Goal: Task Accomplishment & Management: Manage account settings

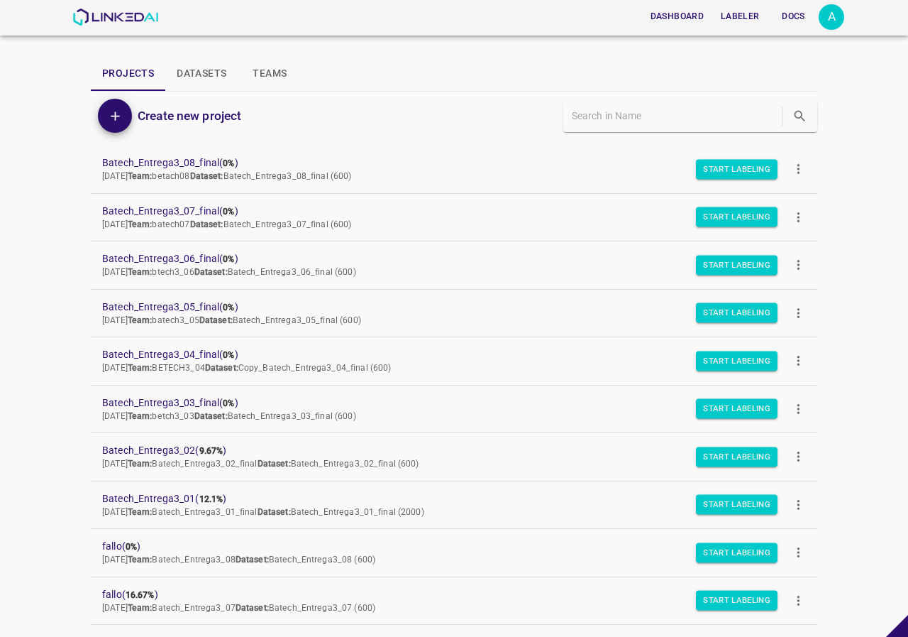
scroll to position [71, 0]
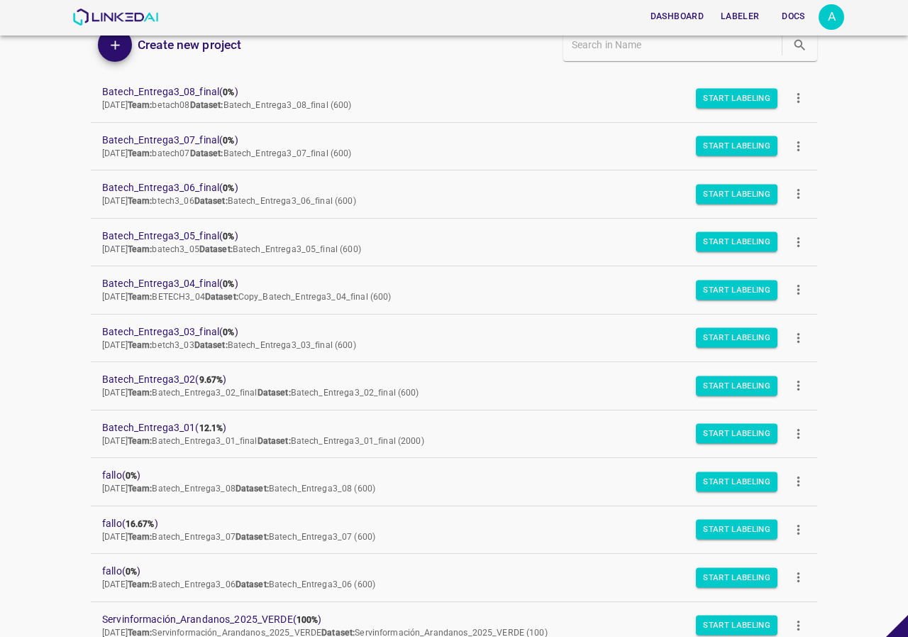
click at [834, 12] on div "A" at bounding box center [832, 17] width 26 height 26
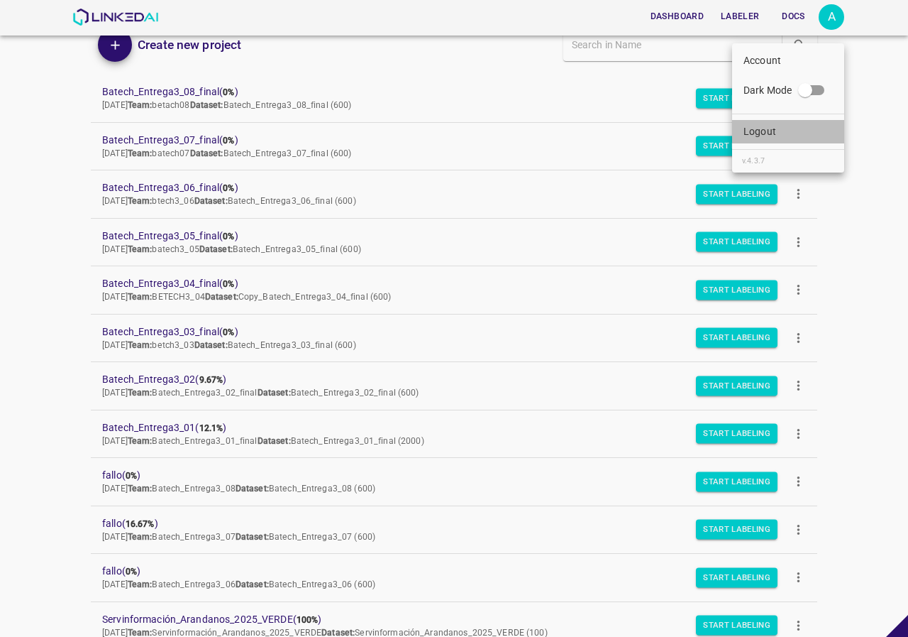
click at [786, 140] on li "Logout" at bounding box center [788, 131] width 112 height 23
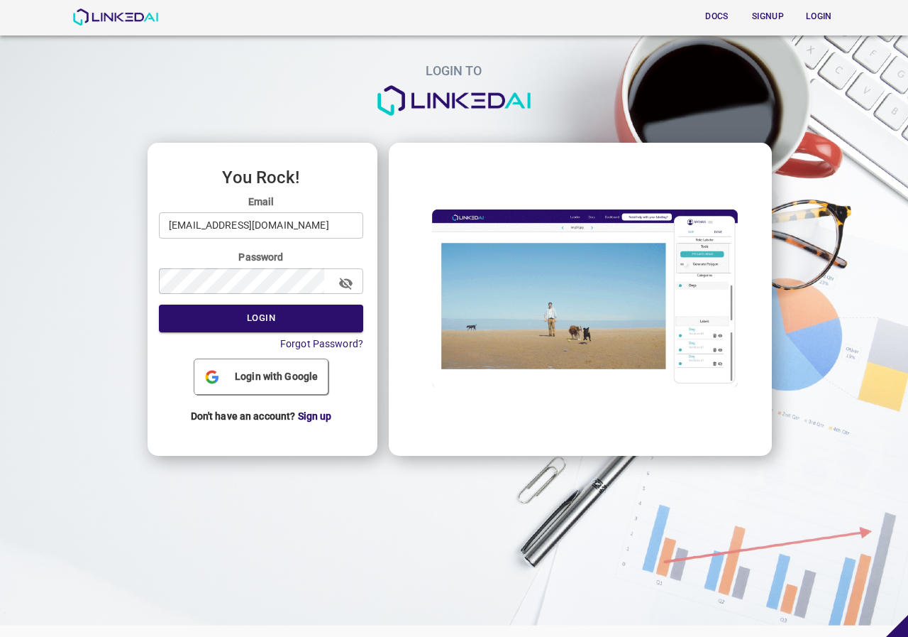
click at [230, 226] on input "admin@linkedai.co" at bounding box center [261, 225] width 204 height 26
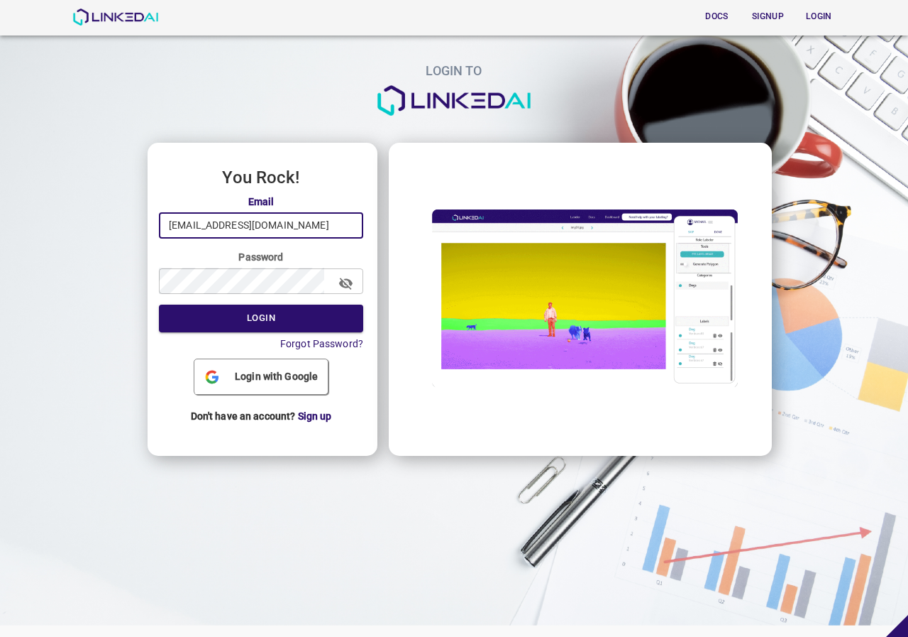
type input "[EMAIL_ADDRESS][DOMAIN_NAME]"
click at [243, 322] on button "Login" at bounding box center [261, 318] width 204 height 28
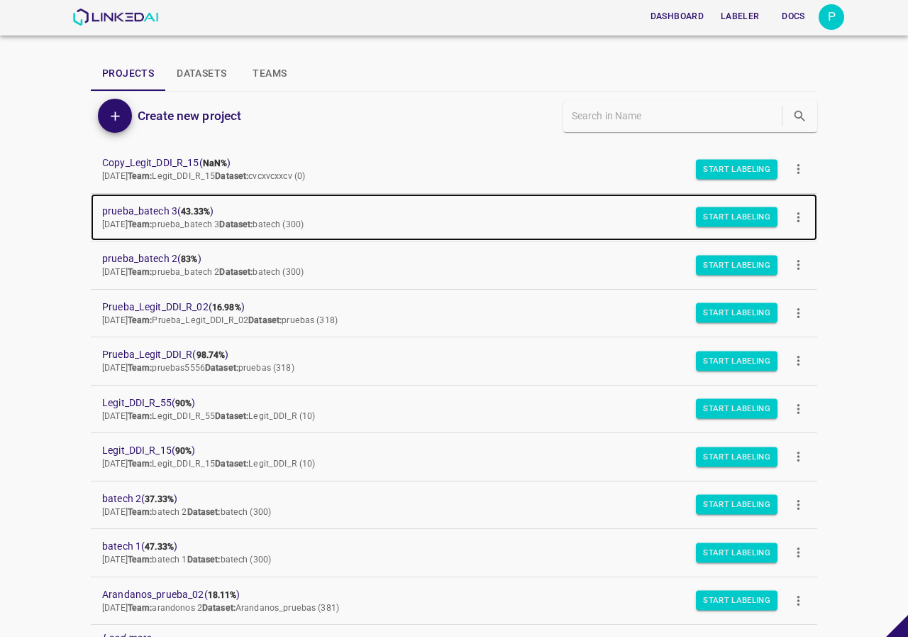
click at [164, 201] on link "prueba_batech 3 ( 43.33% ) [DATE] Team: prueba_batech 3 Dataset: batech (300)" at bounding box center [454, 218] width 727 height 48
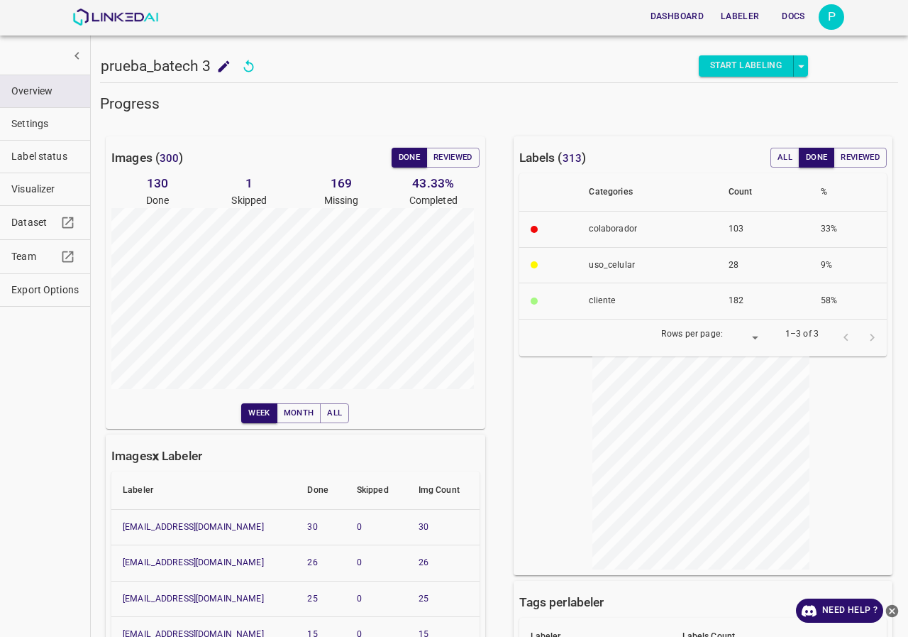
click at [33, 187] on span "Visualizer" at bounding box center [44, 189] width 67 height 15
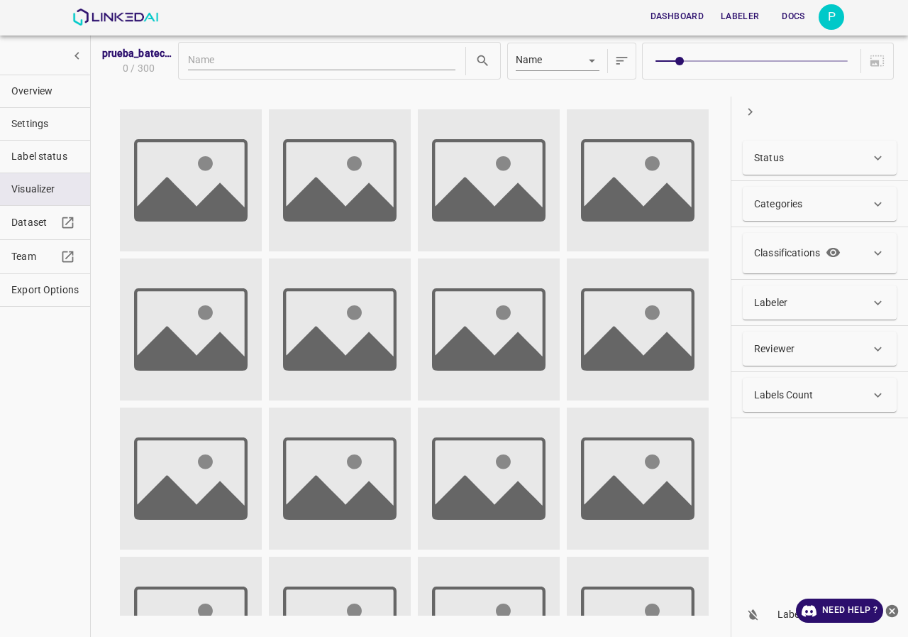
click at [869, 162] on div "Status" at bounding box center [812, 157] width 116 height 15
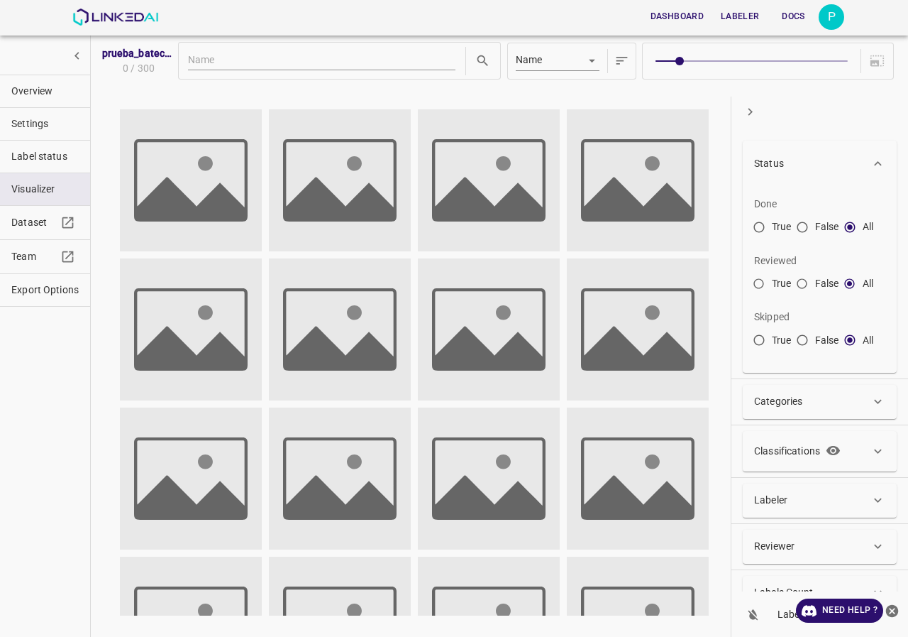
click at [869, 162] on div "Status" at bounding box center [812, 163] width 116 height 15
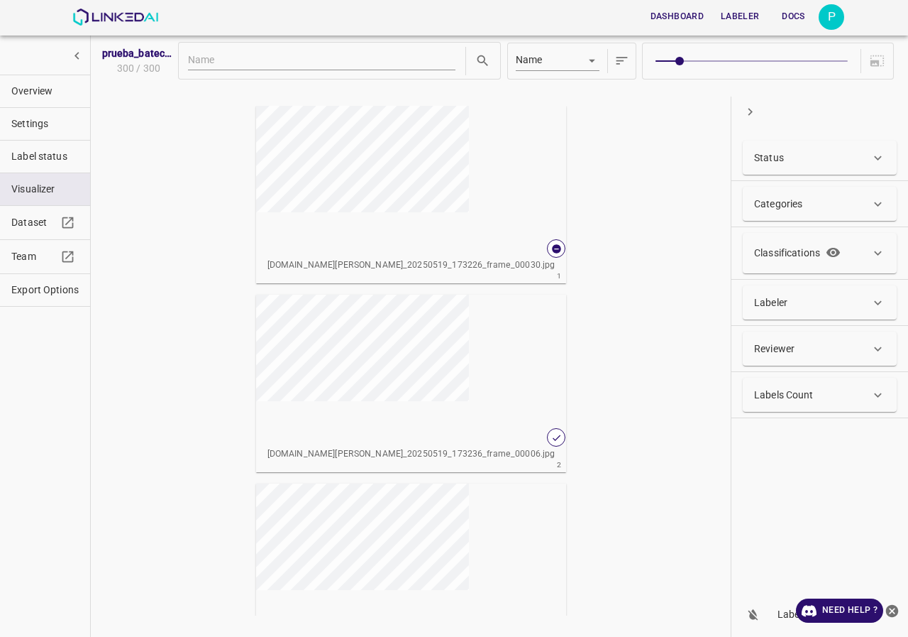
click at [805, 312] on div "Labeler" at bounding box center [820, 302] width 154 height 34
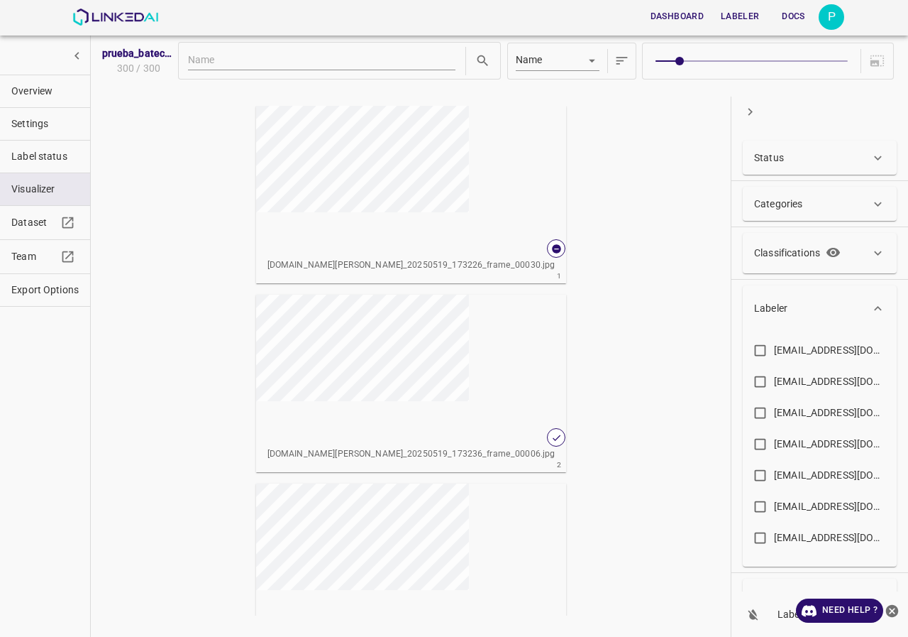
scroll to position [70, 0]
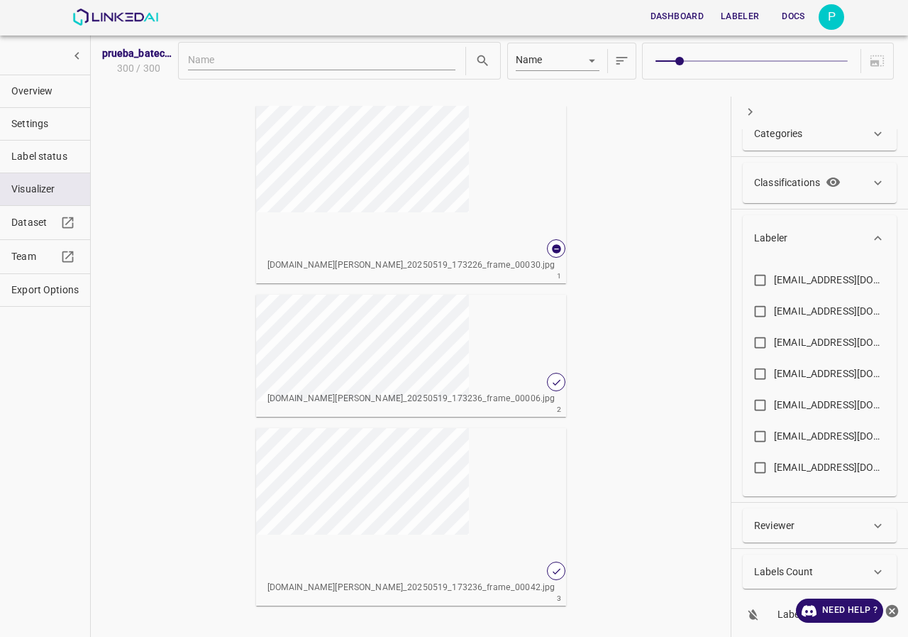
click at [809, 410] on div "nanisp37@gmail.com" at bounding box center [831, 404] width 114 height 15
click at [774, 410] on input "nanisp37@gmail.com" at bounding box center [761, 408] width 28 height 28
checkbox input "true"
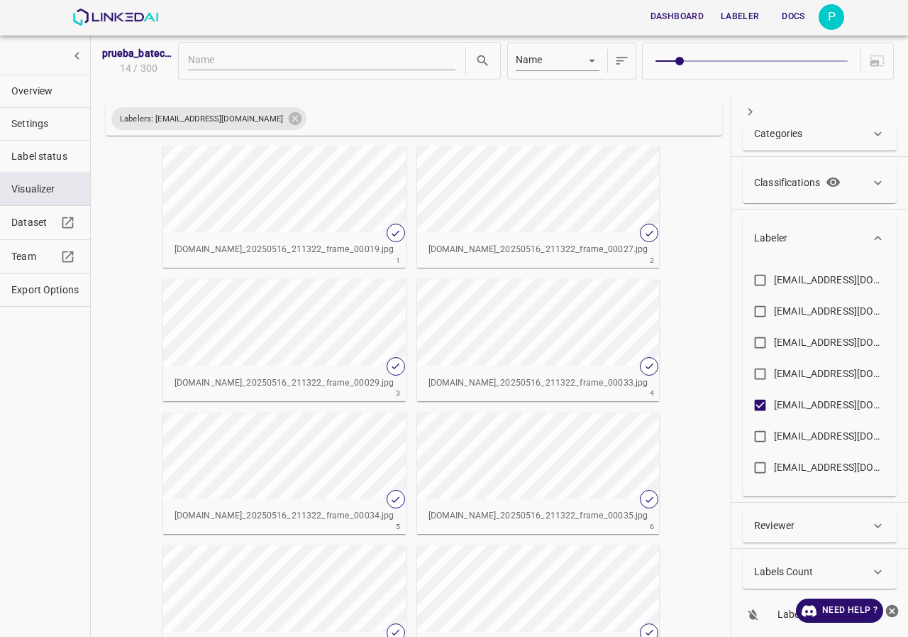
type input "9"
click at [835, 61] on span at bounding box center [752, 60] width 192 height 1
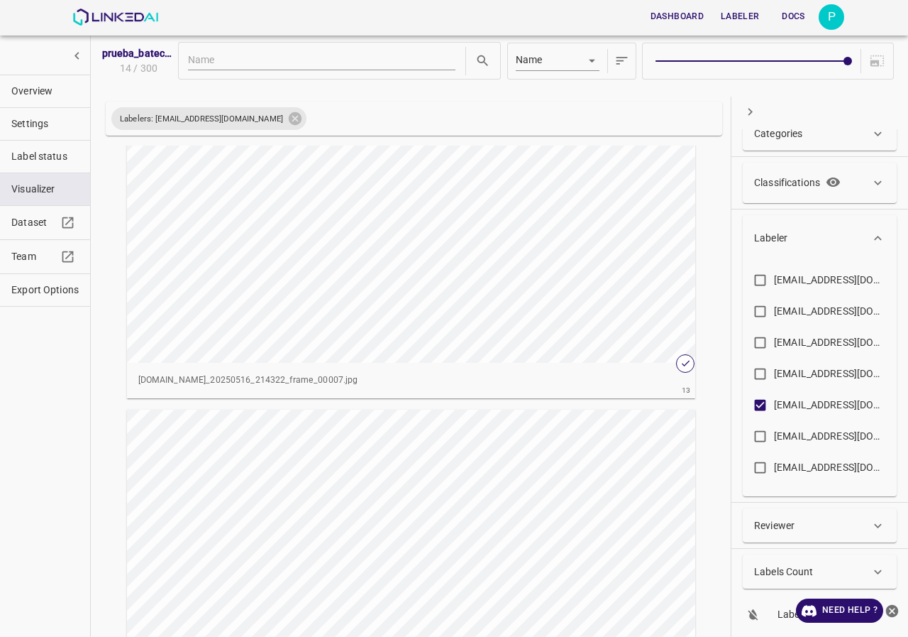
scroll to position [5577, 0]
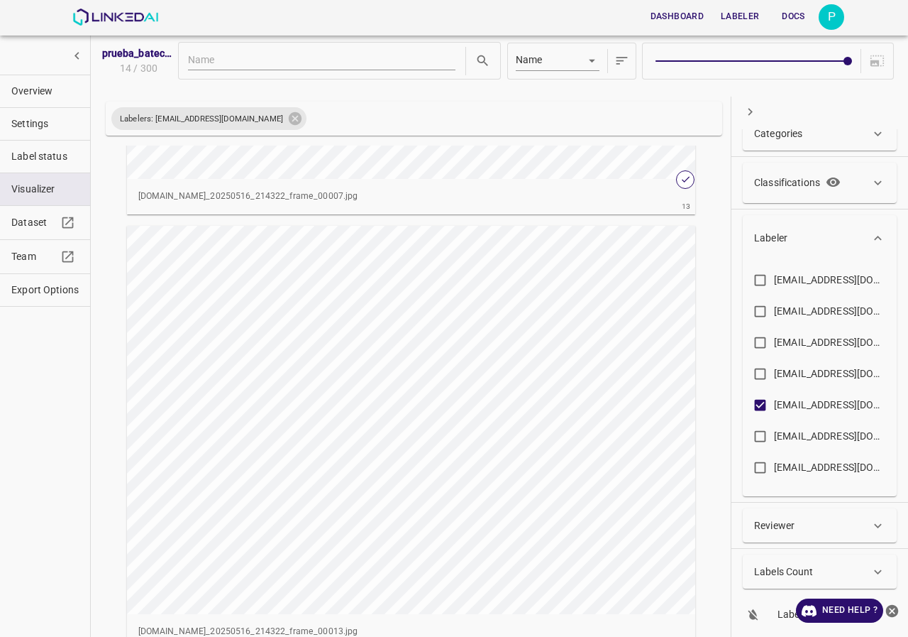
click at [769, 405] on input "nanisp37@gmail.com" at bounding box center [761, 408] width 28 height 28
checkbox input "false"
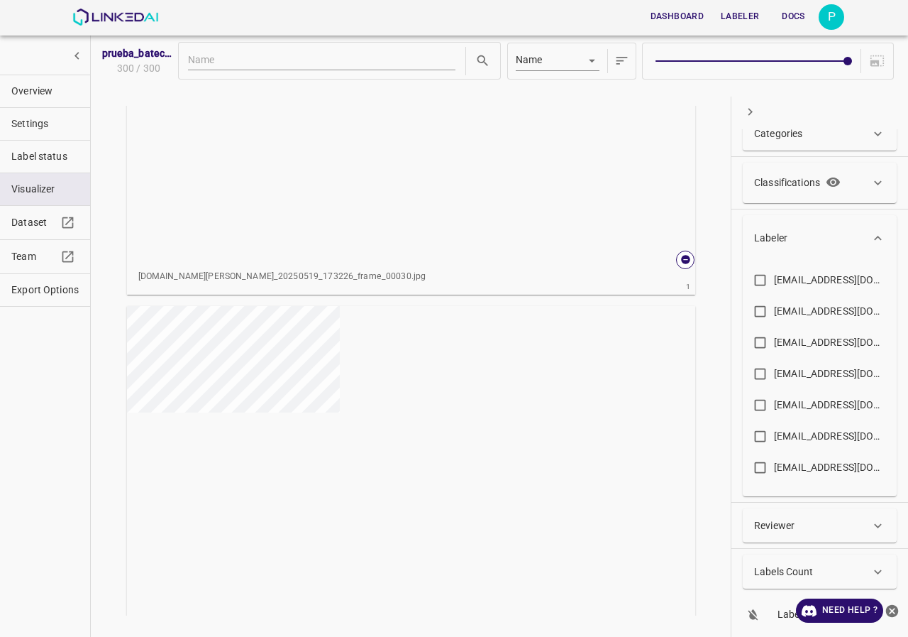
scroll to position [0, 0]
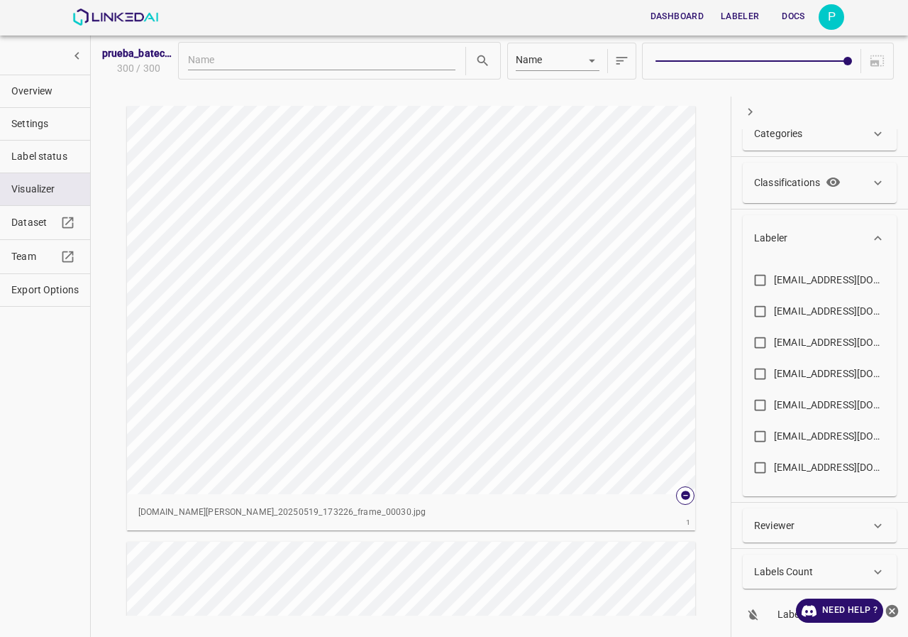
click at [762, 471] on input "snino708@gmail.com" at bounding box center [761, 470] width 28 height 28
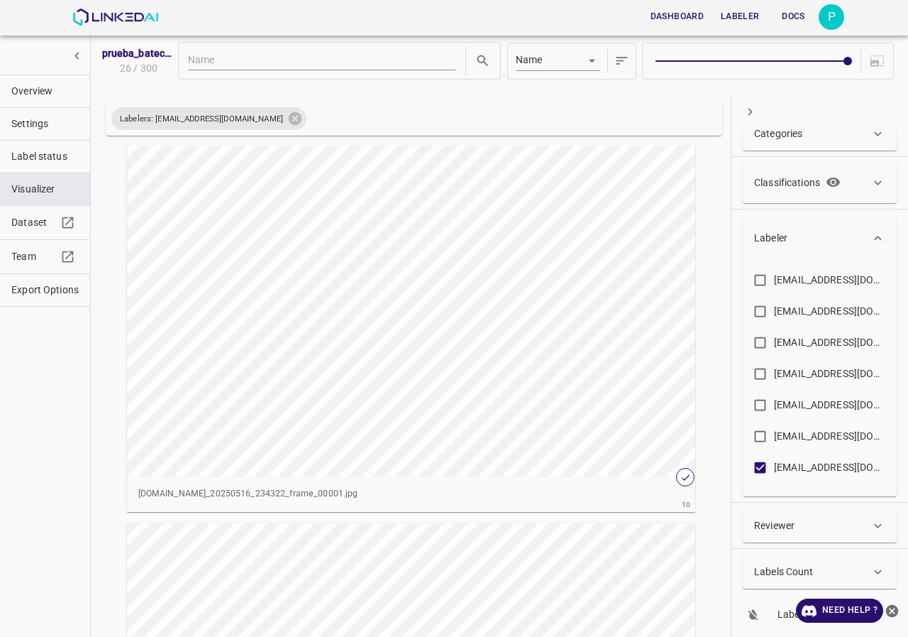
scroll to position [4187, 0]
click at [31, 394] on div "Overview Settings Label status Visualizer Dataset Team Export Options" at bounding box center [45, 318] width 91 height 637
click at [876, 466] on label "snino708@gmail.com" at bounding box center [817, 467] width 141 height 28
click at [774, 466] on input "snino708@gmail.com" at bounding box center [761, 470] width 28 height 28
checkbox input "false"
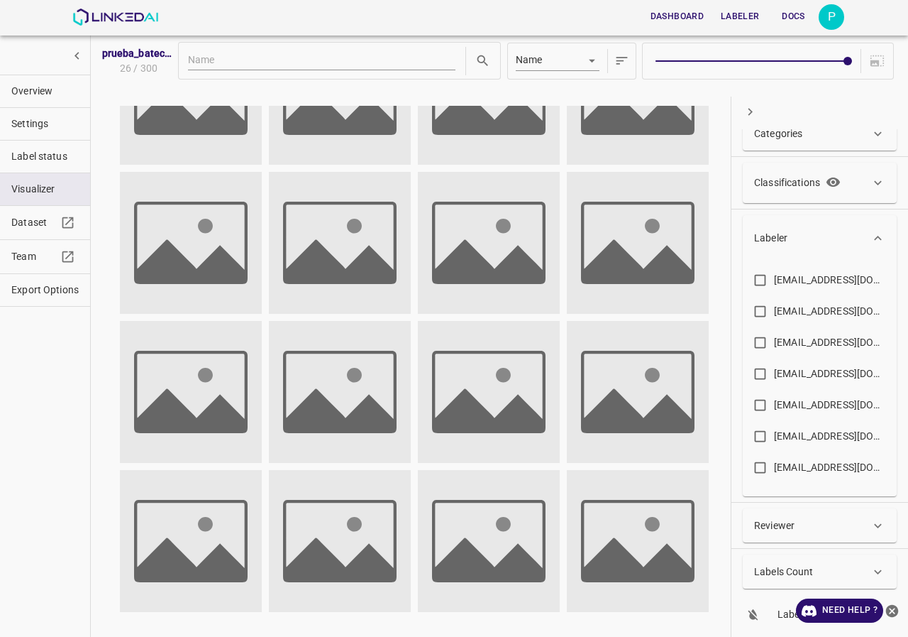
scroll to position [236, 0]
click at [35, 264] on link "Team" at bounding box center [45, 256] width 90 height 33
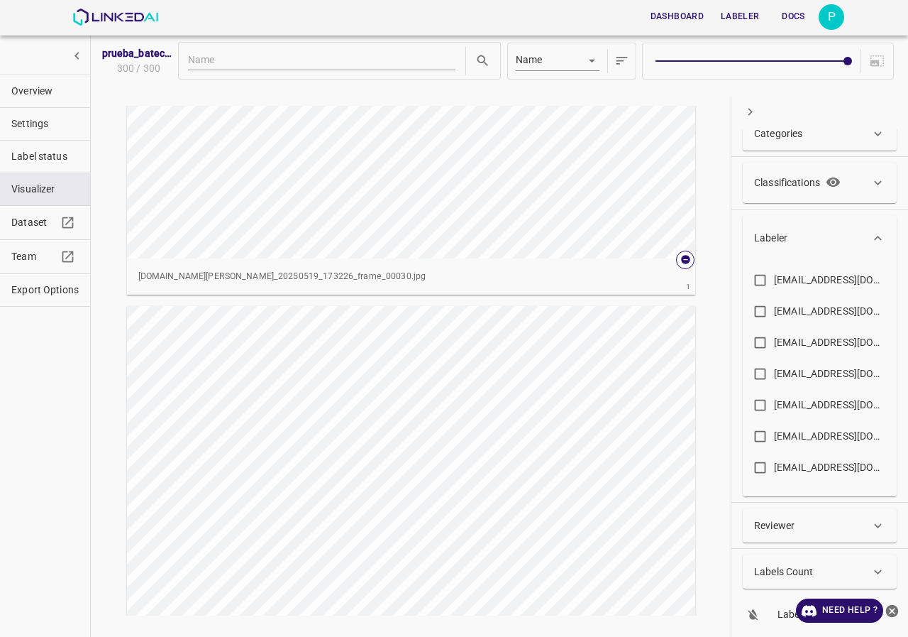
click at [848, 315] on div "evaluna9808@hotmail.com" at bounding box center [831, 311] width 114 height 15
click at [774, 315] on input "evaluna9808@hotmail.com" at bounding box center [761, 314] width 28 height 28
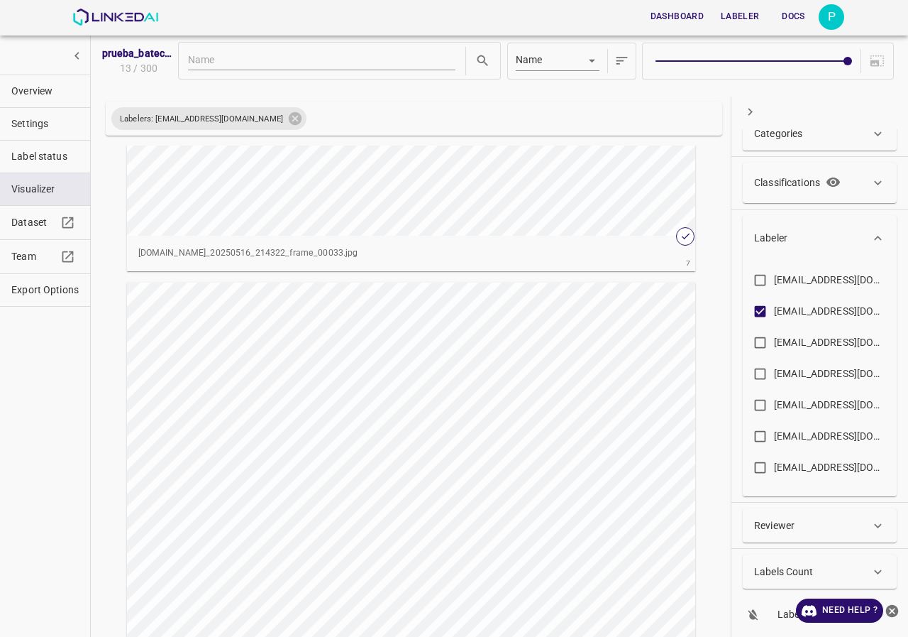
scroll to position [3194, 0]
click at [755, 311] on input "evaluna9808@hotmail.com" at bounding box center [761, 314] width 28 height 28
checkbox input "false"
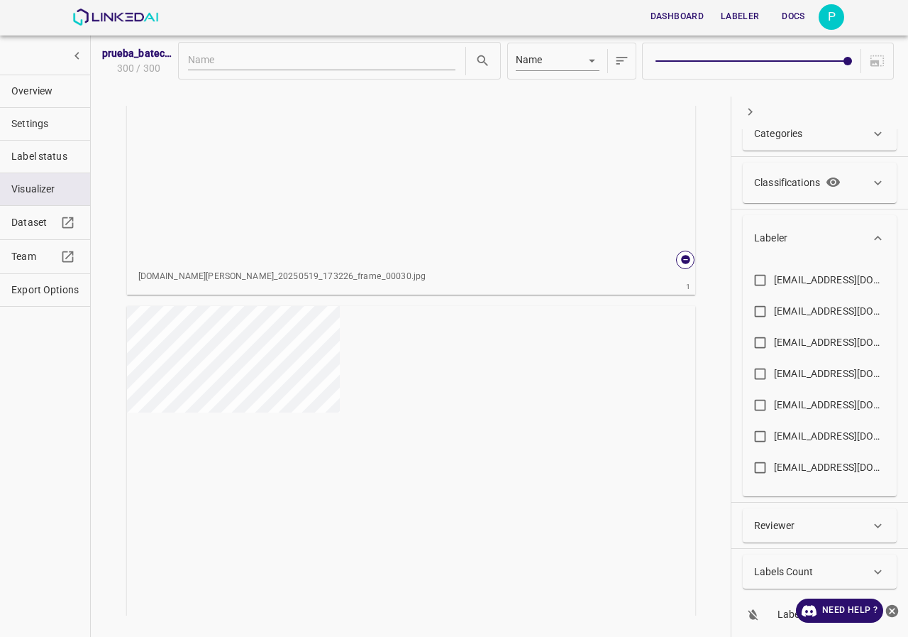
scroll to position [0, 0]
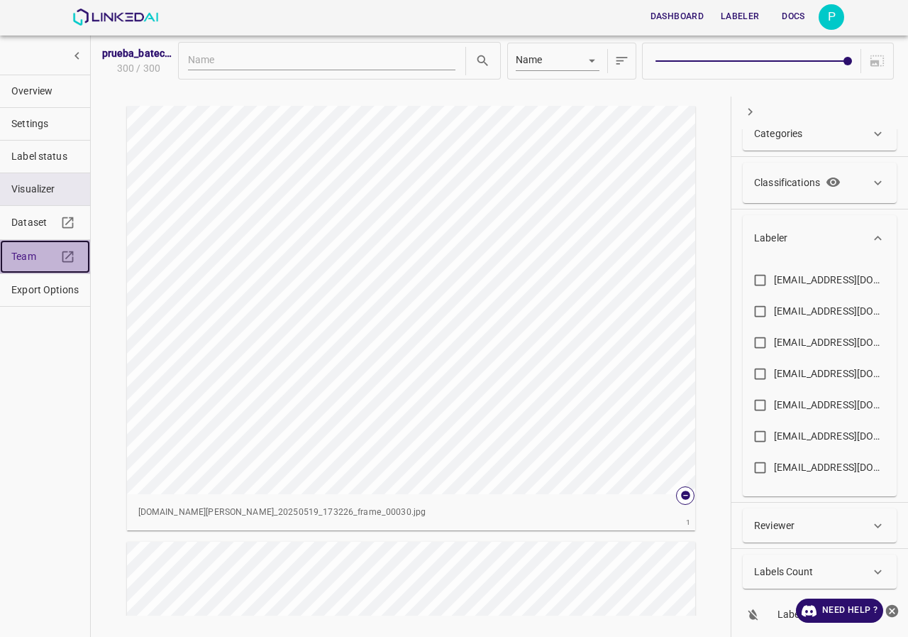
click at [28, 250] on span "Team" at bounding box center [33, 256] width 45 height 15
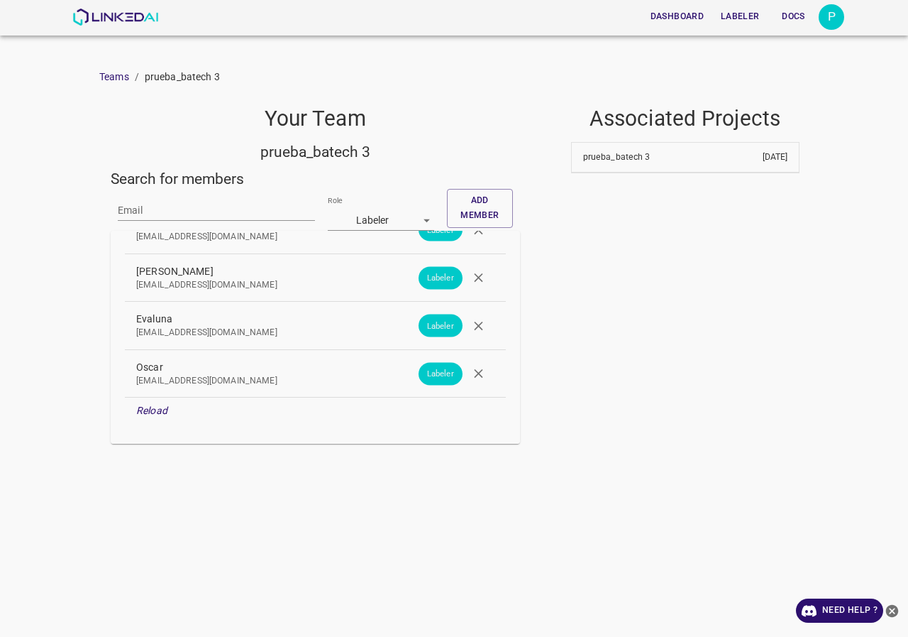
scroll to position [132, 0]
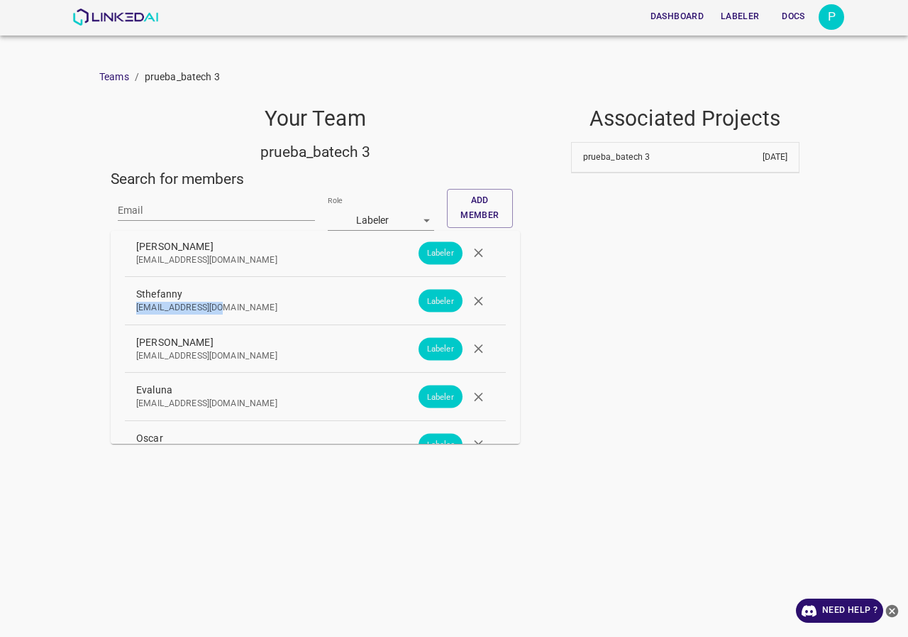
click at [133, 309] on div "Sthefanny snino708@gmail.com" at bounding box center [315, 301] width 381 height 48
copy p "[EMAIL_ADDRESS][DOMAIN_NAME]"
drag, startPoint x: 243, startPoint y: 356, endPoint x: 136, endPoint y: 357, distance: 107.2
click at [136, 357] on p "[EMAIL_ADDRESS][DOMAIN_NAME]" at bounding box center [304, 356] width 336 height 13
copy p "[EMAIL_ADDRESS][DOMAIN_NAME]"
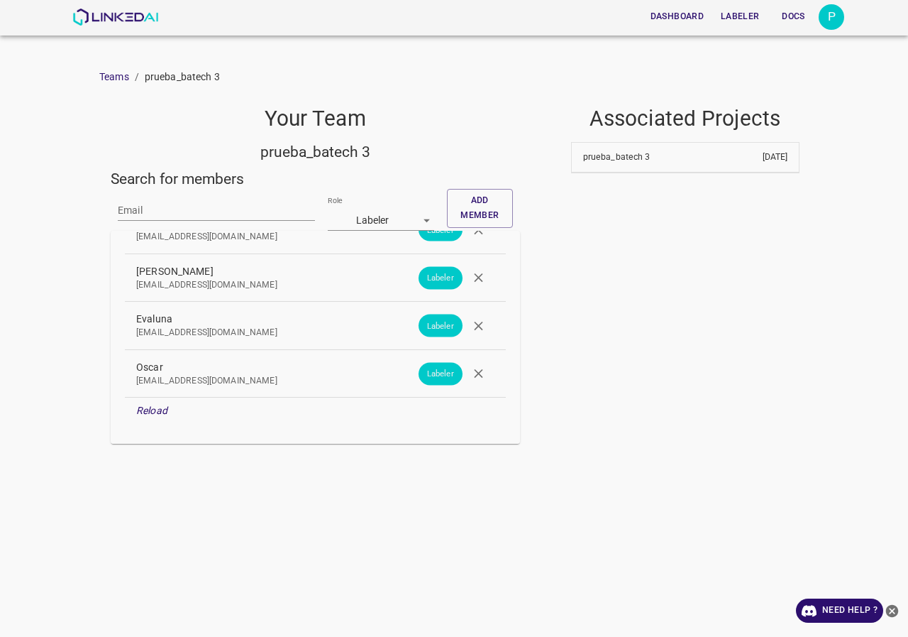
scroll to position [61, 0]
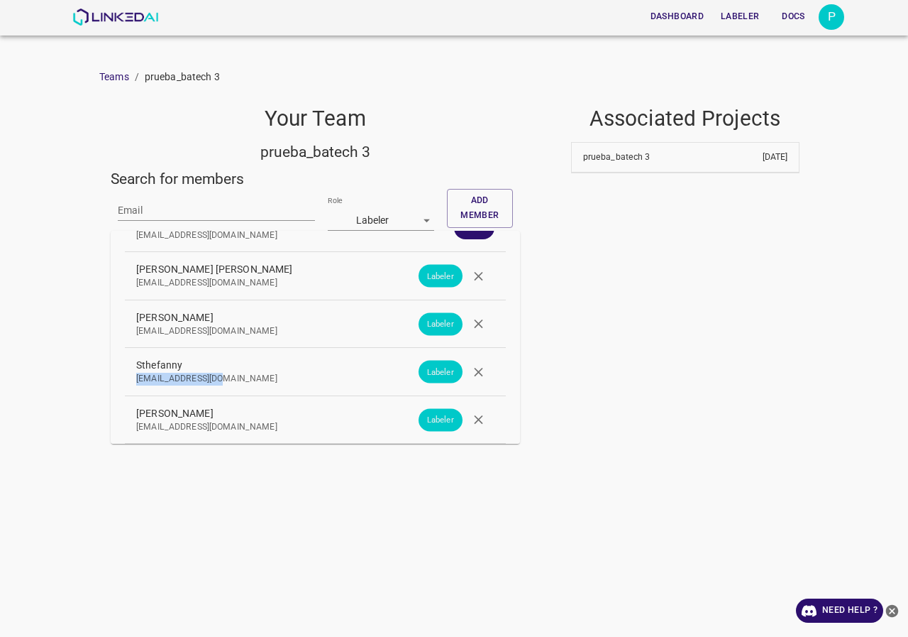
drag, startPoint x: 226, startPoint y: 380, endPoint x: 131, endPoint y: 380, distance: 95.1
click at [131, 380] on div "Sthefanny snino708@gmail.com" at bounding box center [315, 372] width 381 height 48
copy p "[EMAIL_ADDRESS][DOMAIN_NAME]"
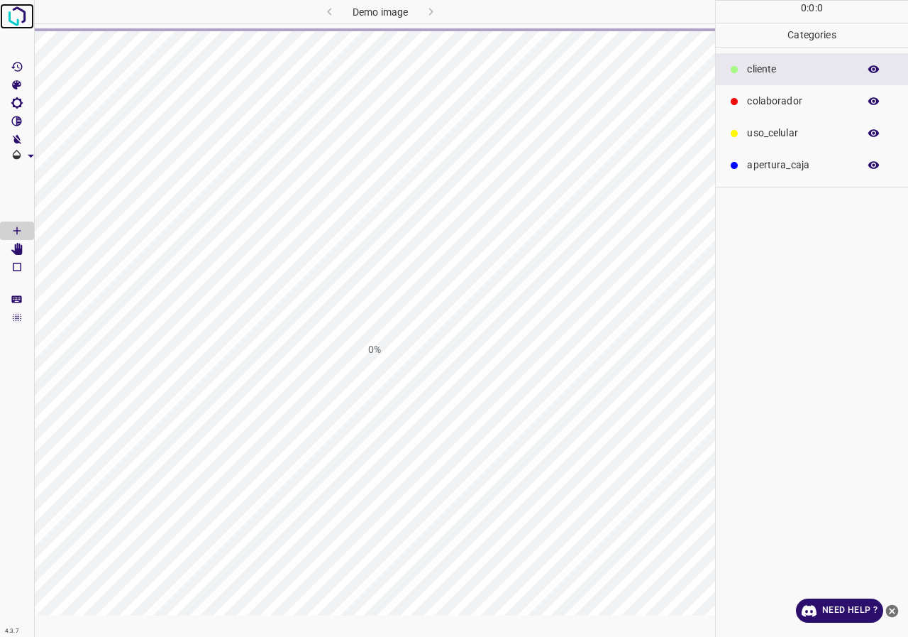
click at [25, 20] on img at bounding box center [17, 17] width 26 height 26
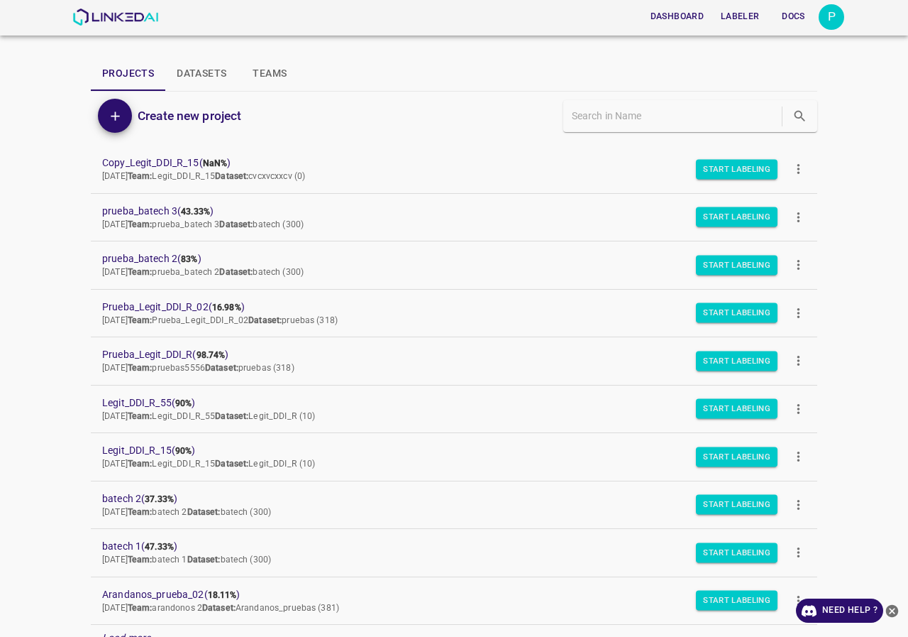
scroll to position [123, 0]
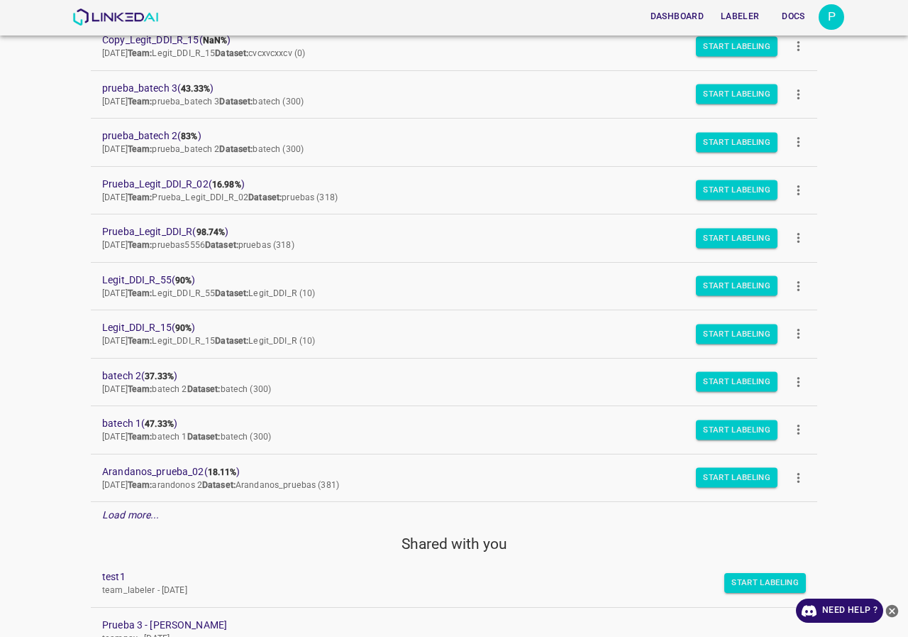
click at [825, 23] on div "P" at bounding box center [832, 17] width 26 height 26
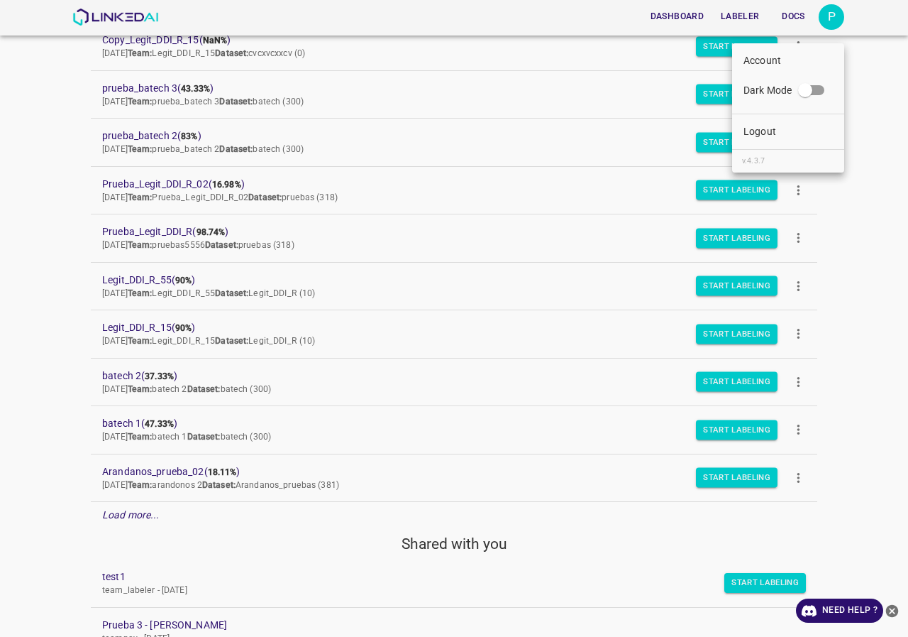
click at [57, 197] on div at bounding box center [454, 318] width 908 height 637
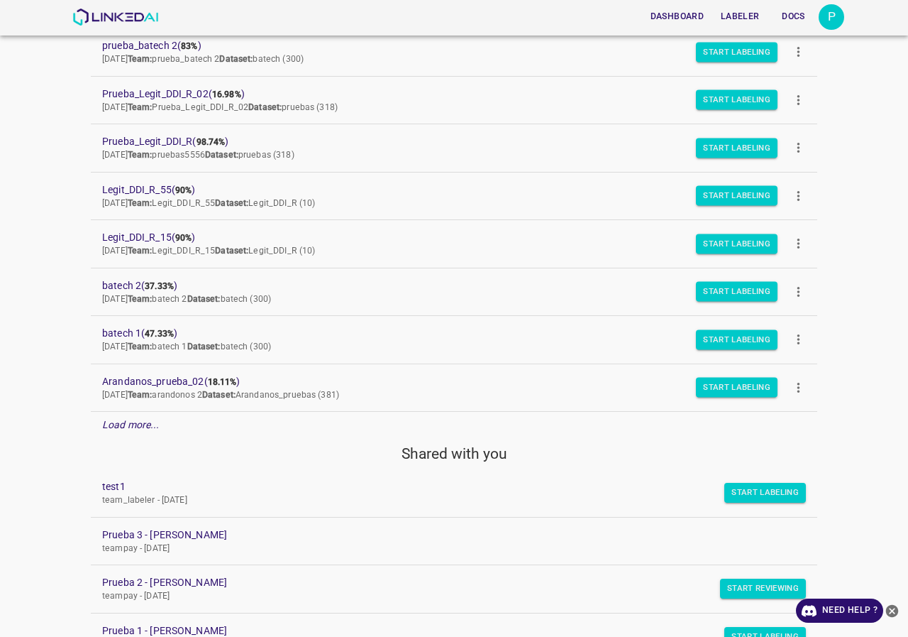
scroll to position [0, 0]
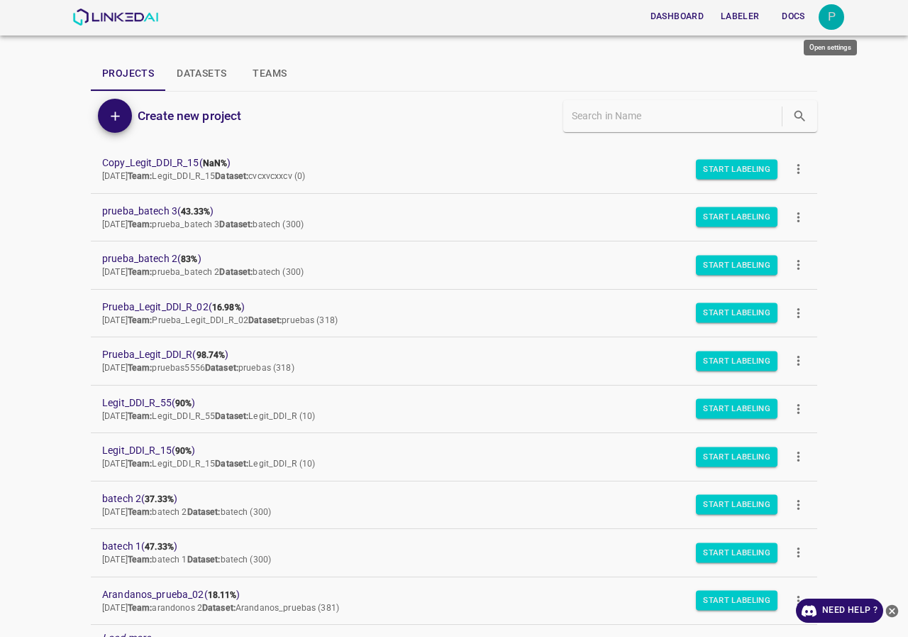
click at [832, 13] on div "P" at bounding box center [832, 17] width 26 height 26
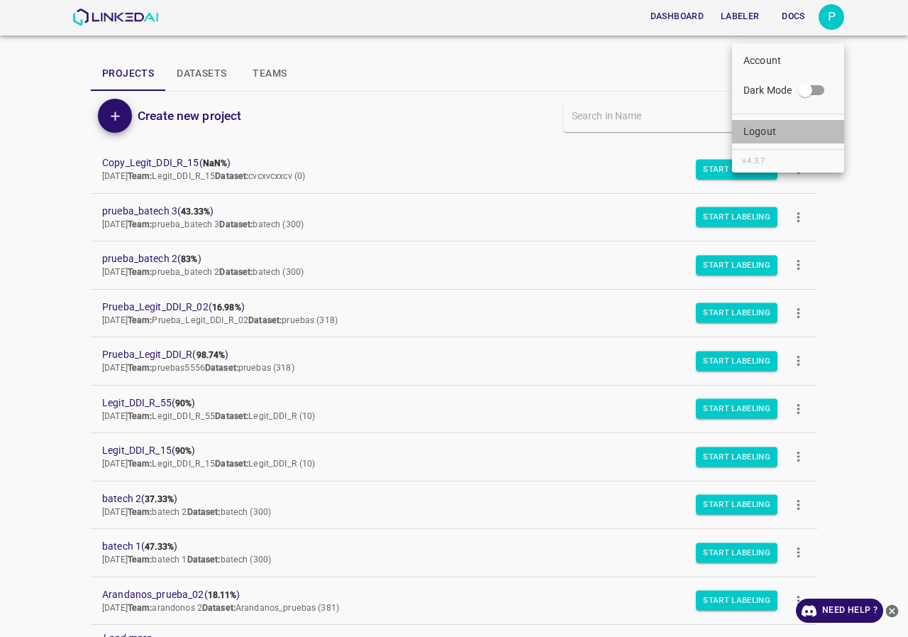
click at [776, 136] on li "Logout" at bounding box center [788, 131] width 112 height 23
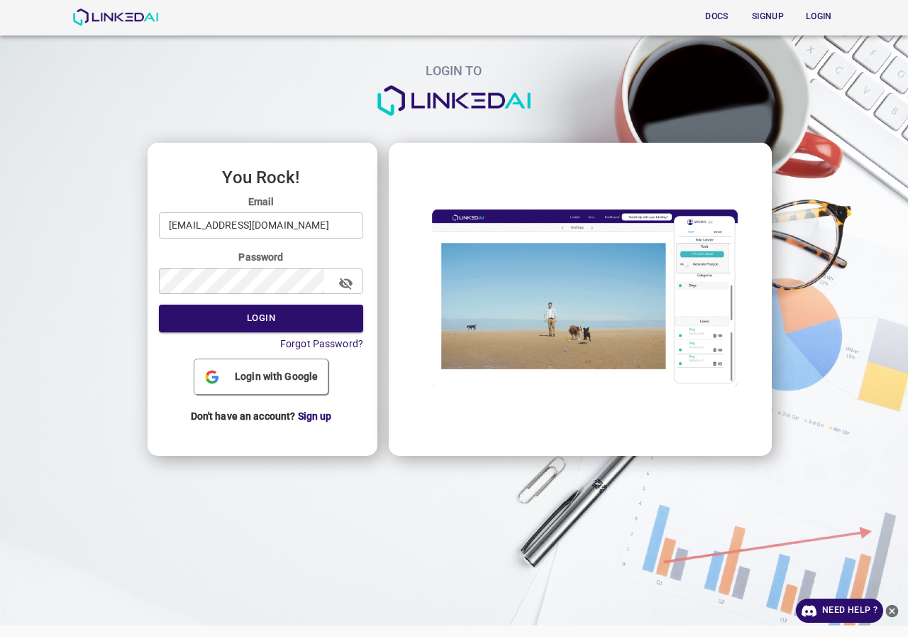
drag, startPoint x: 373, startPoint y: 203, endPoint x: 321, endPoint y: 227, distance: 57.2
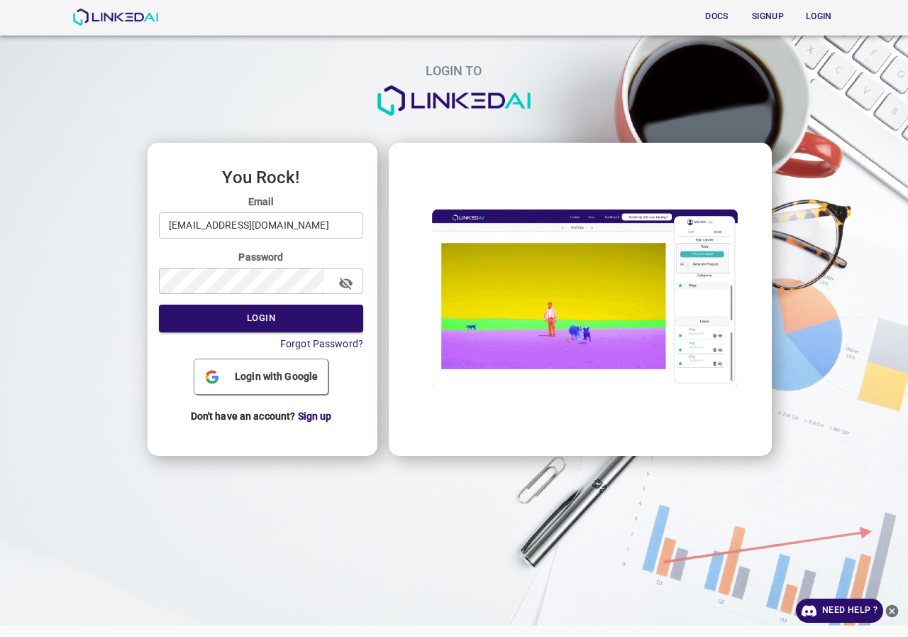
click at [365, 209] on div "You Rock! Email pruebas@linkedai.co ​ Password ​ Login Forgot Password? Login w…" at bounding box center [263, 299] width 230 height 313
click at [311, 230] on input "pruebas@linkedai.co" at bounding box center [261, 225] width 204 height 26
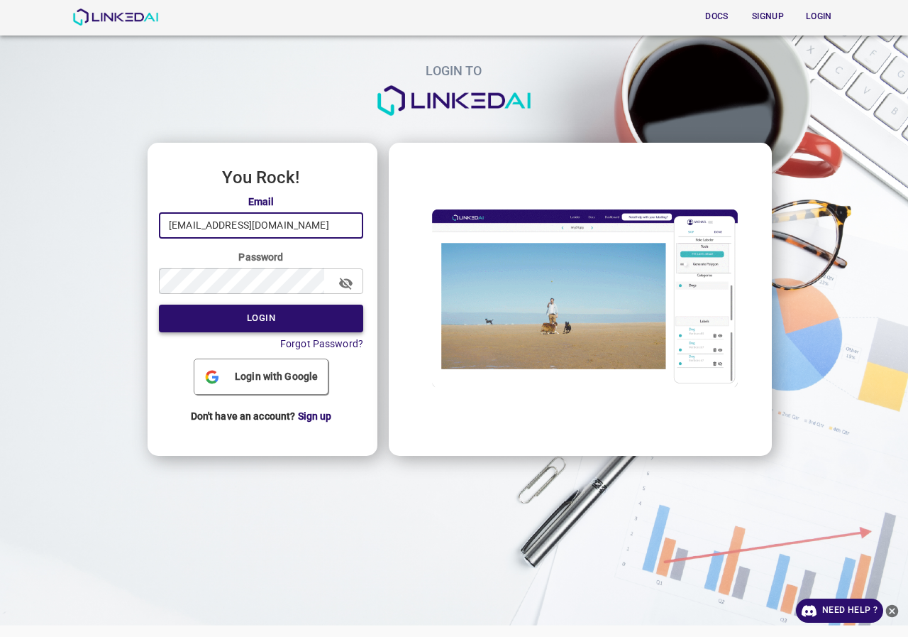
type input "legit@linkedai.co"
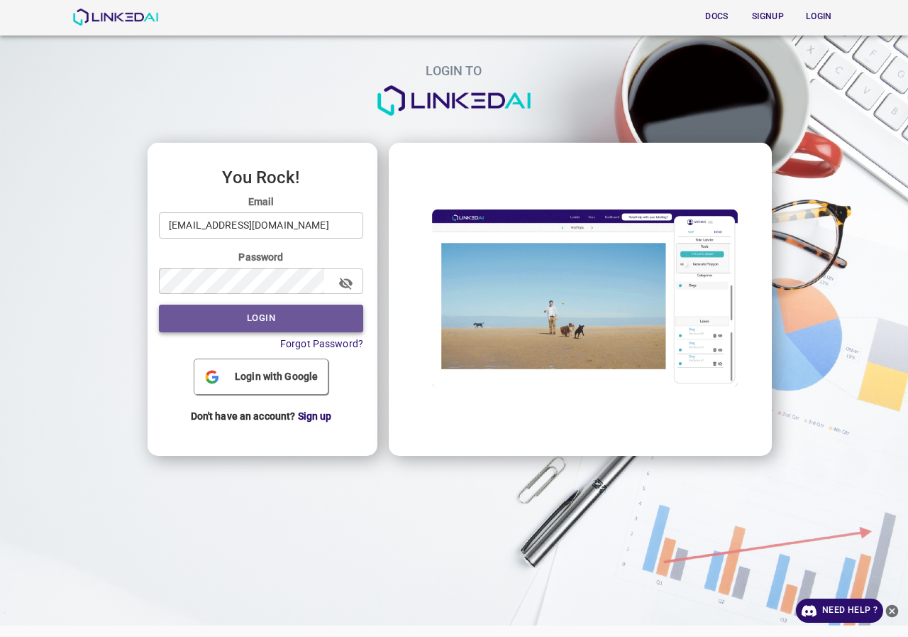
click at [238, 318] on button "Login" at bounding box center [261, 318] width 204 height 28
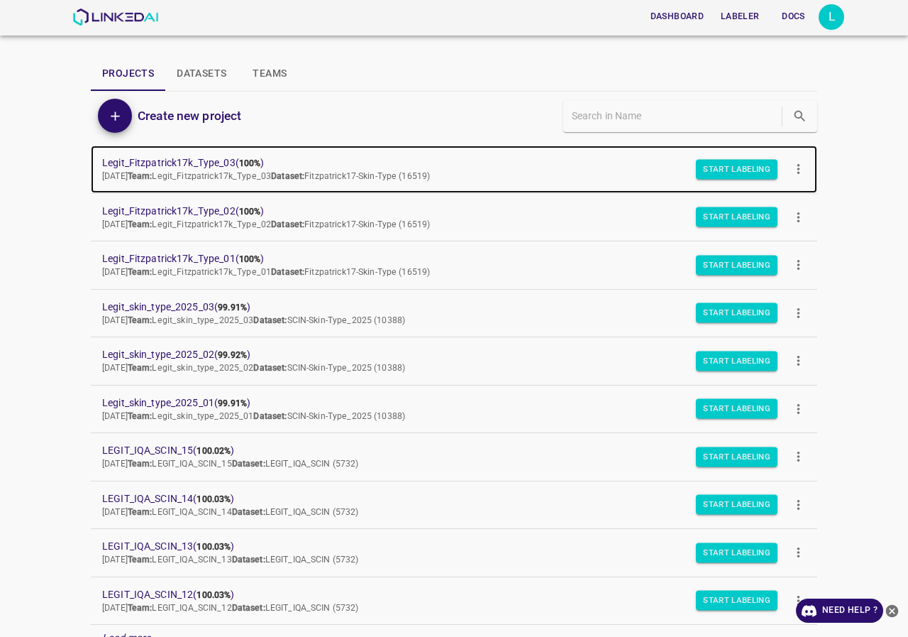
drag, startPoint x: 224, startPoint y: 160, endPoint x: 241, endPoint y: 162, distance: 17.9
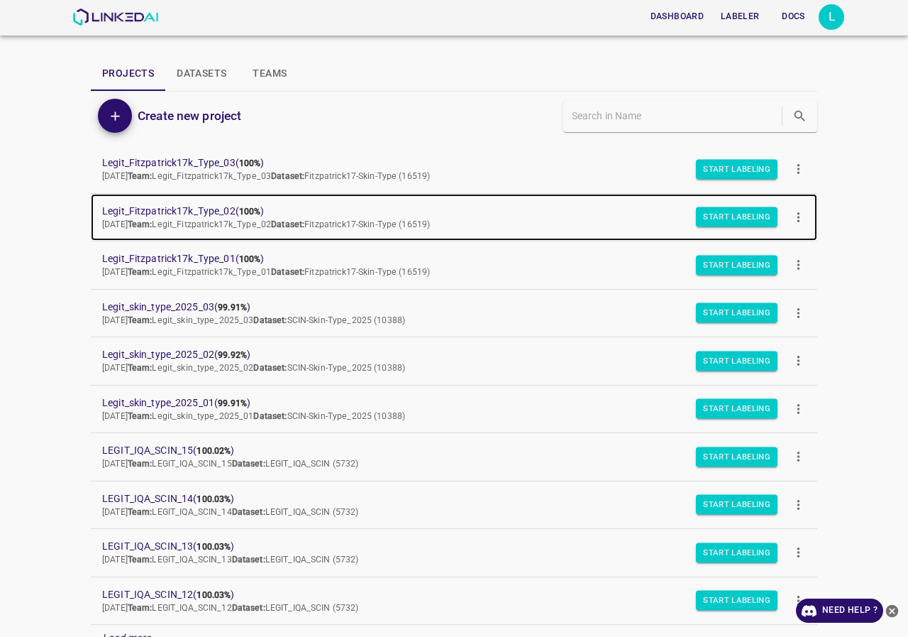
drag, startPoint x: 237, startPoint y: 213, endPoint x: 279, endPoint y: 231, distance: 45.5
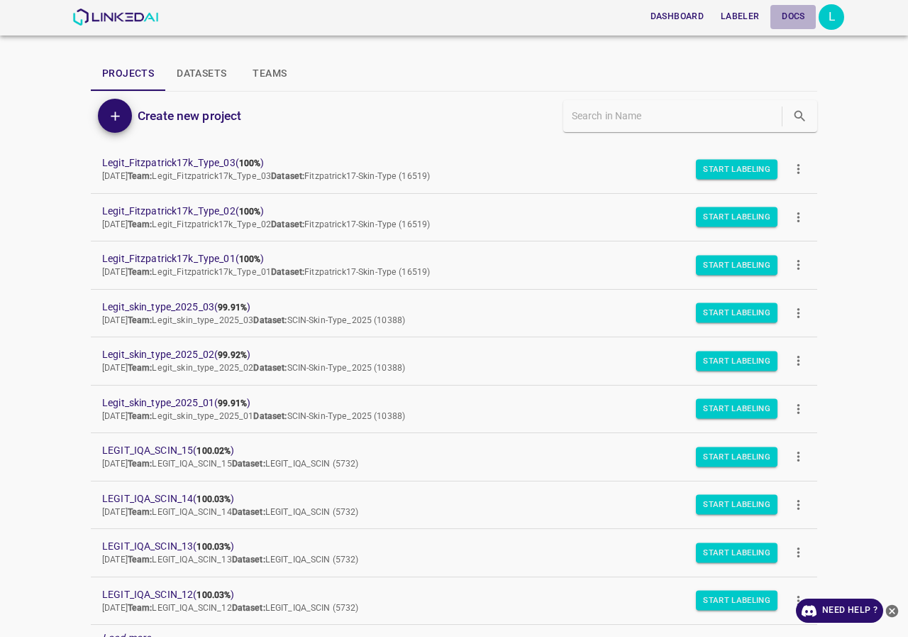
click at [816, 23] on button "Docs" at bounding box center [793, 16] width 45 height 23
click at [839, 18] on div "L" at bounding box center [832, 17] width 26 height 26
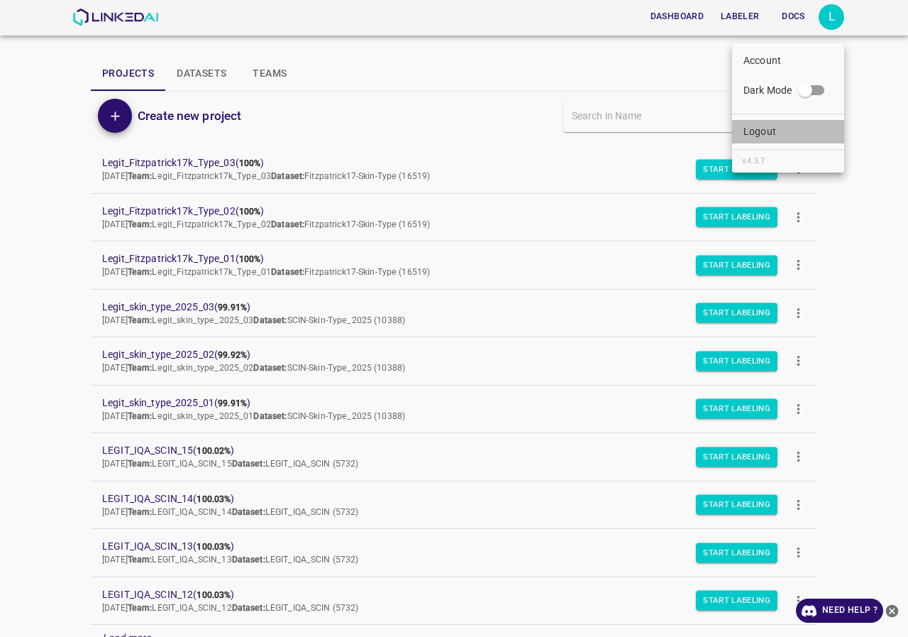
click at [772, 136] on p "Logout" at bounding box center [760, 131] width 33 height 15
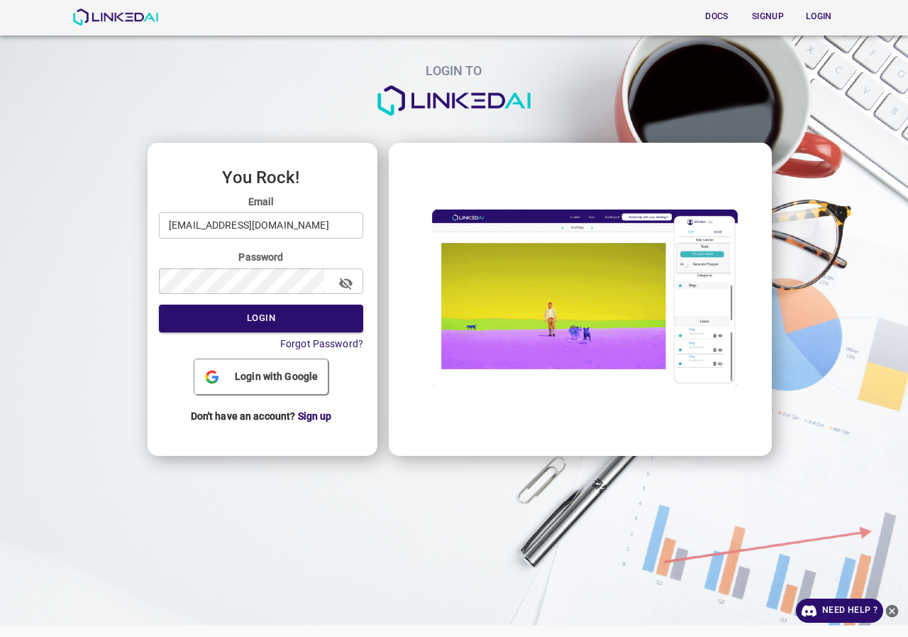
click at [264, 223] on input "legit@linkedai.co" at bounding box center [261, 225] width 204 height 26
type input "pruebas@linkedai.co"
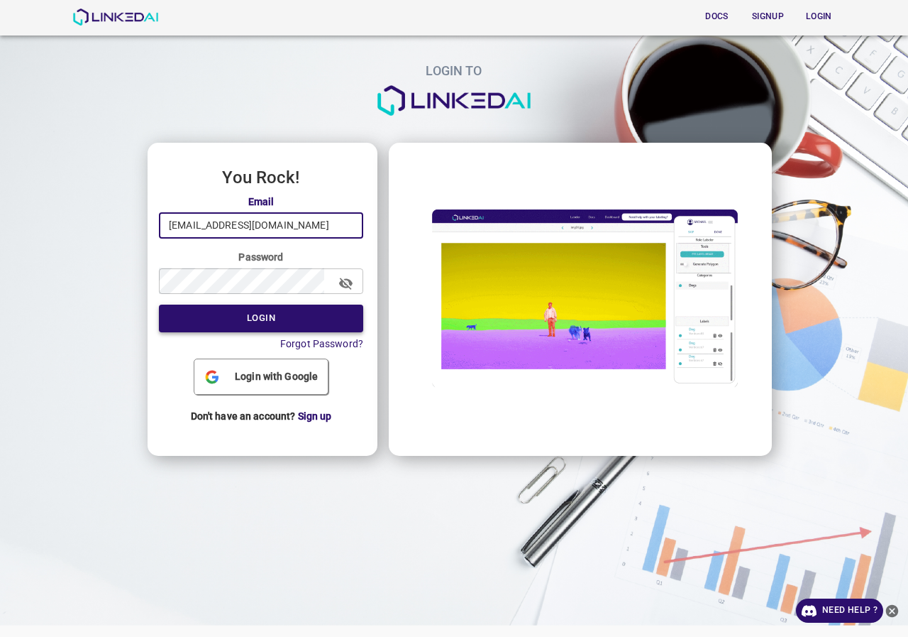
click at [292, 314] on button "Login" at bounding box center [261, 318] width 204 height 28
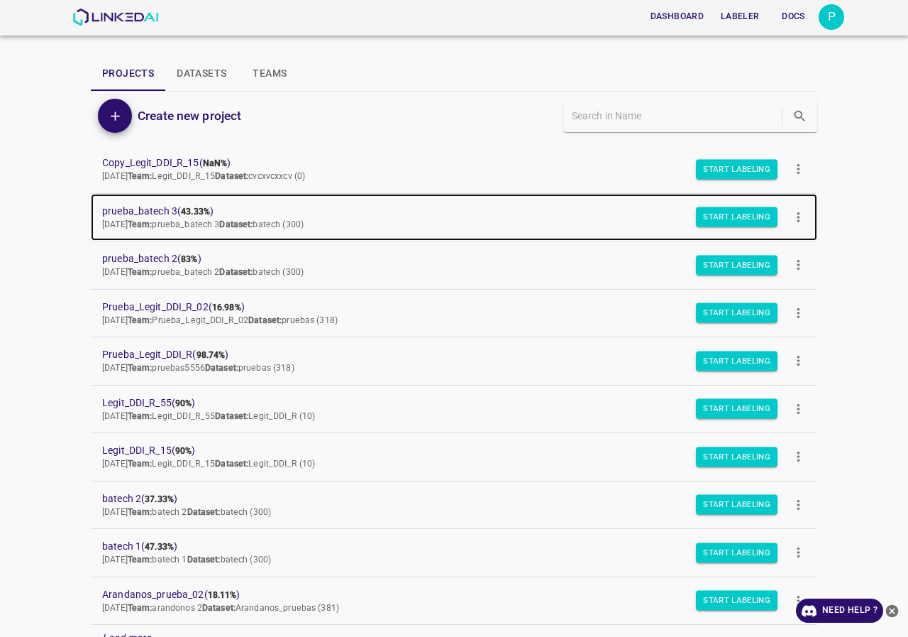
click at [156, 211] on span "prueba_batech 3 ( 43.33% )" at bounding box center [442, 211] width 681 height 15
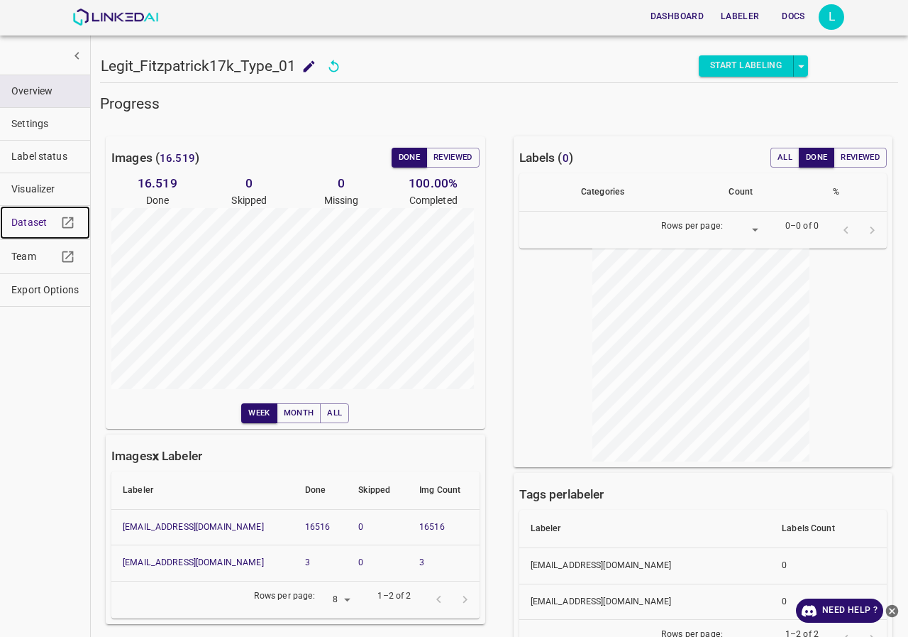
click at [43, 227] on span "Dataset" at bounding box center [33, 222] width 45 height 15
click at [18, 180] on button "Visualizer" at bounding box center [45, 189] width 90 height 32
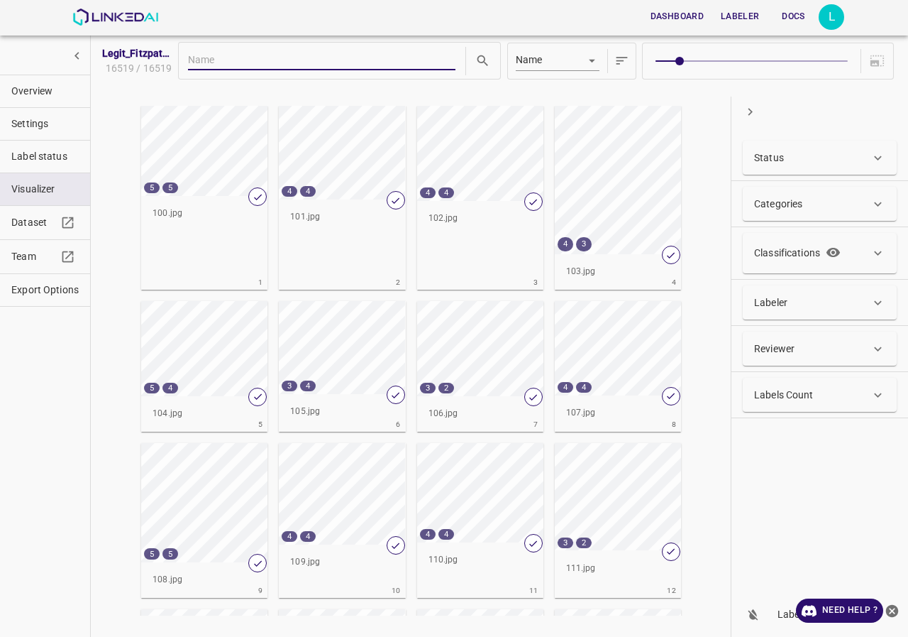
click at [63, 90] on span "Overview" at bounding box center [44, 91] width 67 height 15
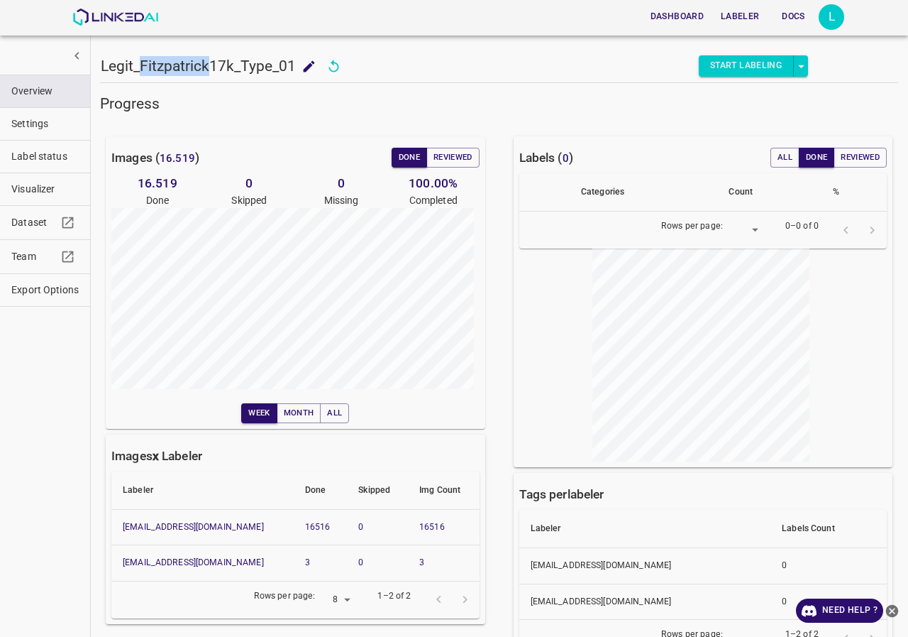
drag, startPoint x: 209, startPoint y: 65, endPoint x: 139, endPoint y: 68, distance: 69.6
click at [139, 68] on h5 "Legit_Fitzpatrick17k_Type_01" at bounding box center [198, 66] width 195 height 20
copy h5 "Fitzpatrick"
drag, startPoint x: 197, startPoint y: 155, endPoint x: 163, endPoint y: 153, distance: 34.1
click at [163, 153] on span "16.519" at bounding box center [177, 158] width 35 height 13
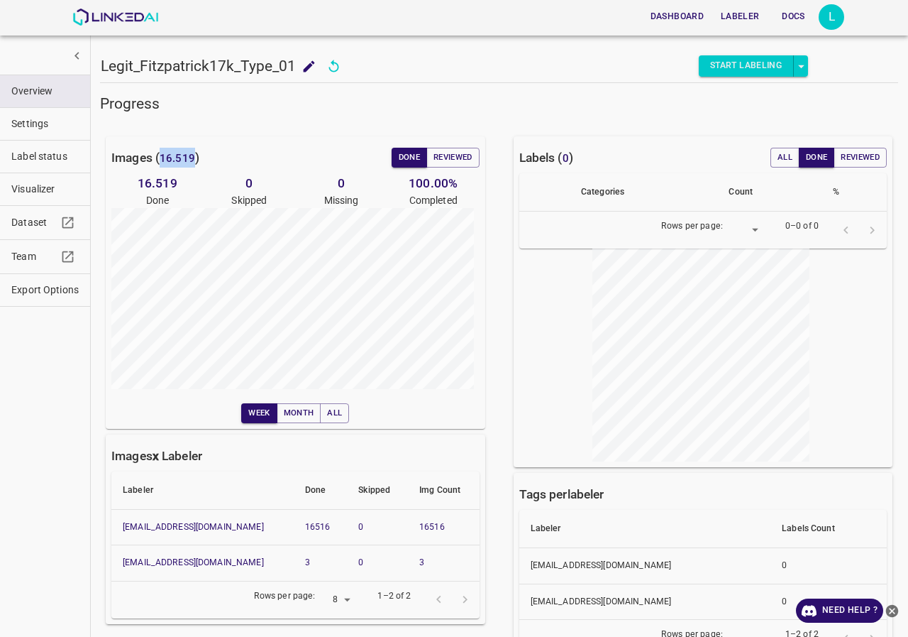
copy span "16.519"
click at [40, 187] on span "Visualizer" at bounding box center [44, 189] width 67 height 15
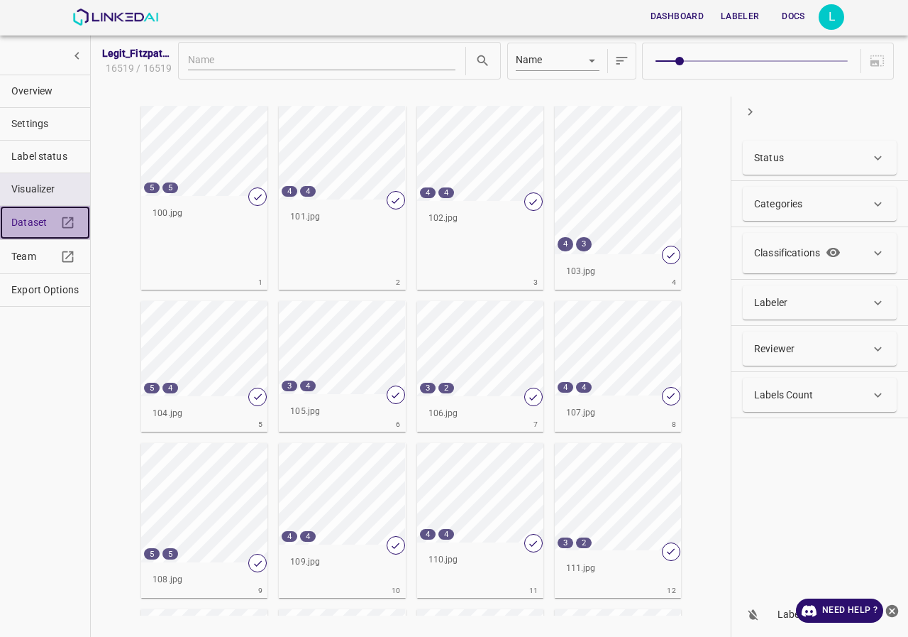
click at [40, 230] on link "Dataset" at bounding box center [45, 222] width 90 height 33
click at [45, 77] on button "Overview" at bounding box center [45, 91] width 90 height 32
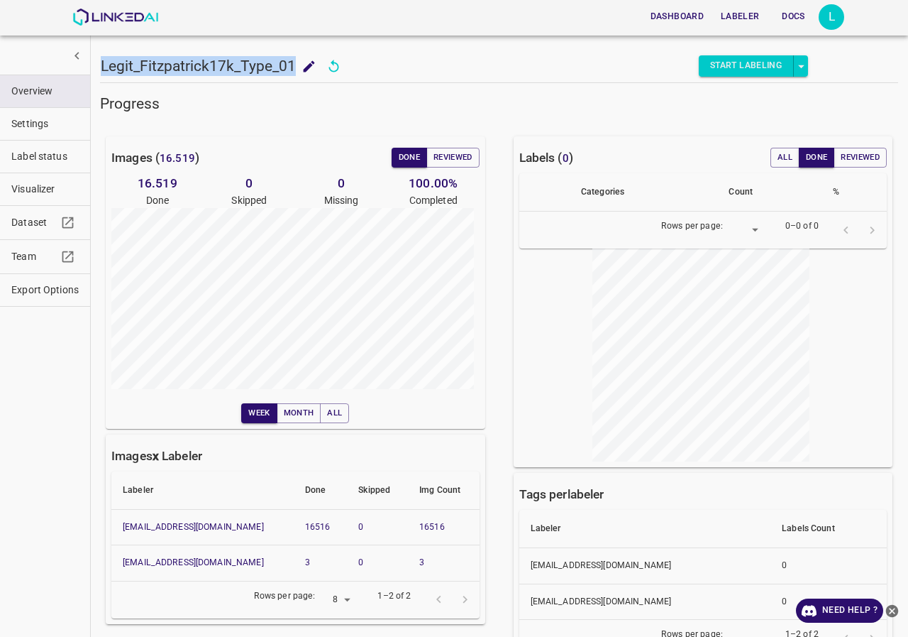
drag, startPoint x: 292, startPoint y: 61, endPoint x: 100, endPoint y: 72, distance: 192.6
click at [100, 72] on div "Legit_Fitzpatrick17k_Type_01 Legit_Fitzpatrick17k_Type_01 Start Labeling" at bounding box center [454, 46] width 708 height 72
copy h5 "Legit_Fitzpatrick17k_Type_01"
click at [39, 283] on span "Export Options" at bounding box center [44, 289] width 67 height 15
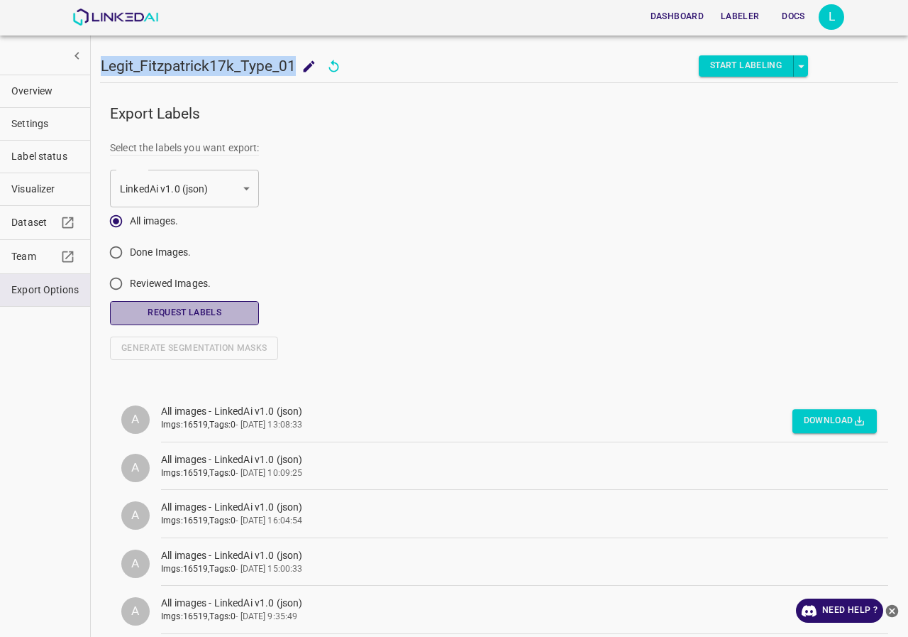
click at [198, 314] on button "Request Labels" at bounding box center [184, 312] width 149 height 23
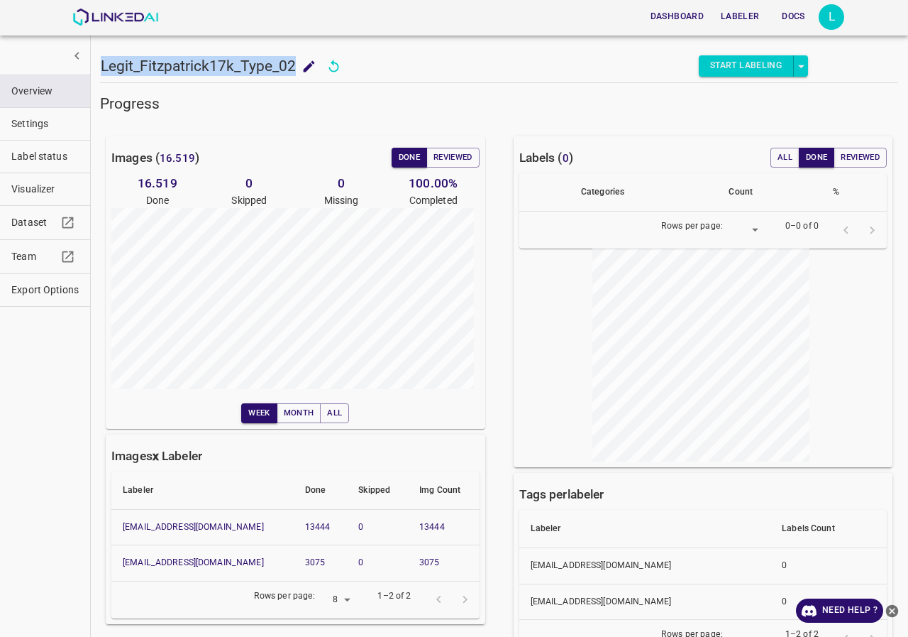
drag, startPoint x: 280, startPoint y: 65, endPoint x: 148, endPoint y: 46, distance: 132.7
click at [100, 66] on div "Legit_Fitzpatrick17k_Type_02 Legit_Fitzpatrick17k_Type_02 Start Labeling" at bounding box center [454, 46] width 708 height 72
click at [24, 287] on span "Export Options" at bounding box center [44, 289] width 67 height 15
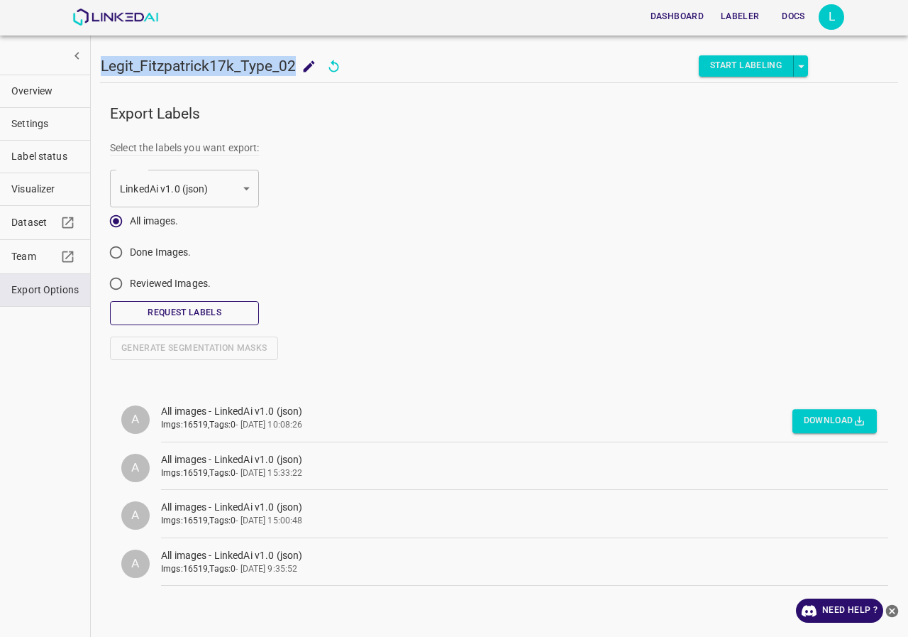
click at [157, 313] on button "Request Labels" at bounding box center [184, 312] width 149 height 23
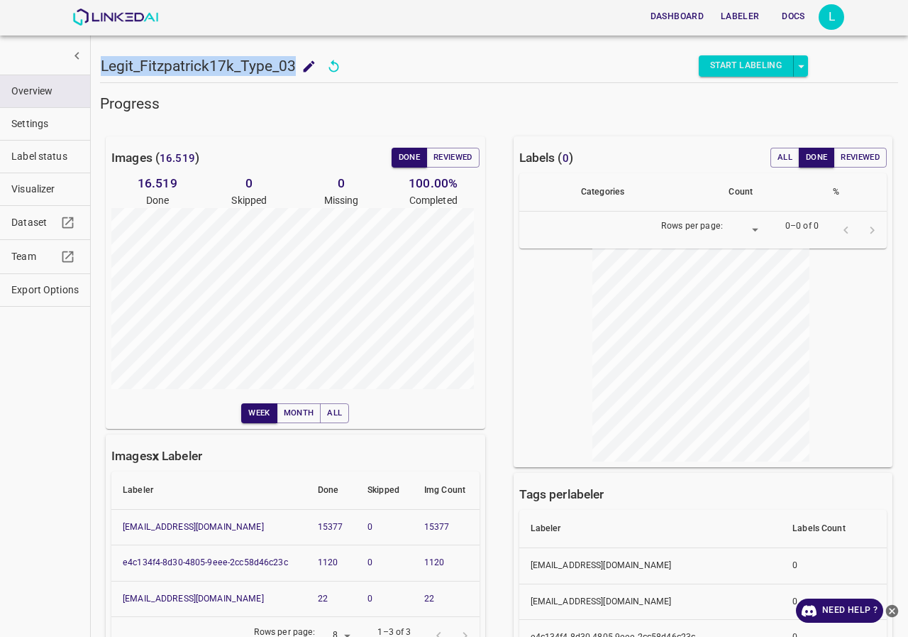
drag, startPoint x: 295, startPoint y: 62, endPoint x: 98, endPoint y: 64, distance: 196.6
click at [98, 64] on div "Legit_Fitzpatrick17k_Type_03 Legit_Fitzpatrick17k_Type_03 Start Labeling Progre…" at bounding box center [499, 318] width 818 height 637
copy h5 "Legit_Fitzpatrick17k_Type_03"
click at [48, 290] on span "Export Options" at bounding box center [44, 289] width 67 height 15
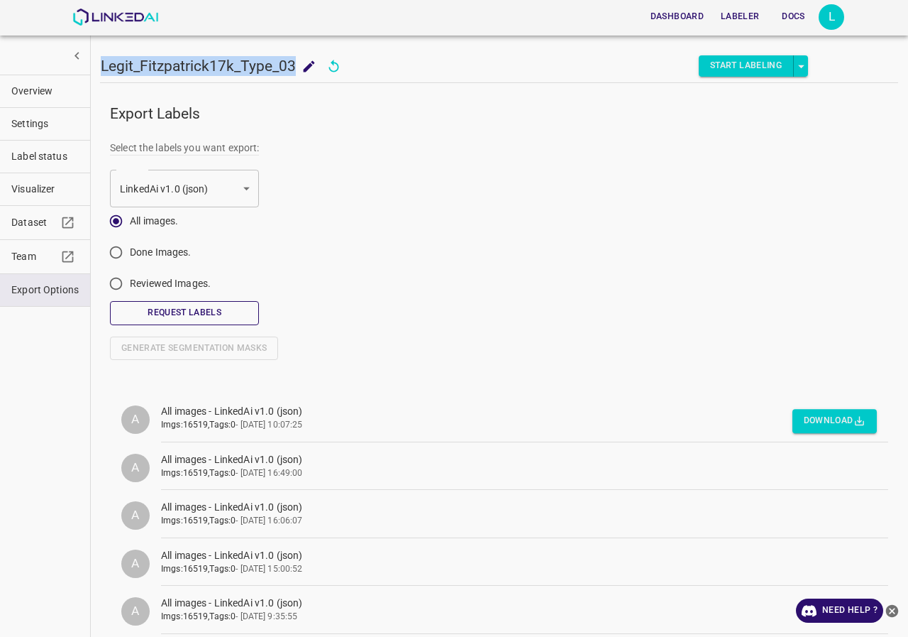
click at [206, 317] on button "Request Labels" at bounding box center [184, 312] width 149 height 23
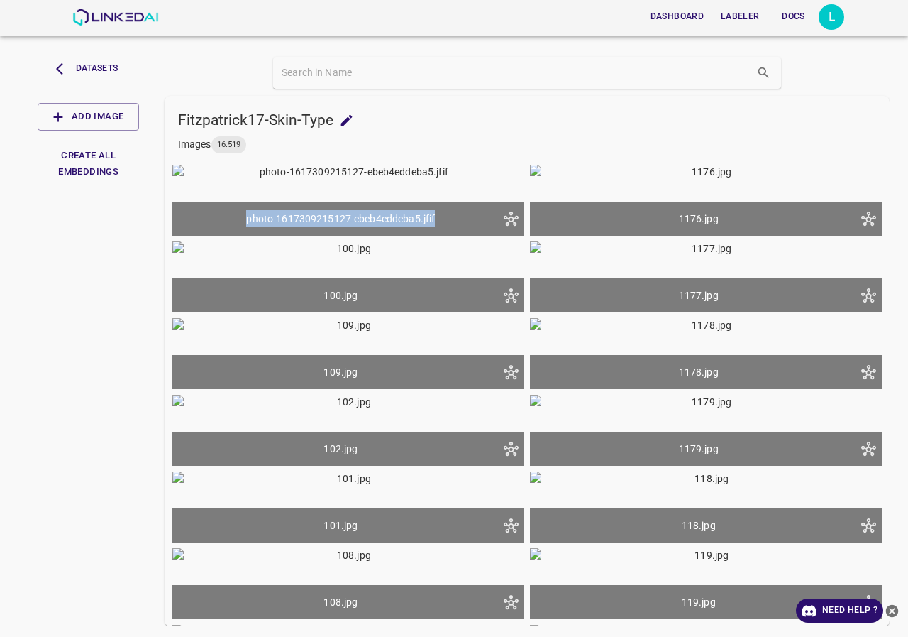
drag, startPoint x: 439, startPoint y: 378, endPoint x: 242, endPoint y: 380, distance: 197.3
click at [242, 227] on div "photo-1617309215127-ebeb4eddeba5.jfif" at bounding box center [341, 218] width 314 height 17
copy div "photo-1617309215127-ebeb4eddeba5.jfif"
click at [422, 123] on div "Fitzpatrick17-Skin-Type Fitzpatrick17-Skin-Type" at bounding box center [533, 119] width 710 height 21
click at [400, 223] on img at bounding box center [348, 200] width 352 height 71
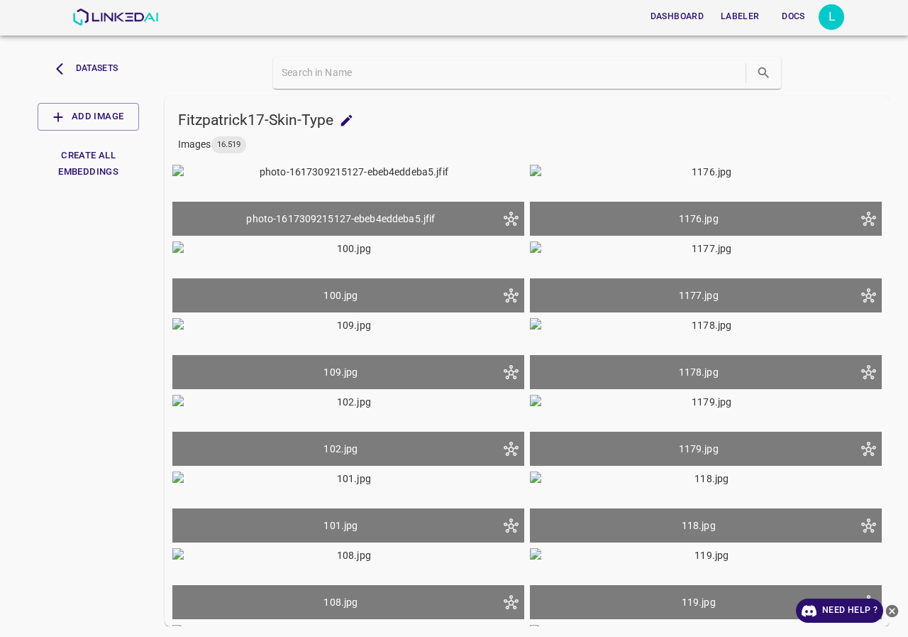
click at [374, 236] on img at bounding box center [348, 200] width 352 height 71
drag, startPoint x: 440, startPoint y: 381, endPoint x: 236, endPoint y: 378, distance: 204.4
click at [236, 227] on div "photo-1617309215127-ebeb4eddeba5.jfif" at bounding box center [341, 218] width 314 height 17
copy div "photo-1617309215127-ebeb4eddeba5.jfif"
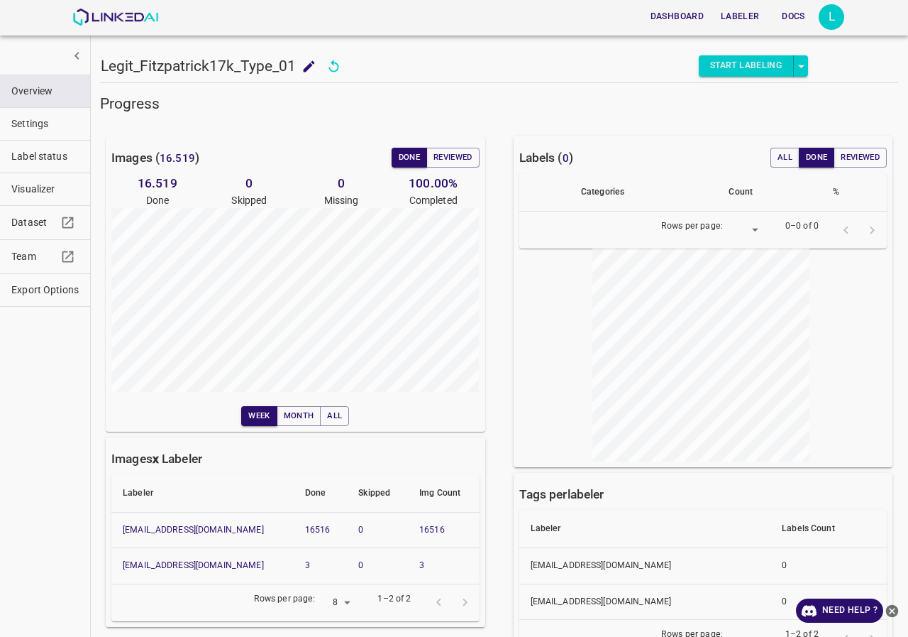
click at [16, 293] on span "Export Options" at bounding box center [44, 289] width 67 height 15
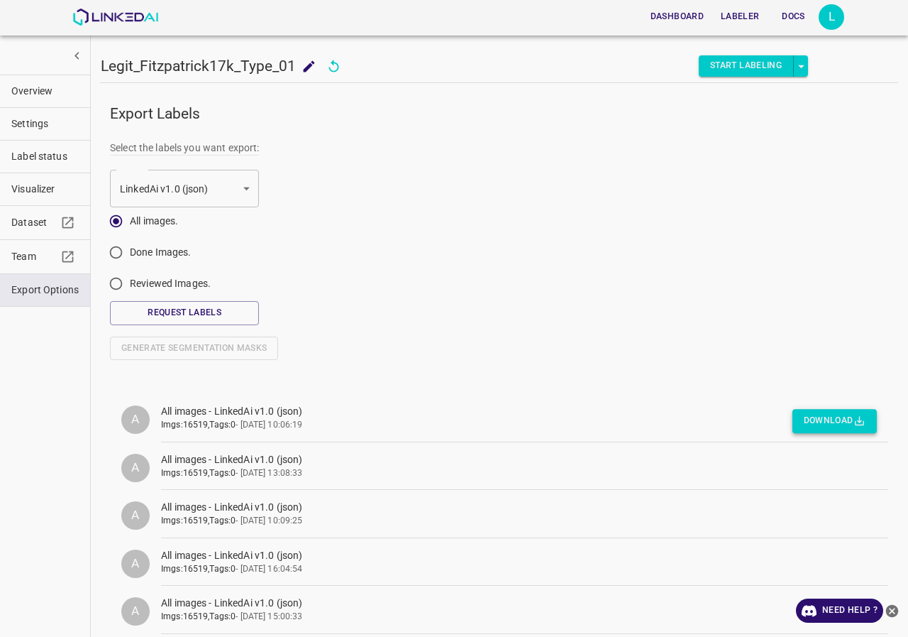
click at [827, 422] on button "Download" at bounding box center [835, 420] width 84 height 23
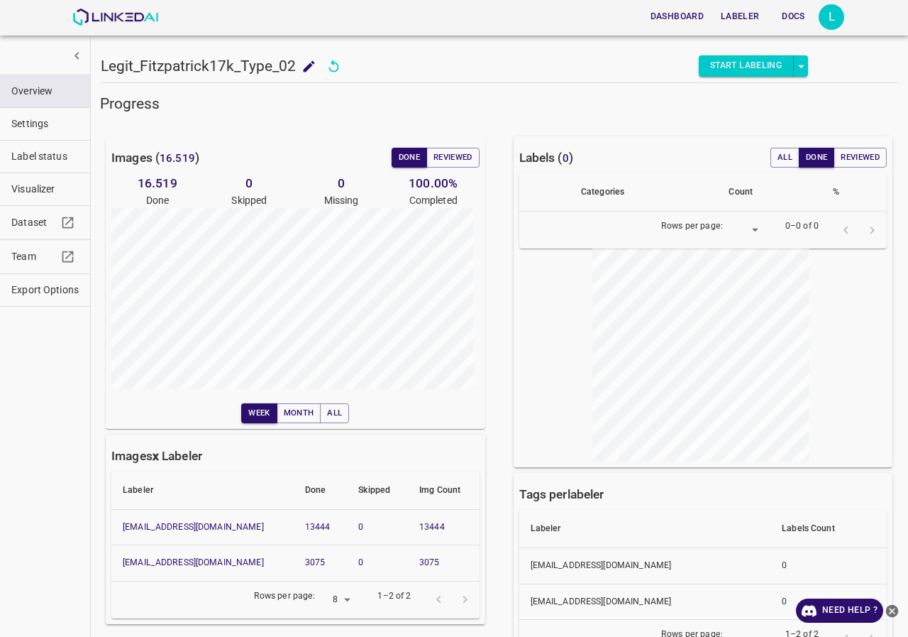
click at [28, 288] on span "Export Options" at bounding box center [44, 289] width 67 height 15
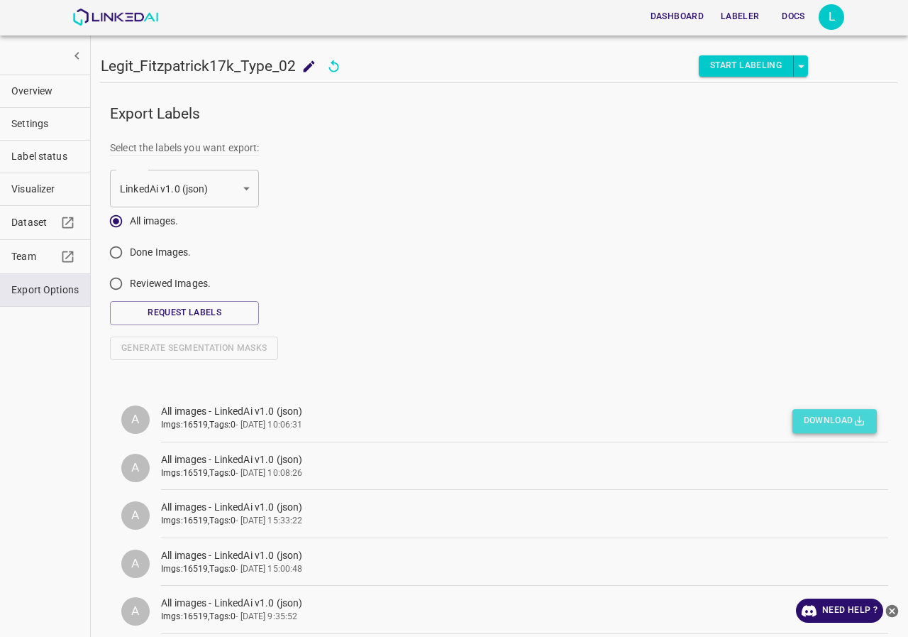
click at [838, 420] on button "Download" at bounding box center [835, 420] width 84 height 23
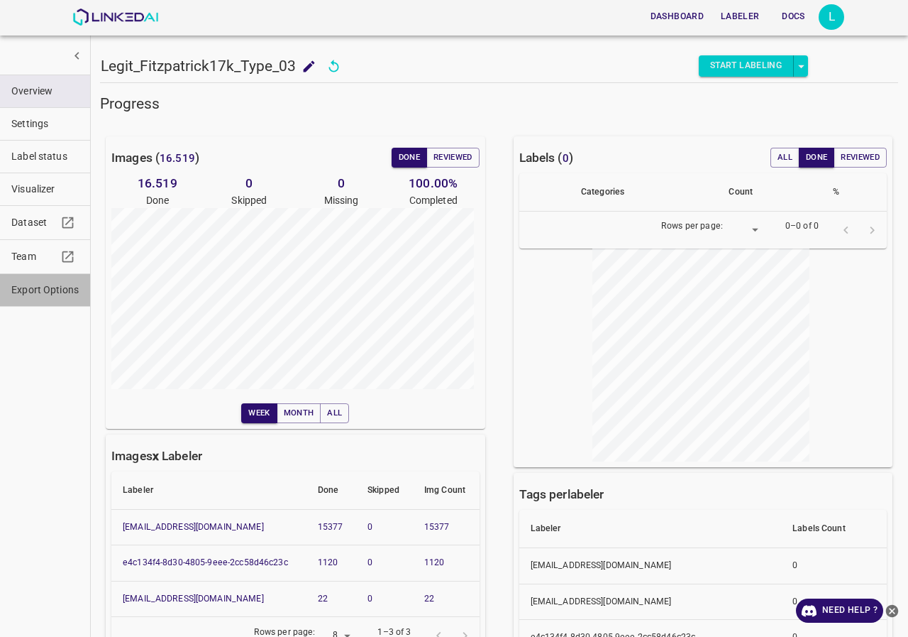
click at [46, 282] on span "Export Options" at bounding box center [44, 289] width 67 height 15
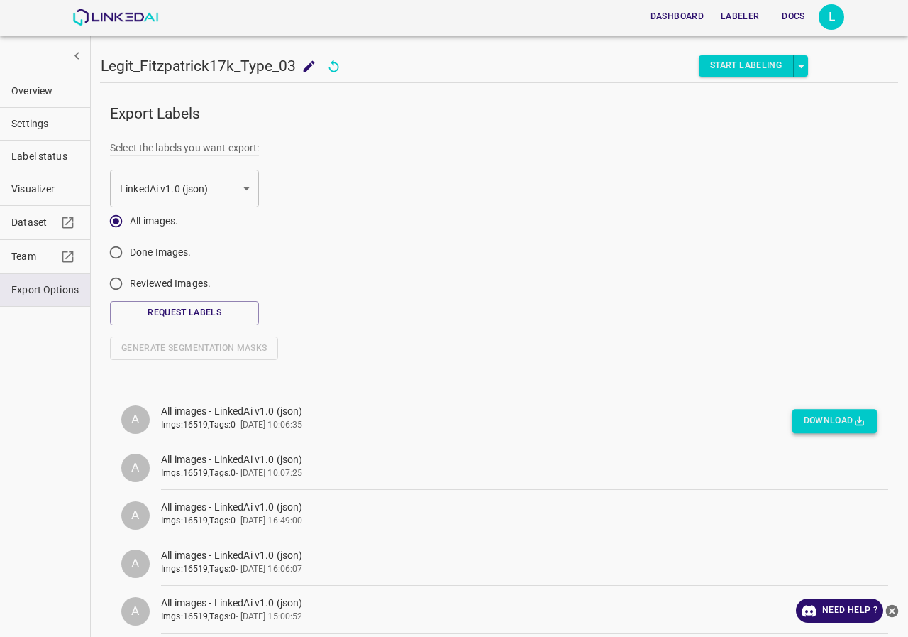
click at [825, 415] on button "Download" at bounding box center [835, 420] width 84 height 23
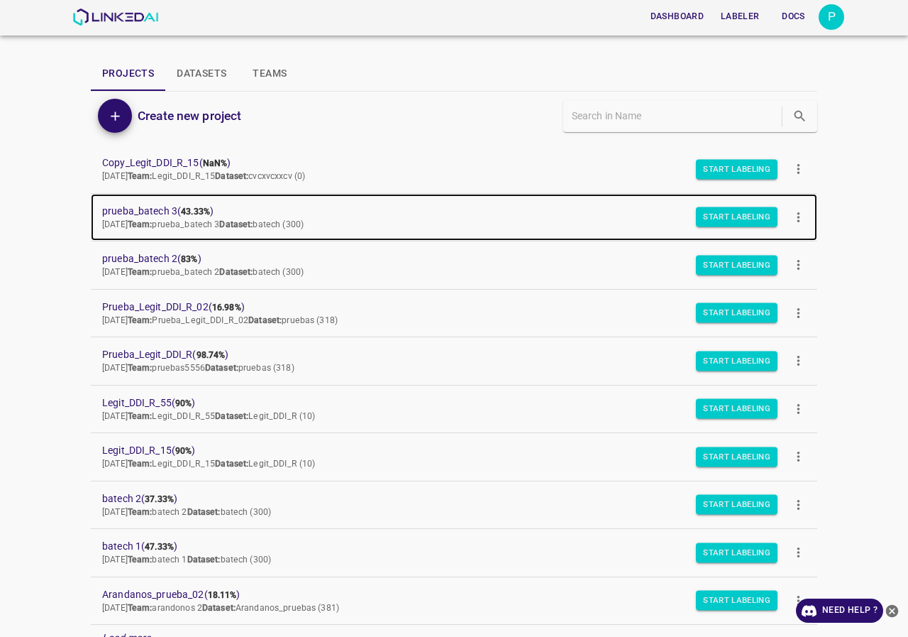
click at [160, 207] on span "prueba_batech 3 ( 43.33% )" at bounding box center [442, 211] width 681 height 15
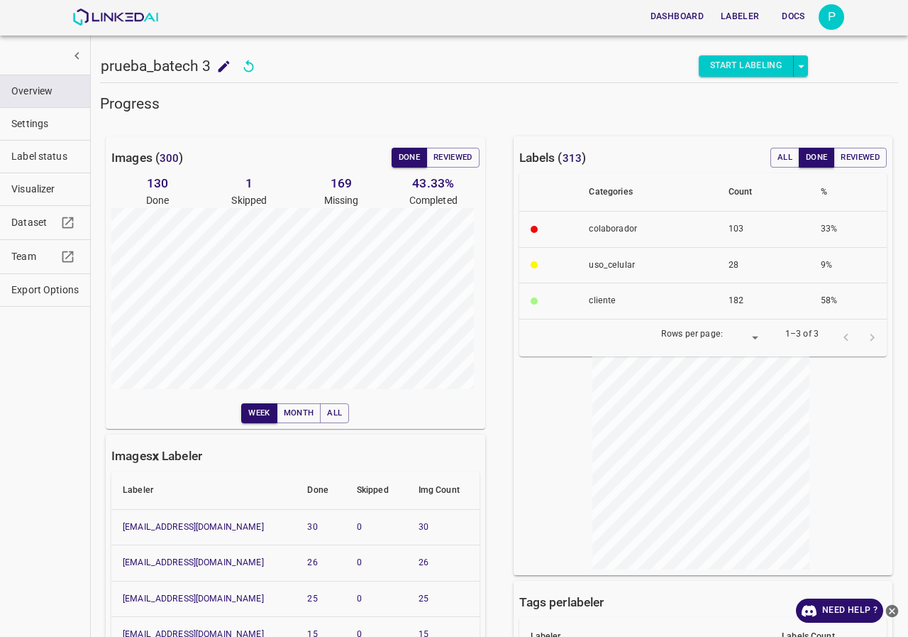
click at [53, 187] on span "Visualizer" at bounding box center [44, 189] width 67 height 15
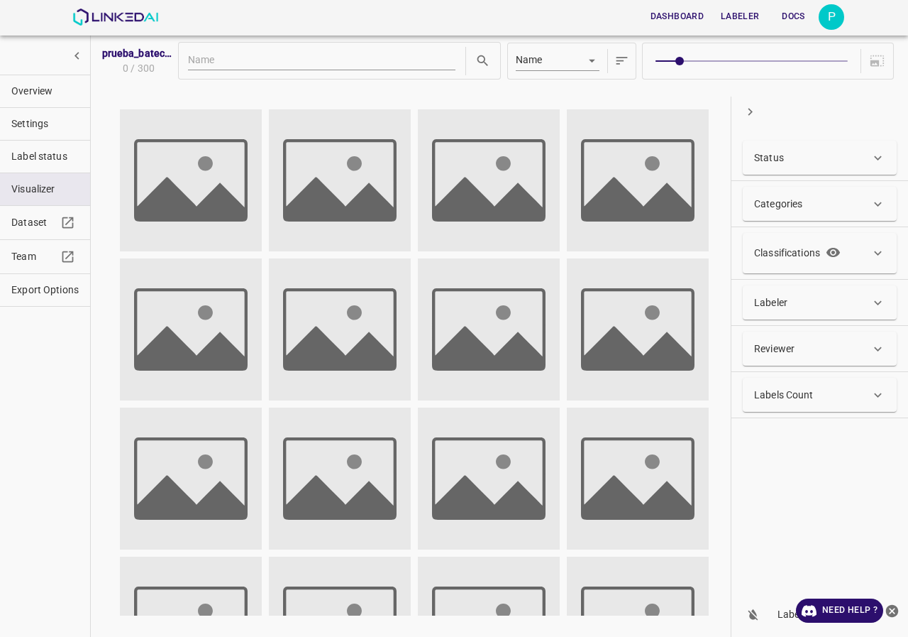
click at [814, 204] on div "Categories" at bounding box center [812, 204] width 116 height 15
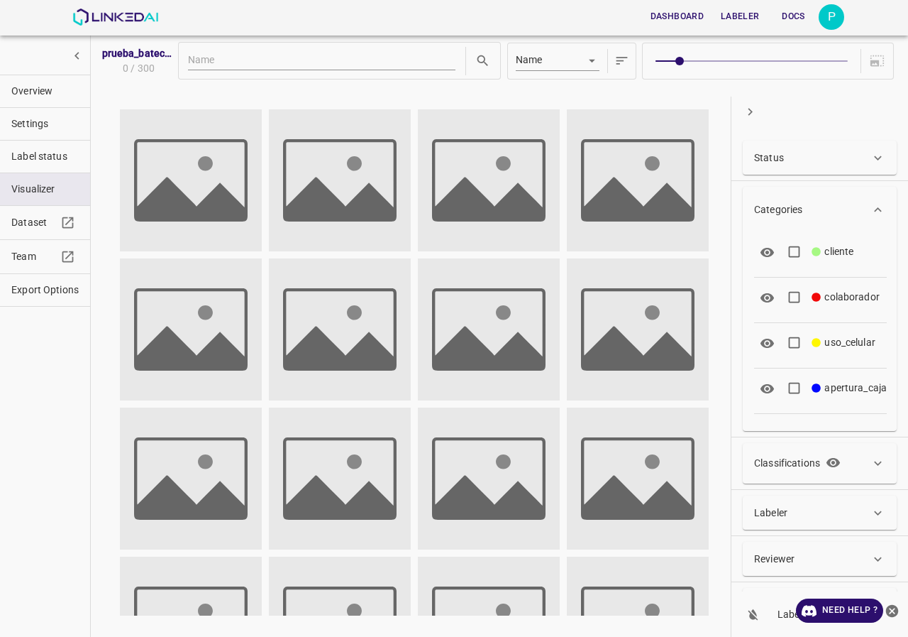
click at [814, 204] on div "Categories" at bounding box center [812, 209] width 116 height 15
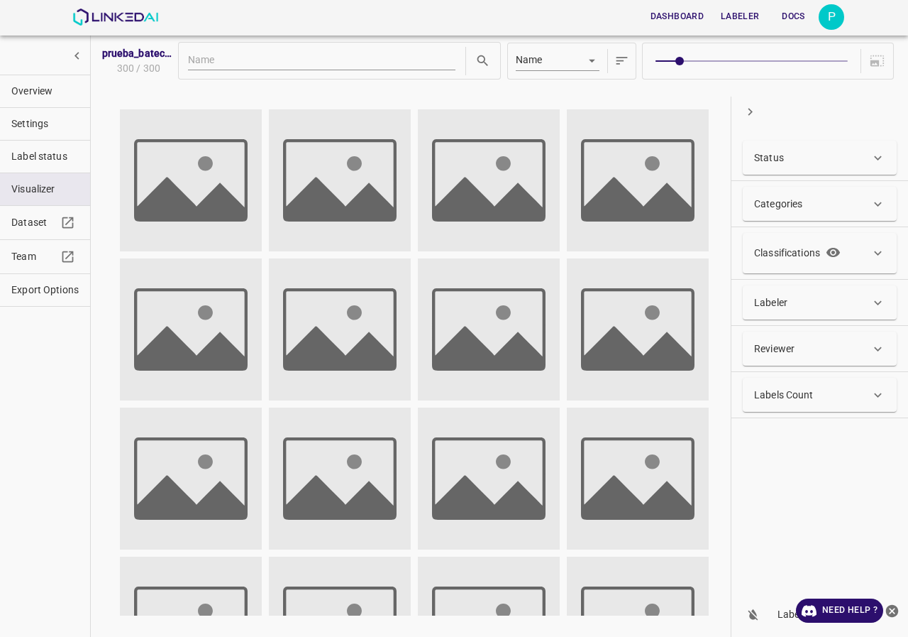
click at [791, 306] on div "Labeler" at bounding box center [812, 302] width 116 height 15
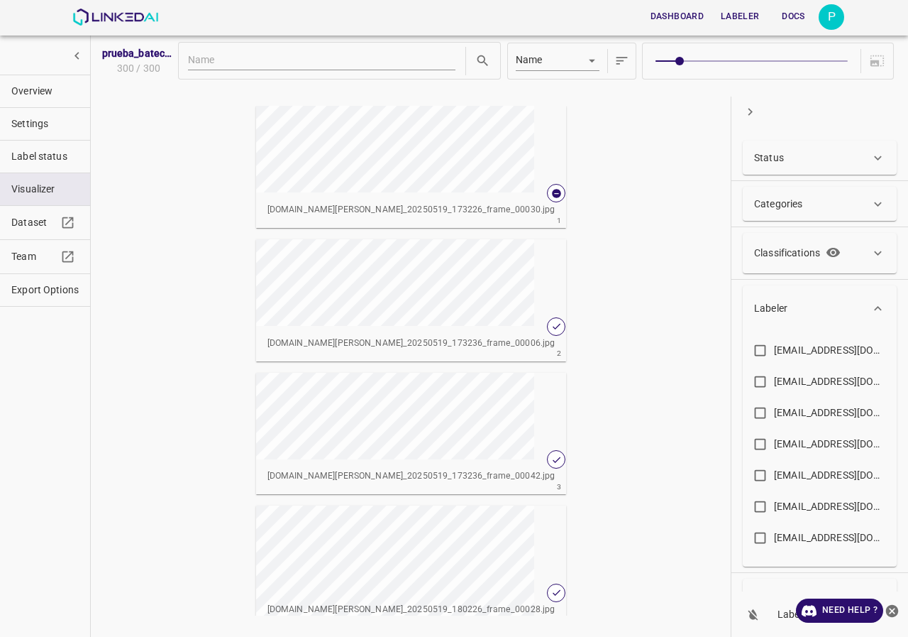
click at [804, 414] on div "montanad741@gmail.com" at bounding box center [831, 412] width 114 height 15
click at [774, 414] on input "montanad741@gmail.com" at bounding box center [761, 416] width 28 height 28
checkbox input "true"
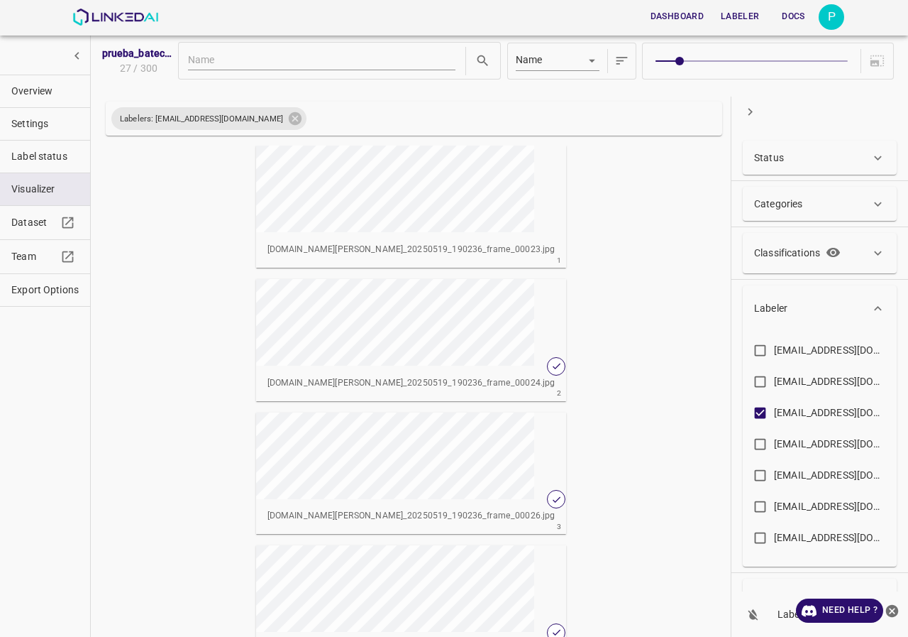
click at [770, 52] on span at bounding box center [752, 61] width 192 height 20
type input "6"
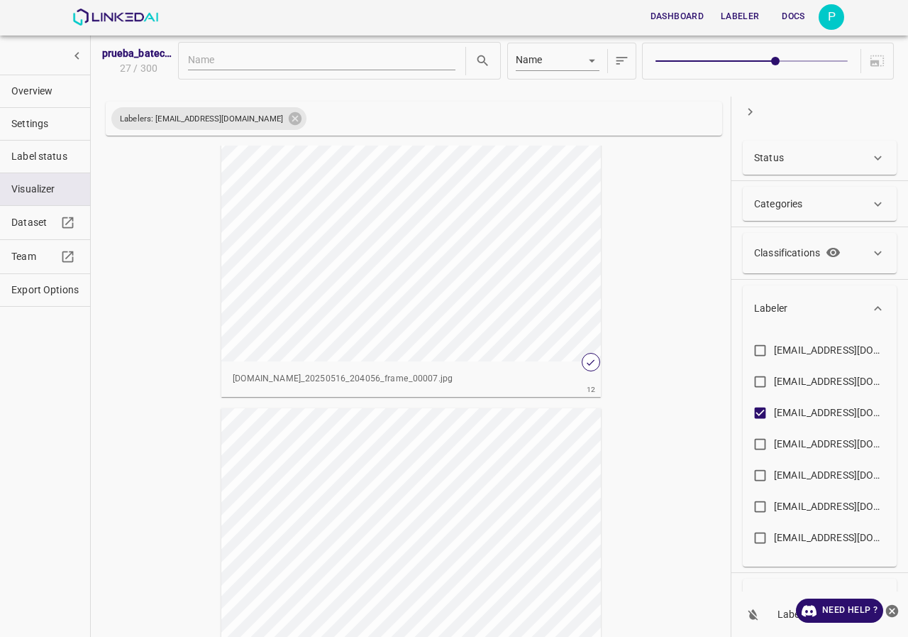
scroll to position [3336, 0]
click at [85, 348] on div "Overview Settings Label status Visualizer Dataset Team Export Options" at bounding box center [45, 318] width 91 height 637
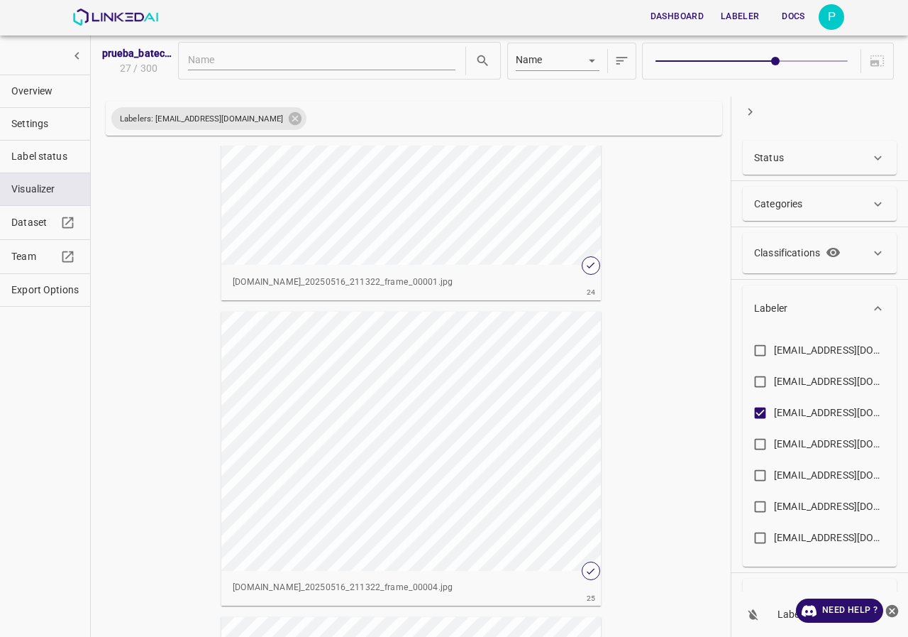
scroll to position [7101, 0]
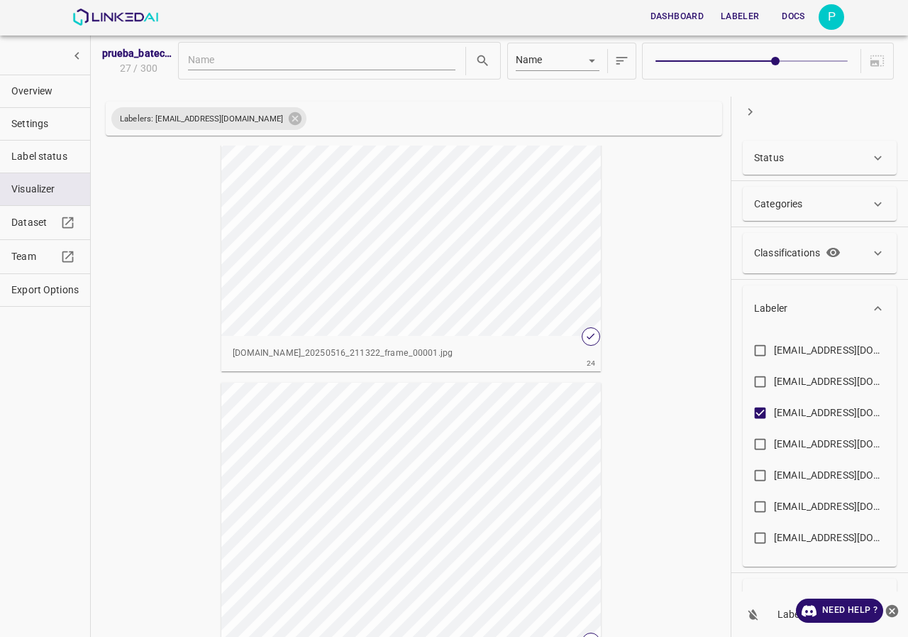
click at [370, 195] on div "button" at bounding box center [411, 206] width 380 height 259
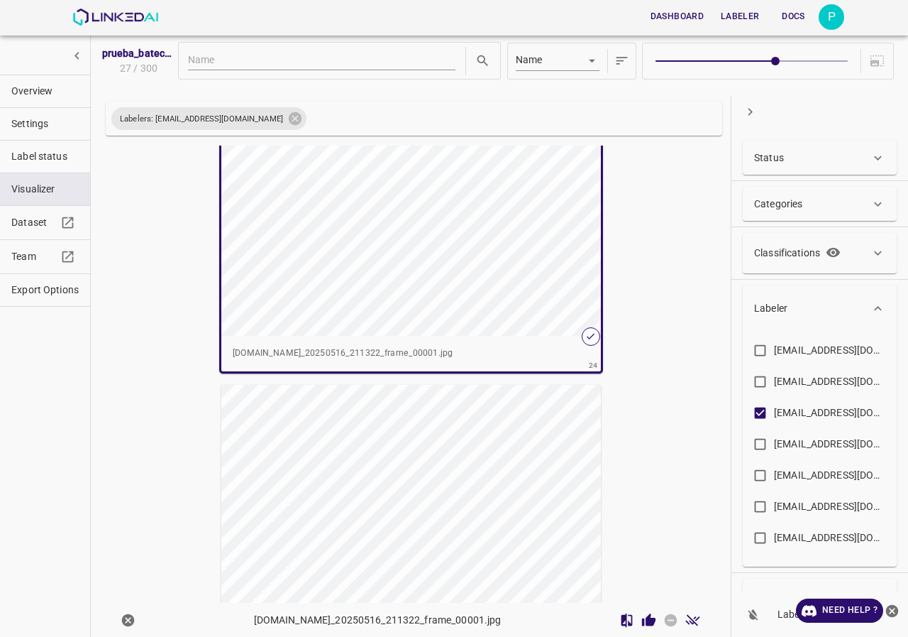
scroll to position [7245, 0]
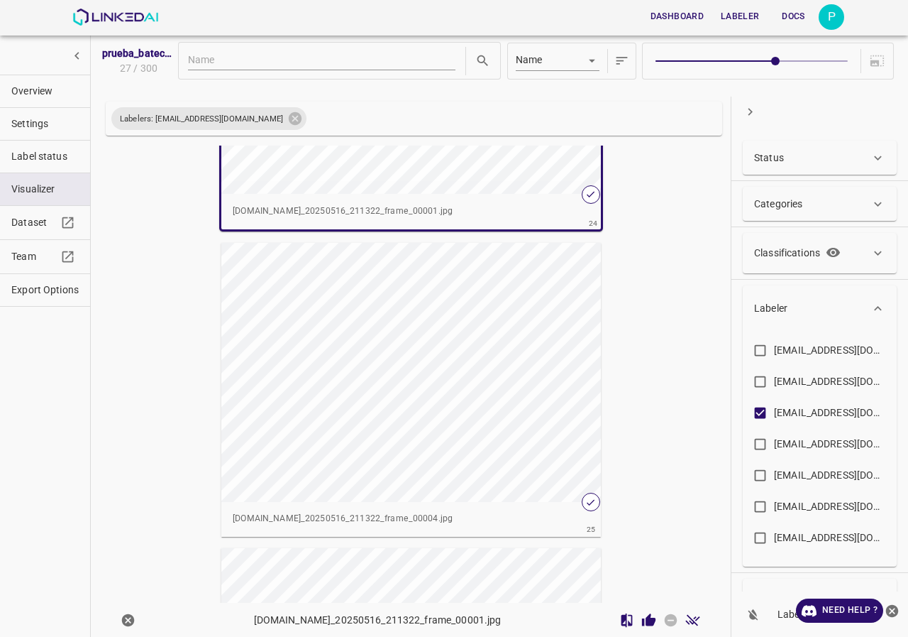
click at [429, 432] on div "button" at bounding box center [411, 372] width 380 height 259
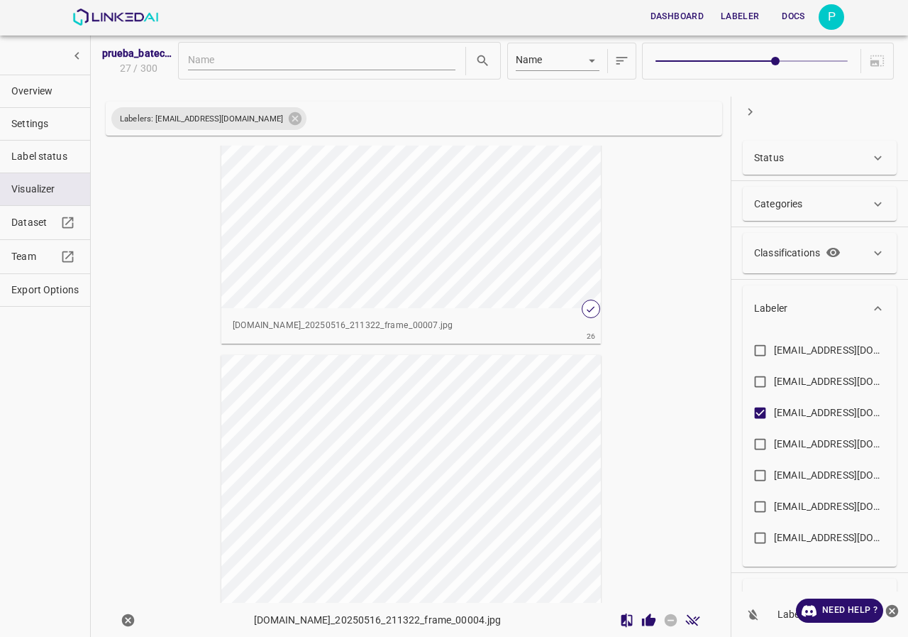
scroll to position [18, 0]
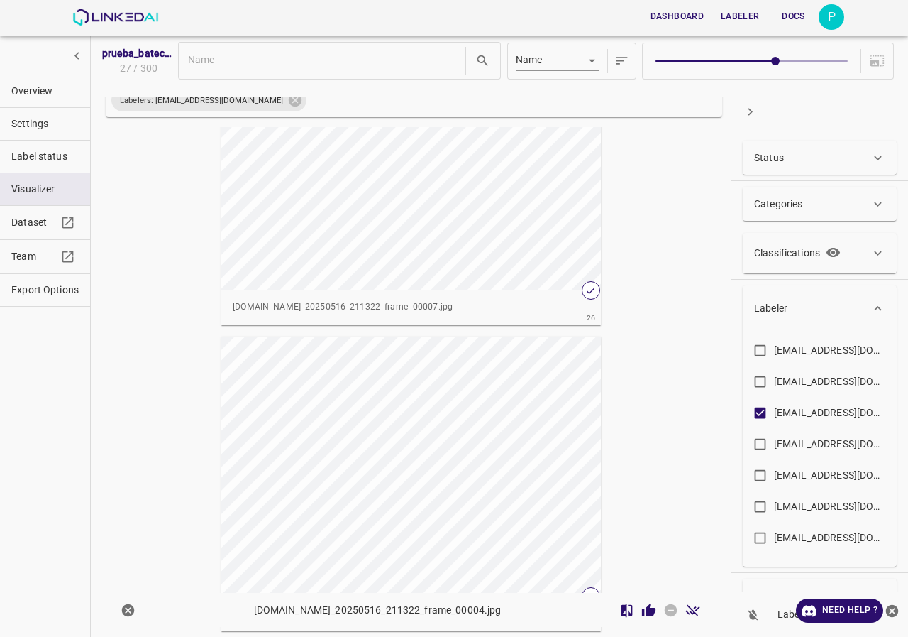
click at [29, 92] on span "Overview" at bounding box center [44, 91] width 67 height 15
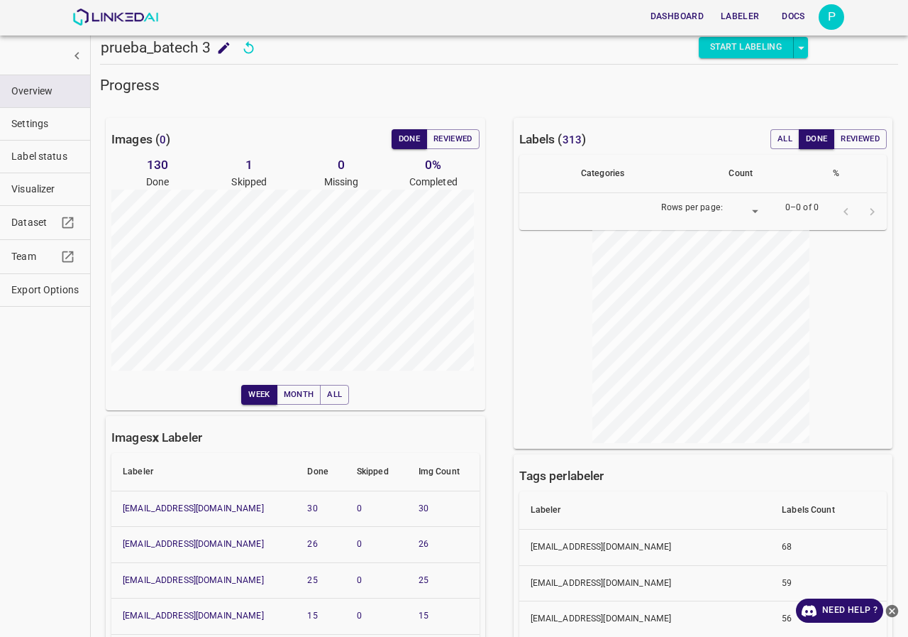
type input "8"
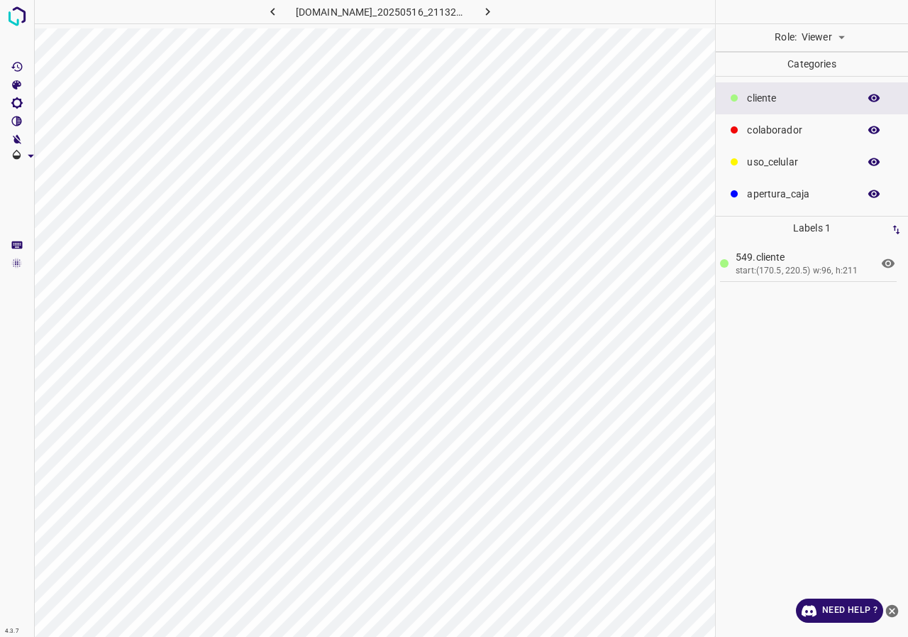
click at [893, 263] on icon at bounding box center [888, 263] width 13 height 9
click at [879, 263] on div "28a.​​cliente start:(171.5, 233.5) w:94, h:197" at bounding box center [804, 264] width 151 height 28
click at [888, 265] on icon at bounding box center [888, 263] width 13 height 9
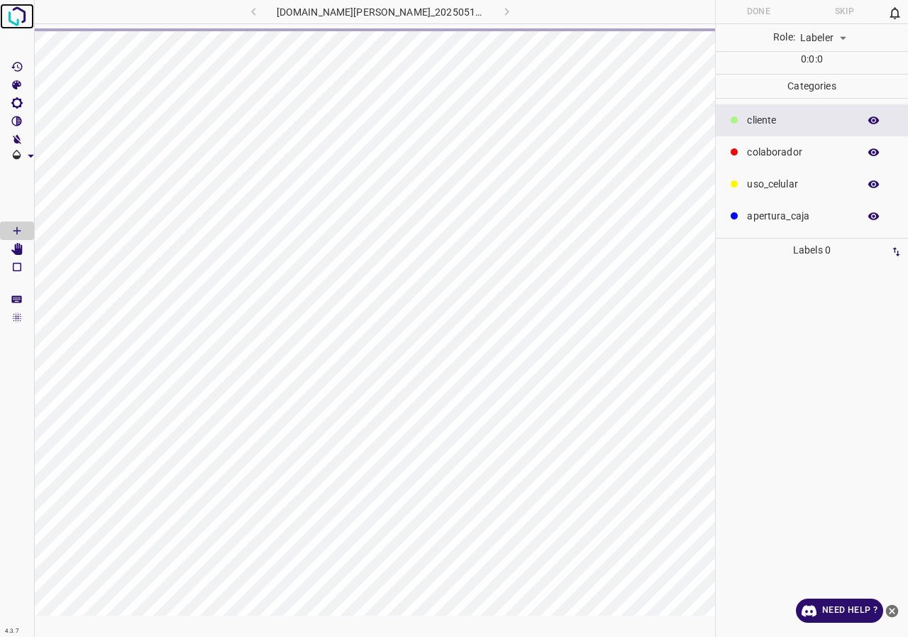
click at [19, 16] on img at bounding box center [17, 17] width 26 height 26
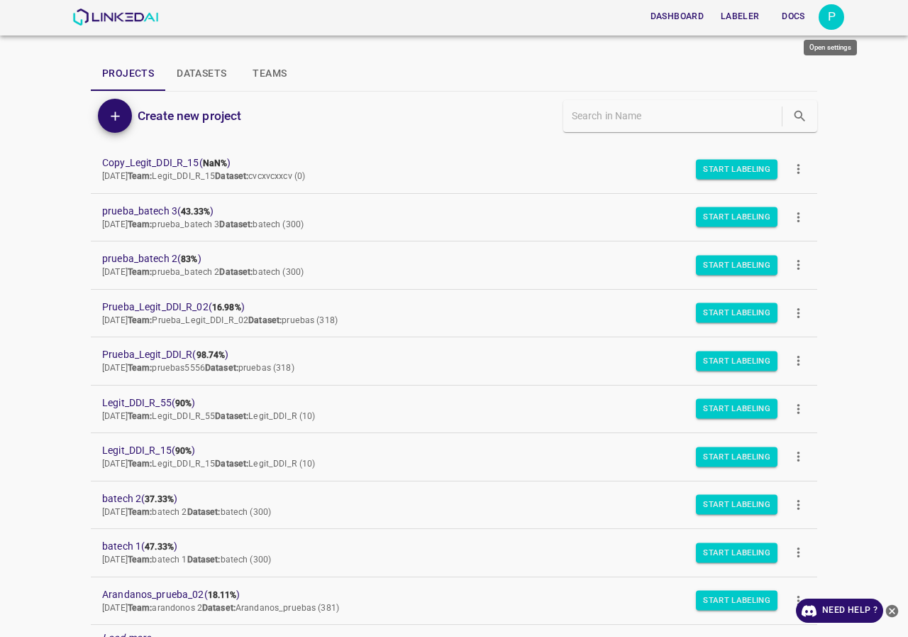
click at [832, 21] on div "P" at bounding box center [832, 17] width 26 height 26
click at [768, 133] on p "Logout" at bounding box center [760, 131] width 33 height 15
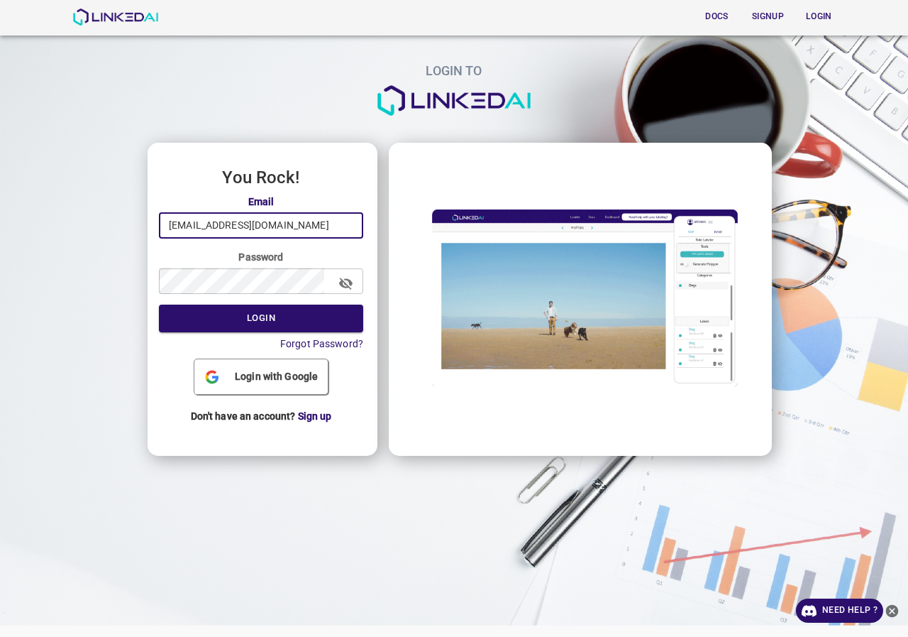
click at [302, 228] on input "[EMAIL_ADDRESS][DOMAIN_NAME]" at bounding box center [261, 225] width 204 height 26
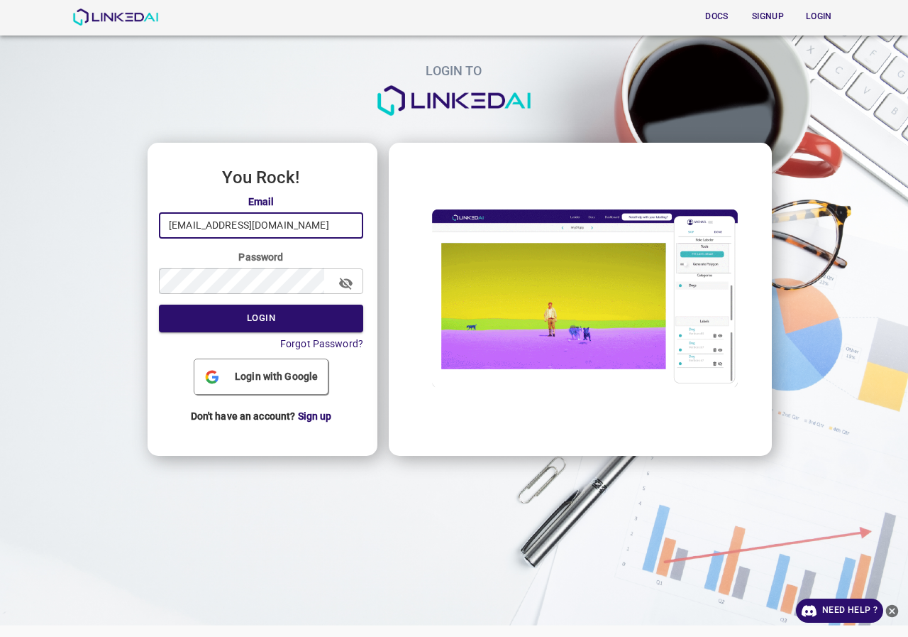
type input "[EMAIL_ADDRESS][DOMAIN_NAME]"
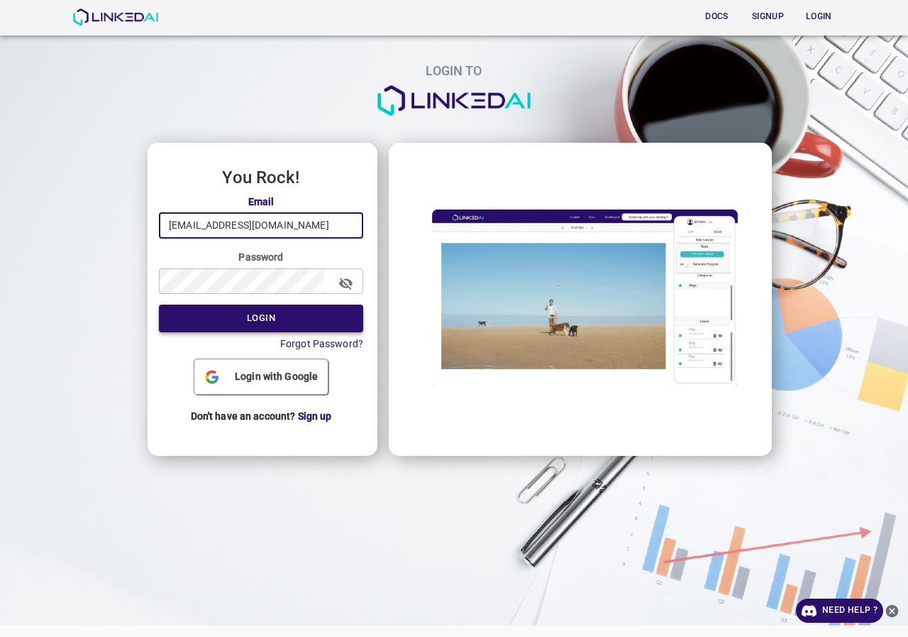
click at [236, 320] on button "Login" at bounding box center [261, 318] width 204 height 28
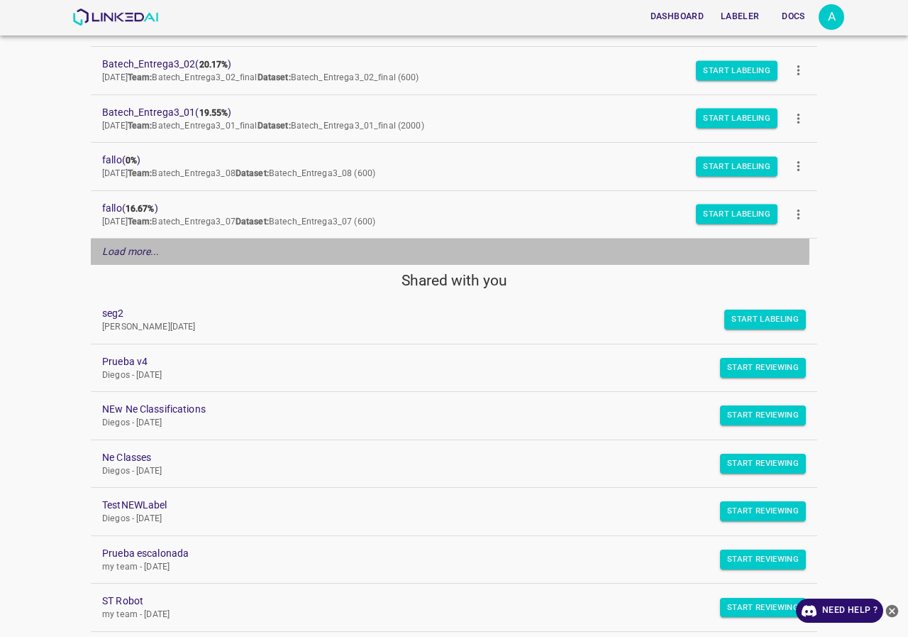
click at [133, 247] on em "Load more..." at bounding box center [130, 251] width 57 height 11
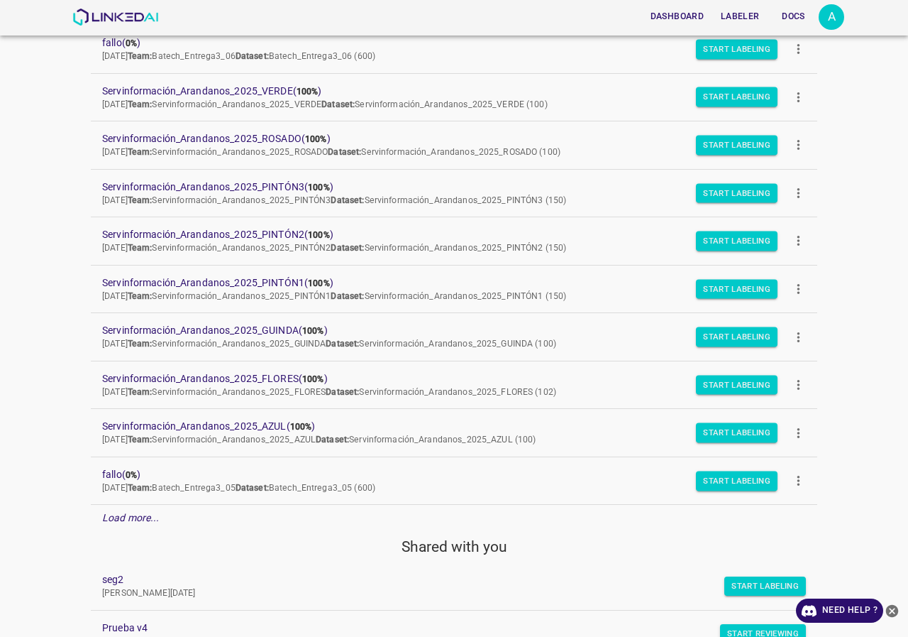
scroll to position [741, 0]
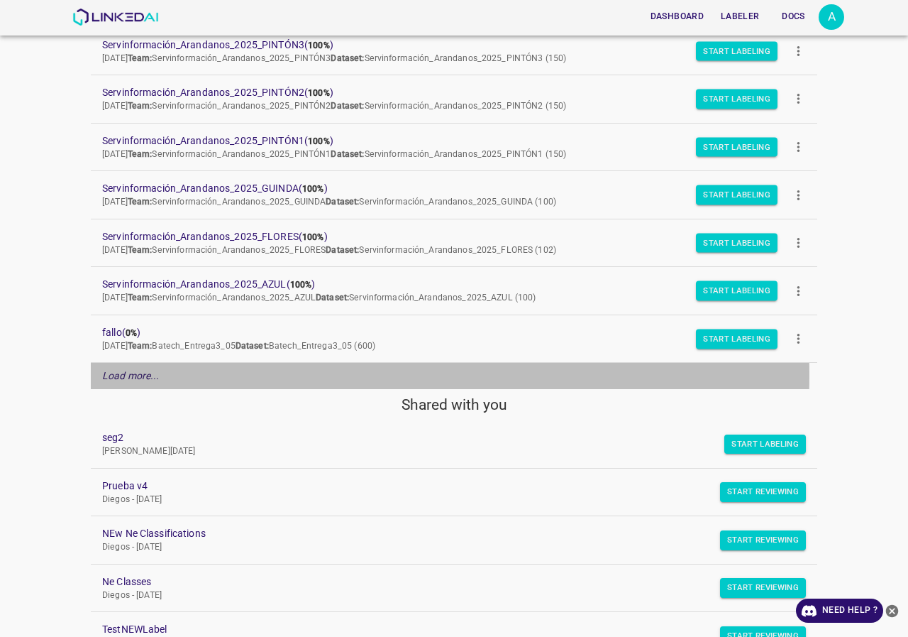
click at [153, 375] on em "Load more..." at bounding box center [130, 375] width 57 height 11
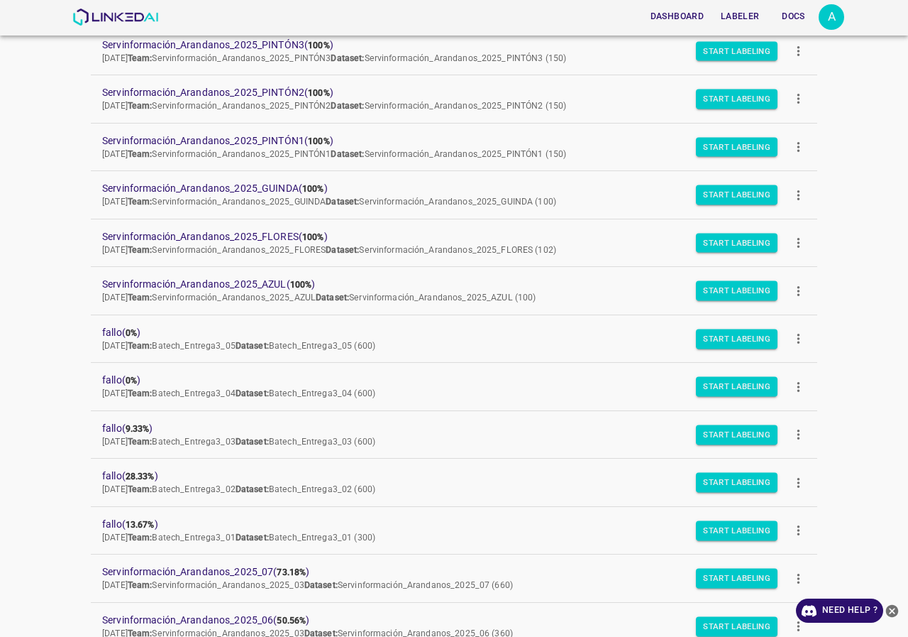
scroll to position [812, 0]
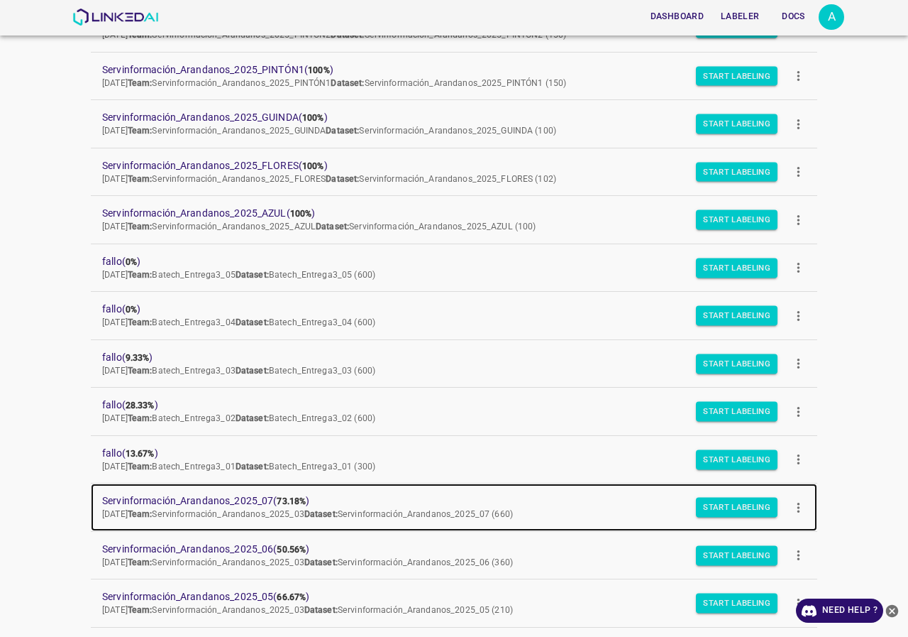
click at [242, 495] on span "Servinformación_Arandanos_2025_07 ( 73.18% )" at bounding box center [442, 500] width 681 height 15
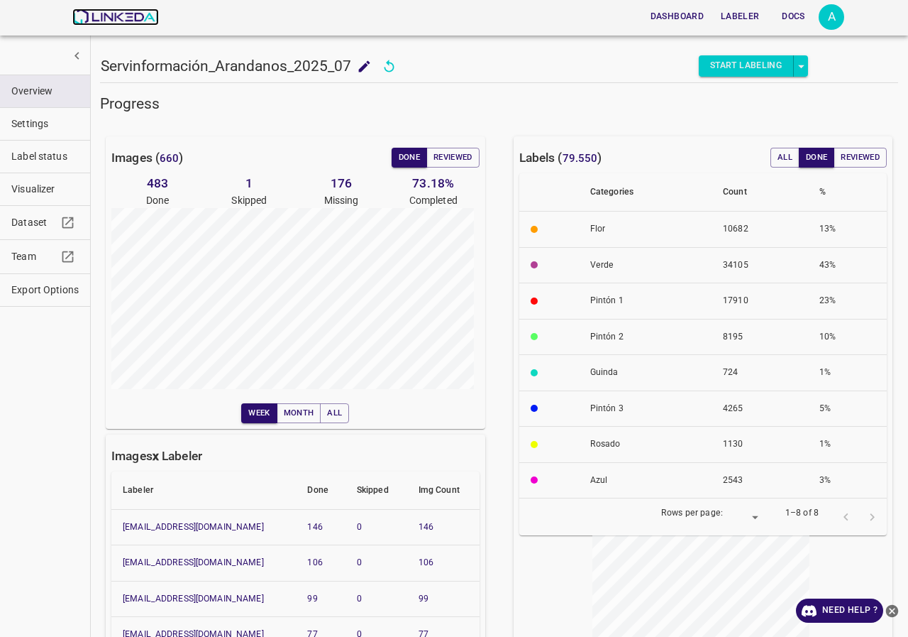
click at [121, 18] on img at bounding box center [115, 17] width 86 height 17
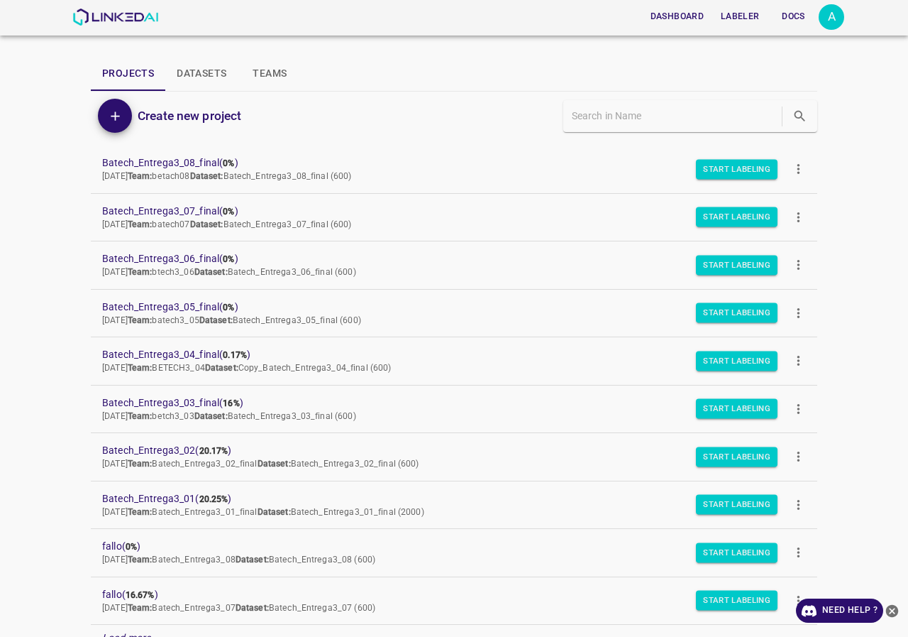
scroll to position [123, 0]
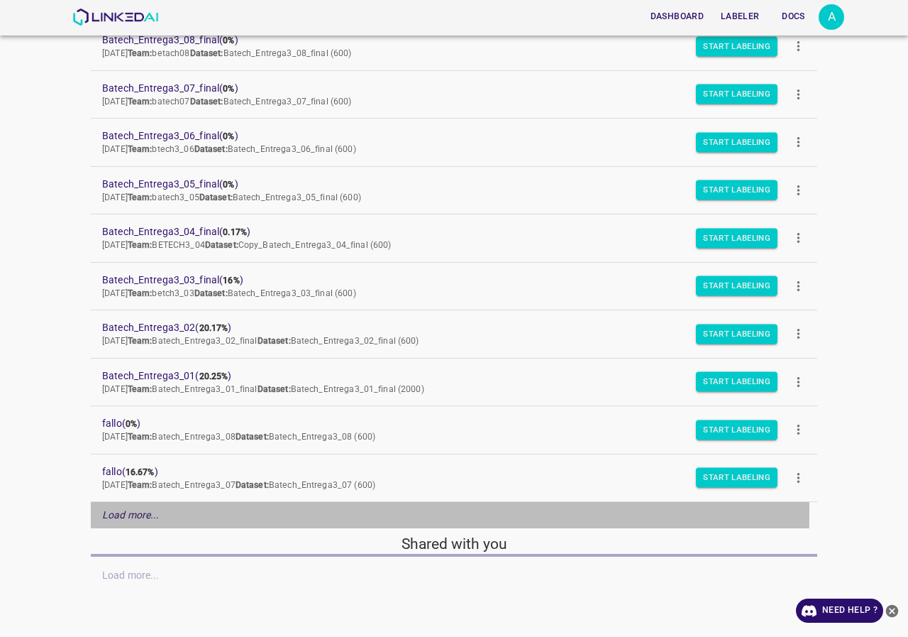
click at [135, 511] on em "Load more..." at bounding box center [130, 514] width 57 height 11
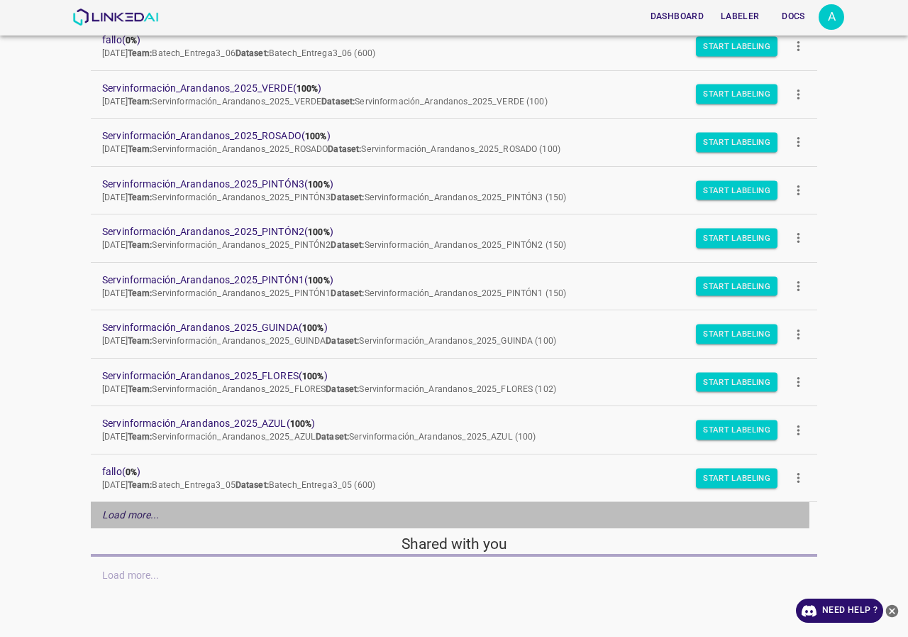
drag, startPoint x: 119, startPoint y: 514, endPoint x: 133, endPoint y: 504, distance: 17.9
click at [121, 513] on em "Load more..." at bounding box center [130, 514] width 57 height 11
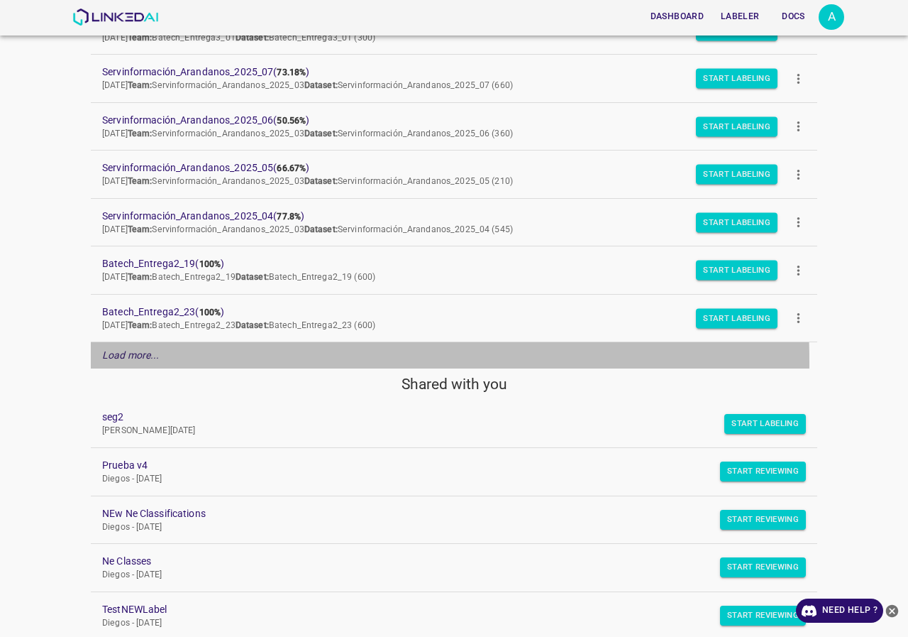
click at [147, 362] on p "Load more..." at bounding box center [130, 355] width 57 height 15
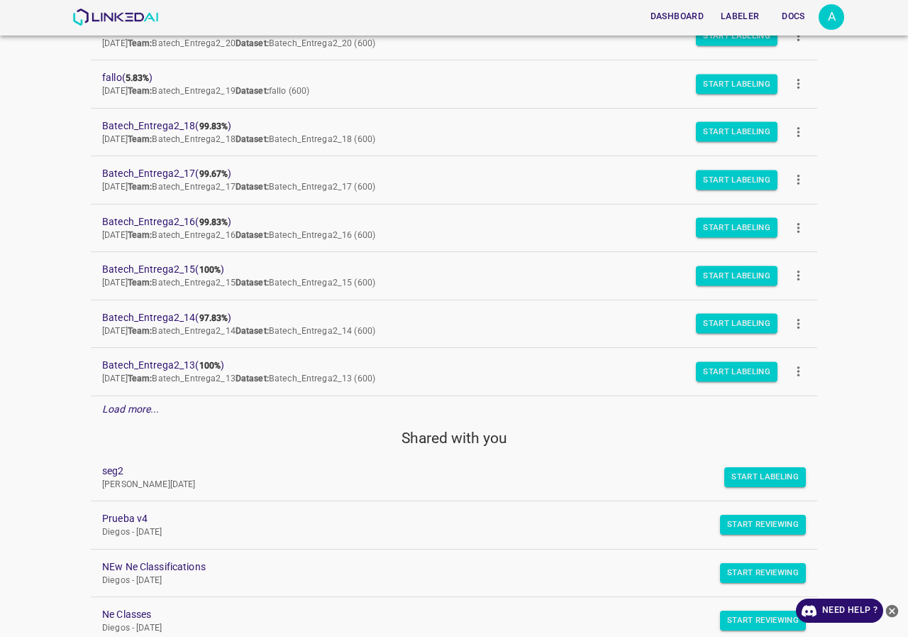
scroll to position [1737, 0]
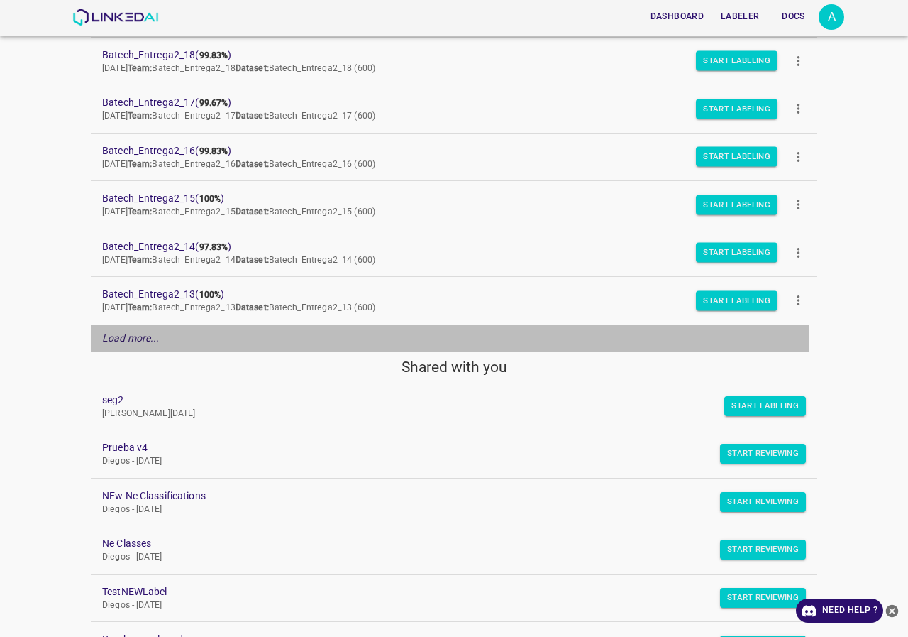
click at [139, 343] on em "Load more..." at bounding box center [130, 337] width 57 height 11
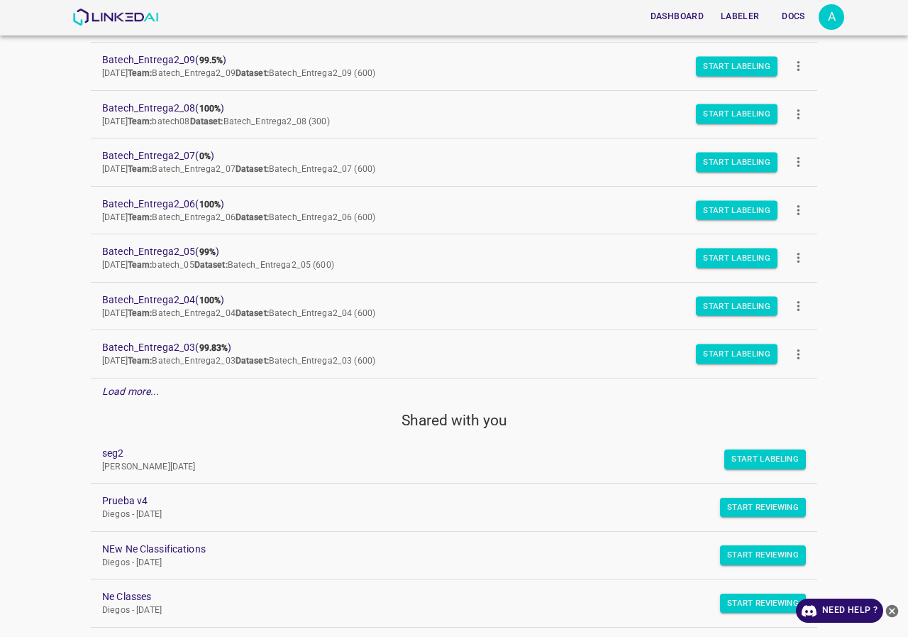
scroll to position [2234, 0]
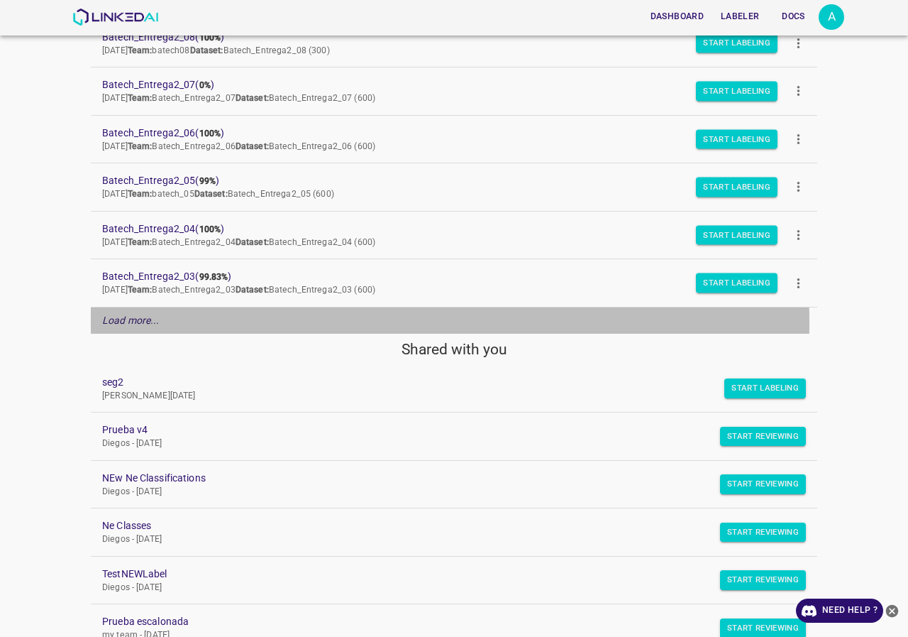
click at [128, 323] on em "Load more..." at bounding box center [130, 319] width 57 height 11
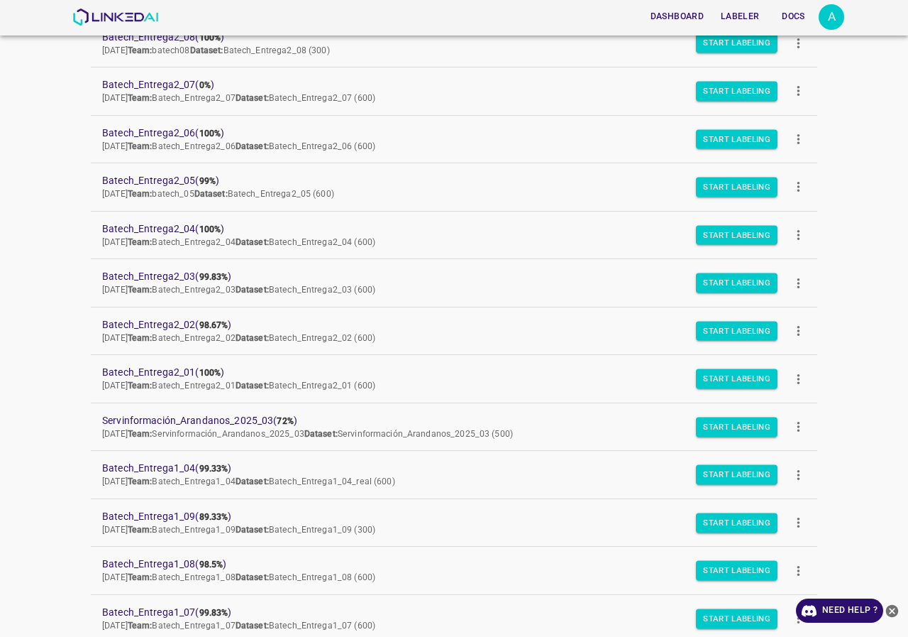
scroll to position [2447, 0]
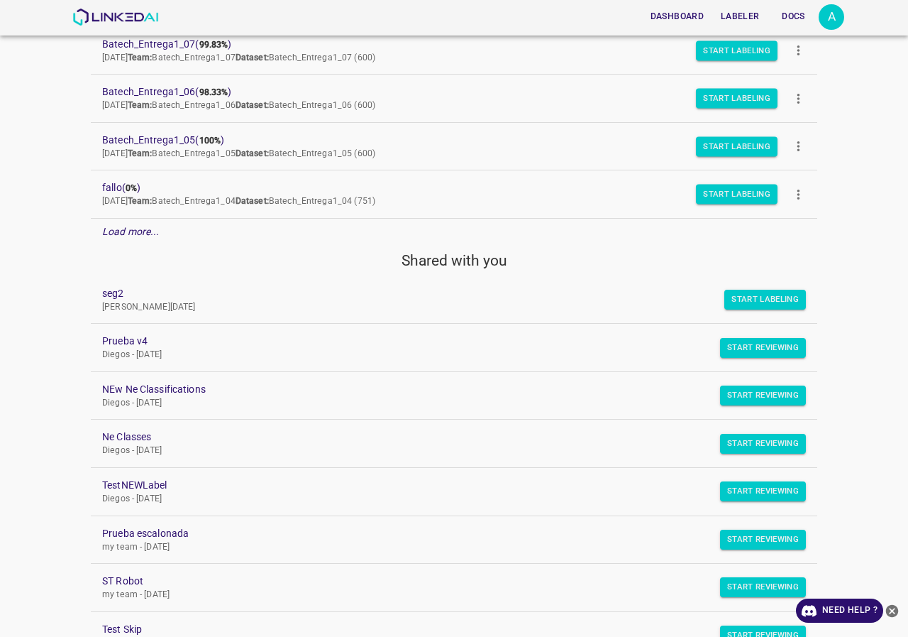
click at [168, 234] on div "Load more..." at bounding box center [454, 232] width 727 height 26
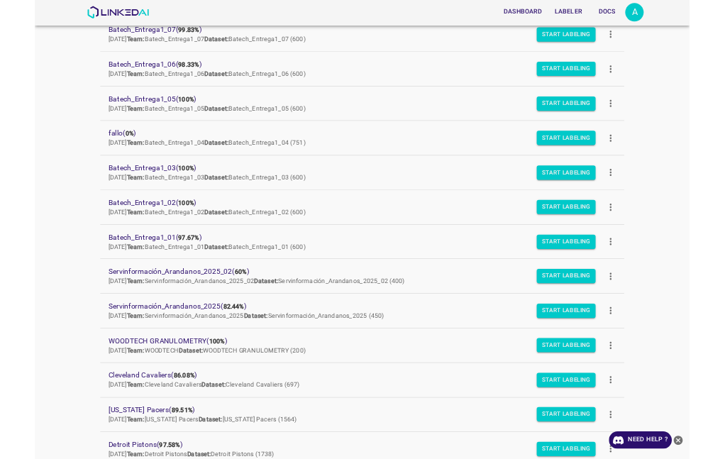
scroll to position [2802, 0]
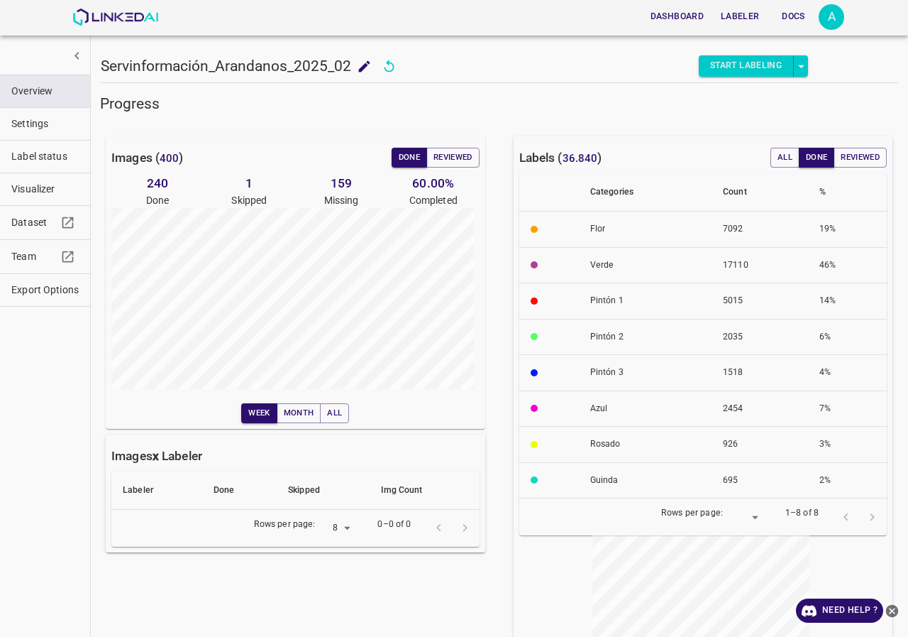
click at [27, 185] on span "Visualizer" at bounding box center [44, 189] width 67 height 15
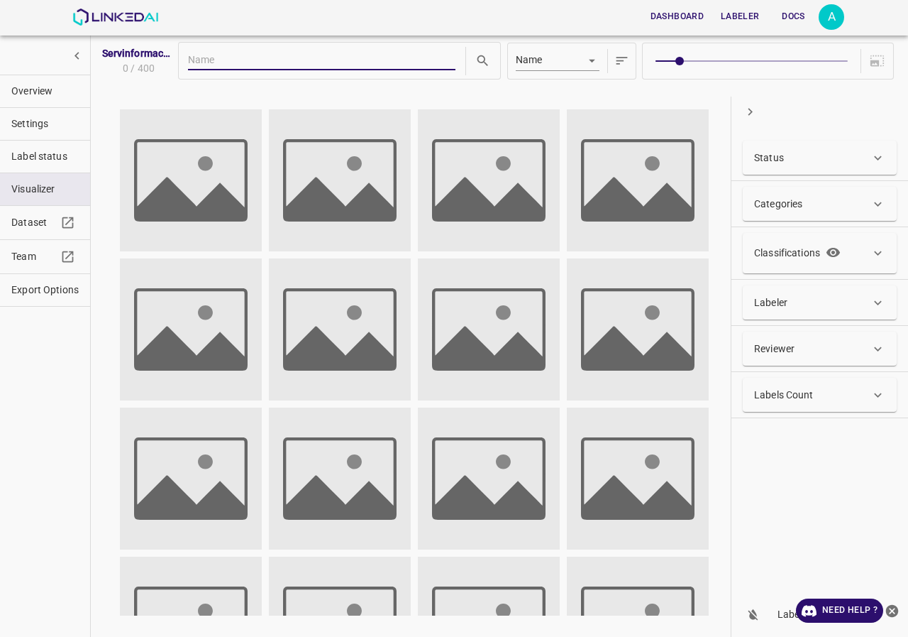
click at [797, 157] on div "Status" at bounding box center [812, 157] width 116 height 15
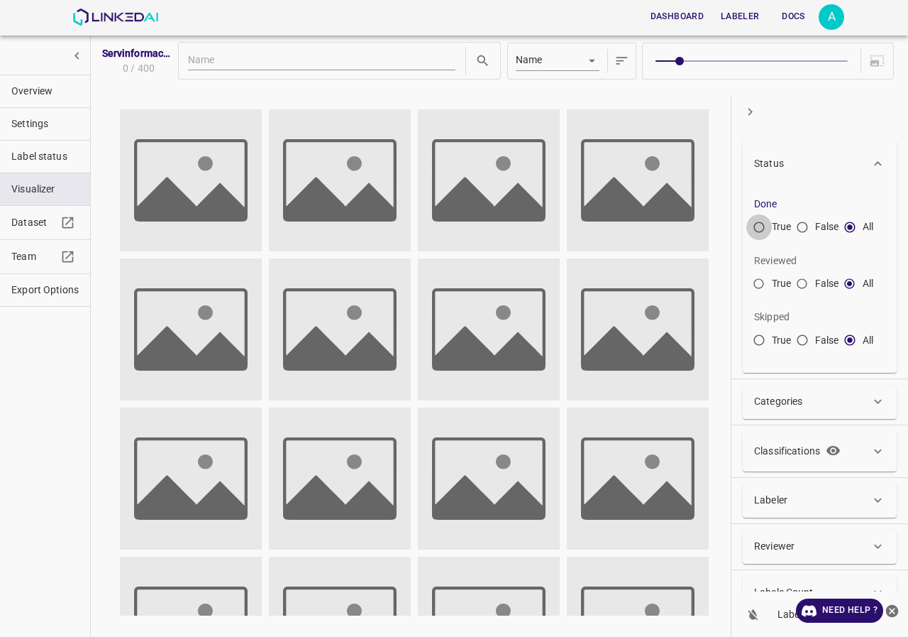
click at [757, 225] on input "True" at bounding box center [760, 230] width 26 height 26
radio input "true"
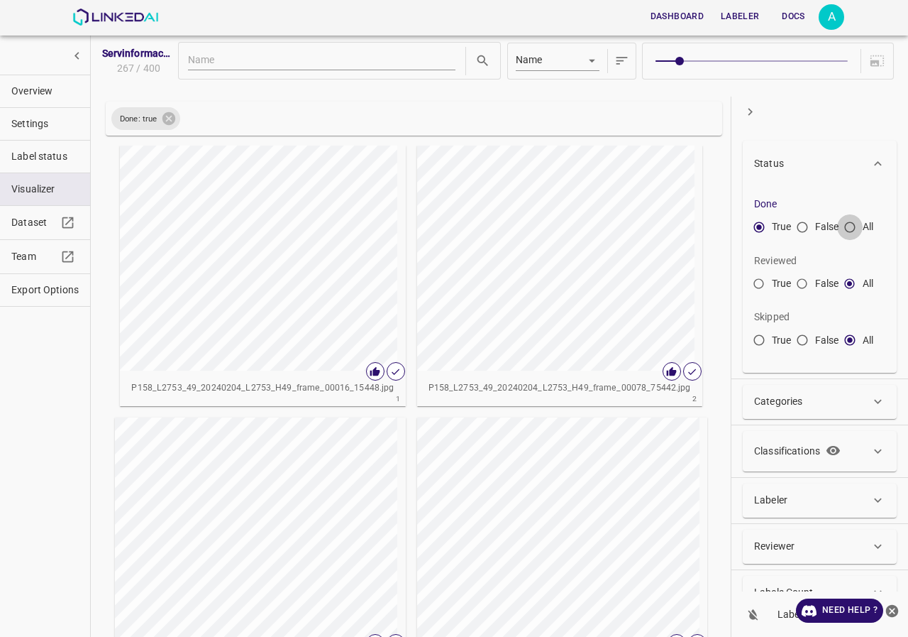
click at [857, 227] on input "All" at bounding box center [850, 230] width 26 height 26
radio input "true"
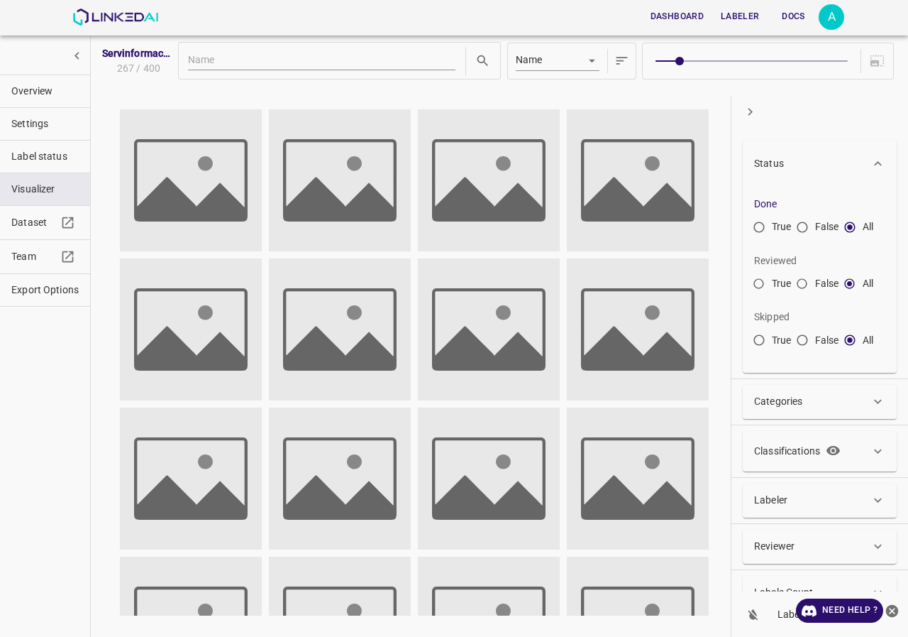
click at [766, 282] on input "True" at bounding box center [760, 287] width 26 height 26
radio input "true"
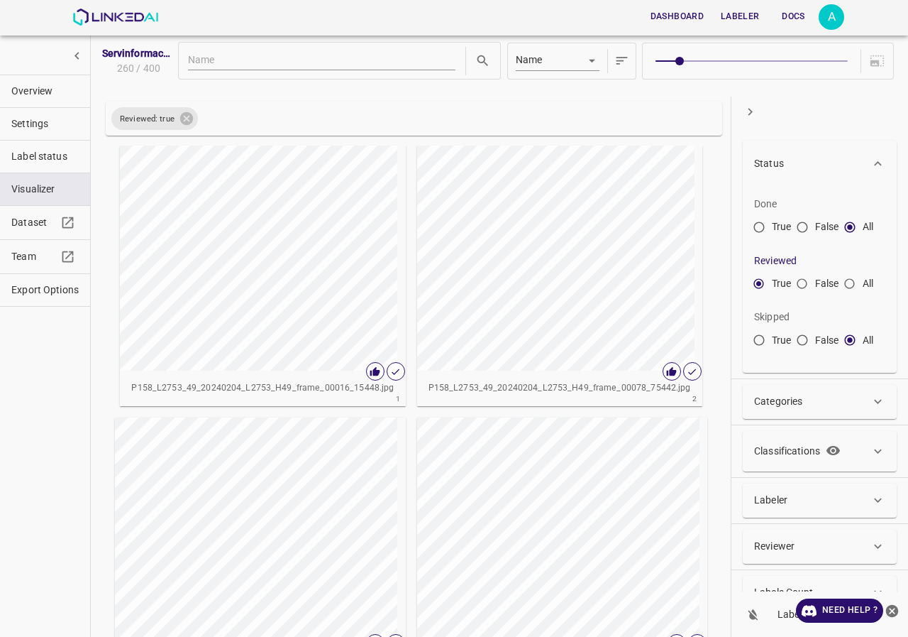
click at [56, 92] on span "Overview" at bounding box center [44, 91] width 67 height 15
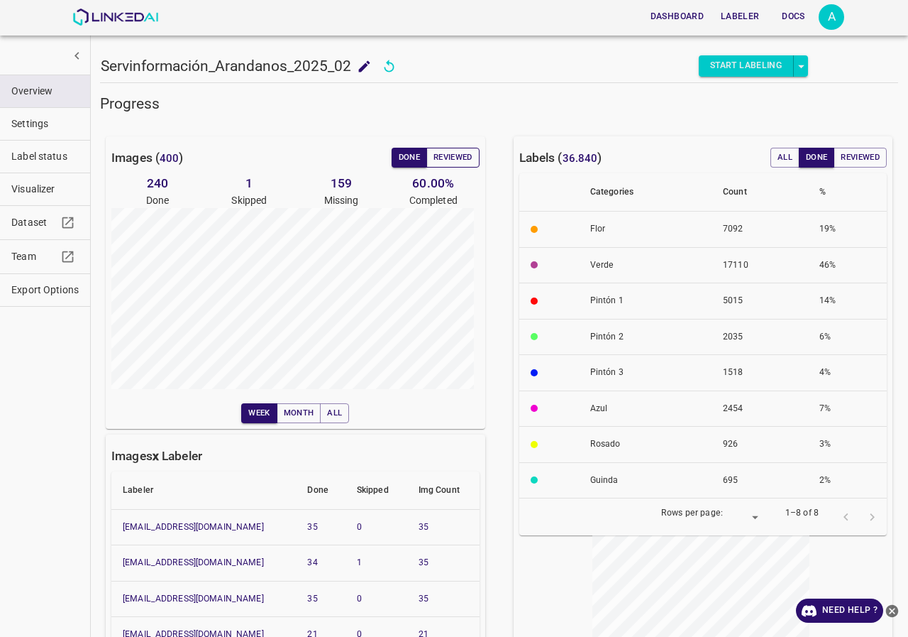
click at [466, 153] on button "Reviewed" at bounding box center [453, 158] width 53 height 20
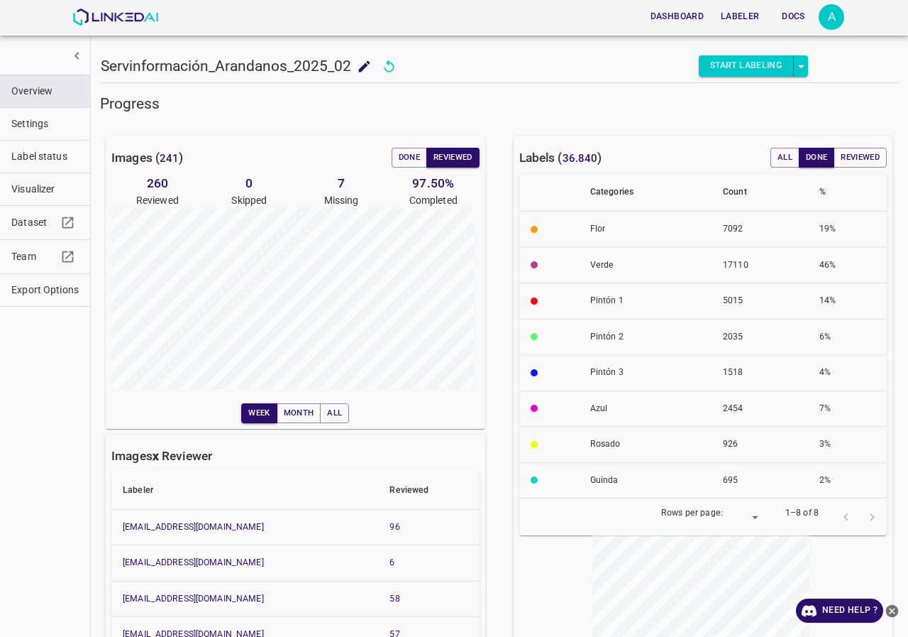
scroll to position [213, 0]
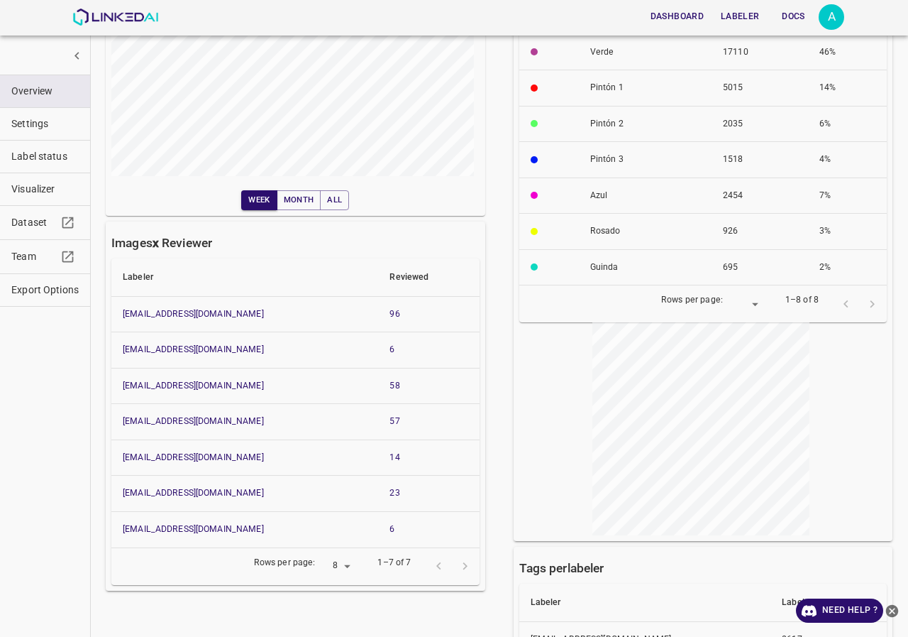
click at [458, 561] on div at bounding box center [452, 566] width 53 height 26
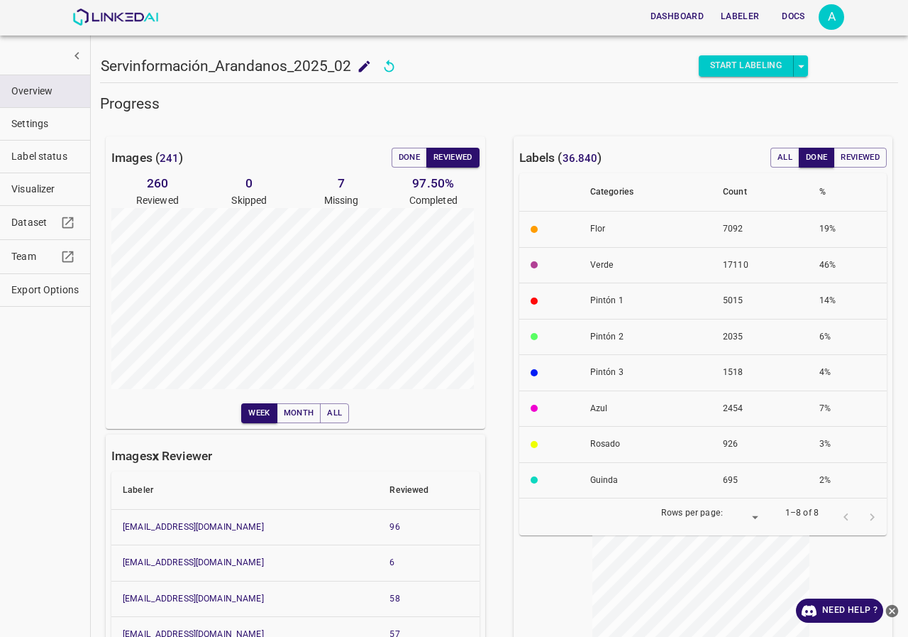
scroll to position [71, 0]
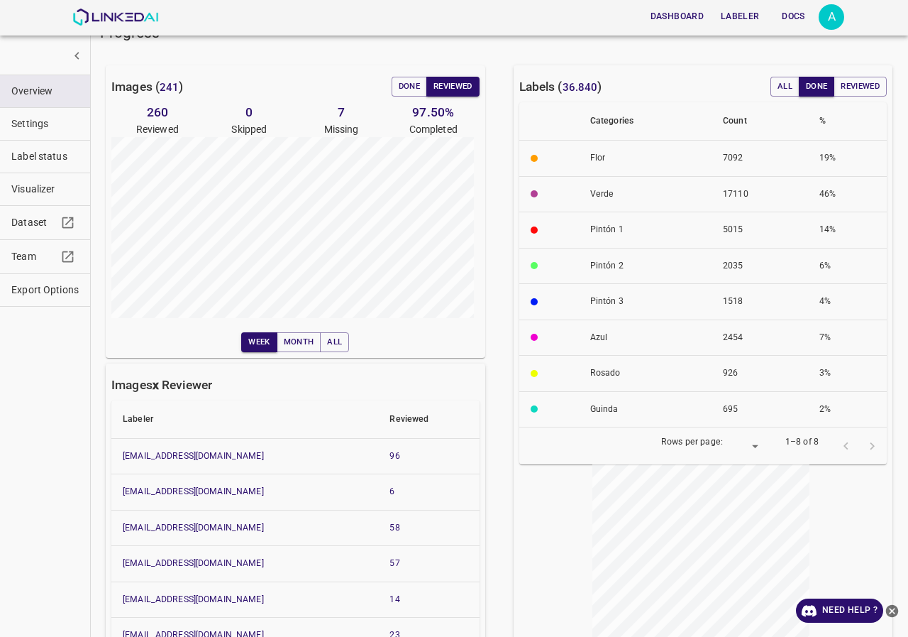
drag, startPoint x: 92, startPoint y: 7, endPoint x: 94, endPoint y: 28, distance: 21.3
click at [24, 25] on div "Dashboard Labeler Docs A" at bounding box center [454, 17] width 908 height 35
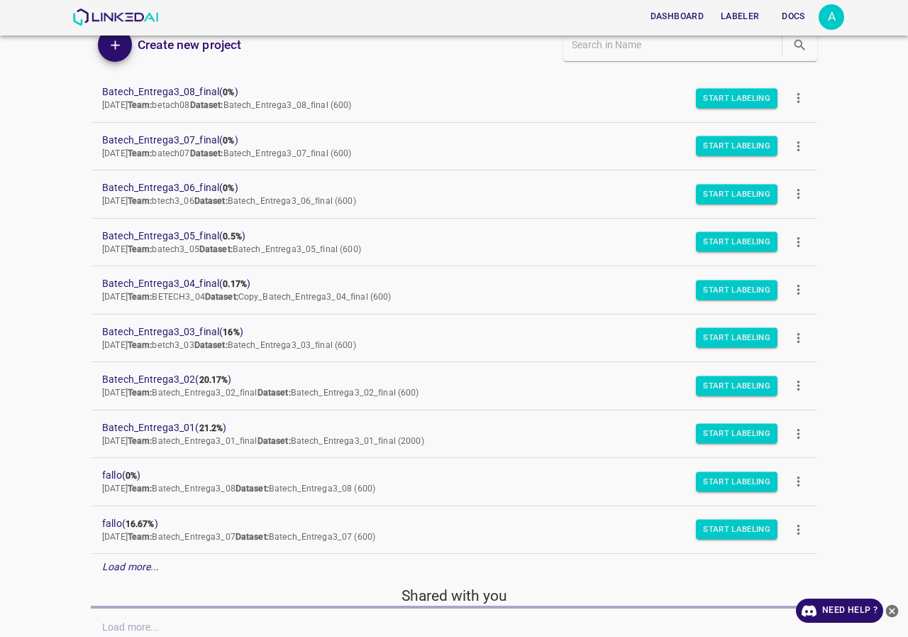
scroll to position [123, 0]
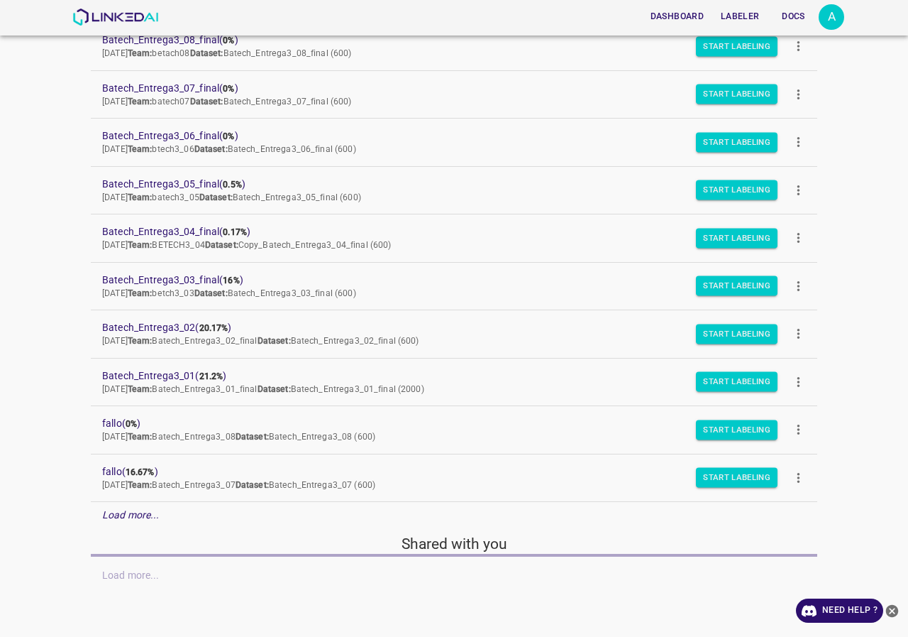
click at [154, 506] on div "Load more..." at bounding box center [454, 515] width 727 height 26
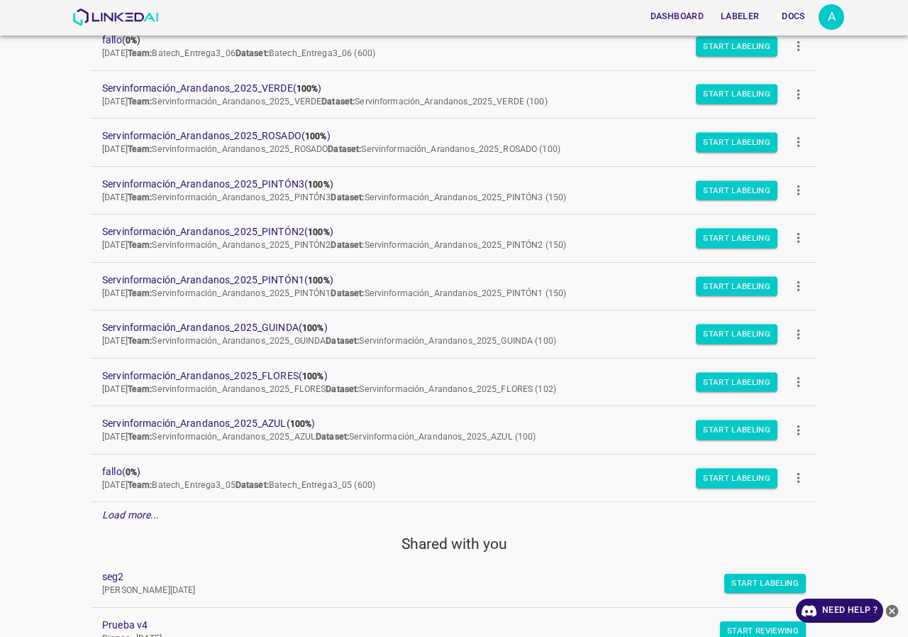
scroll to position [744, 0]
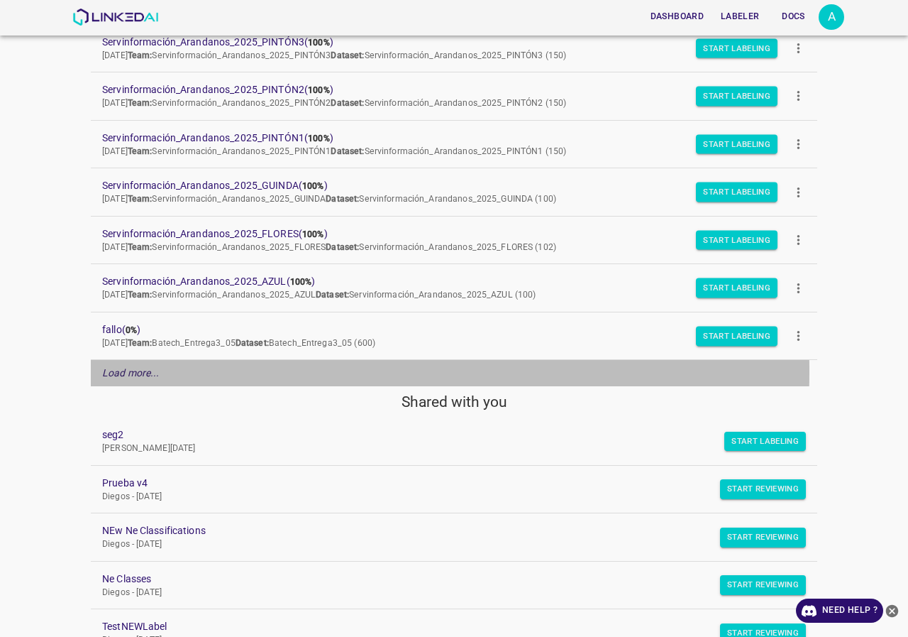
click at [131, 370] on em "Load more..." at bounding box center [130, 372] width 57 height 11
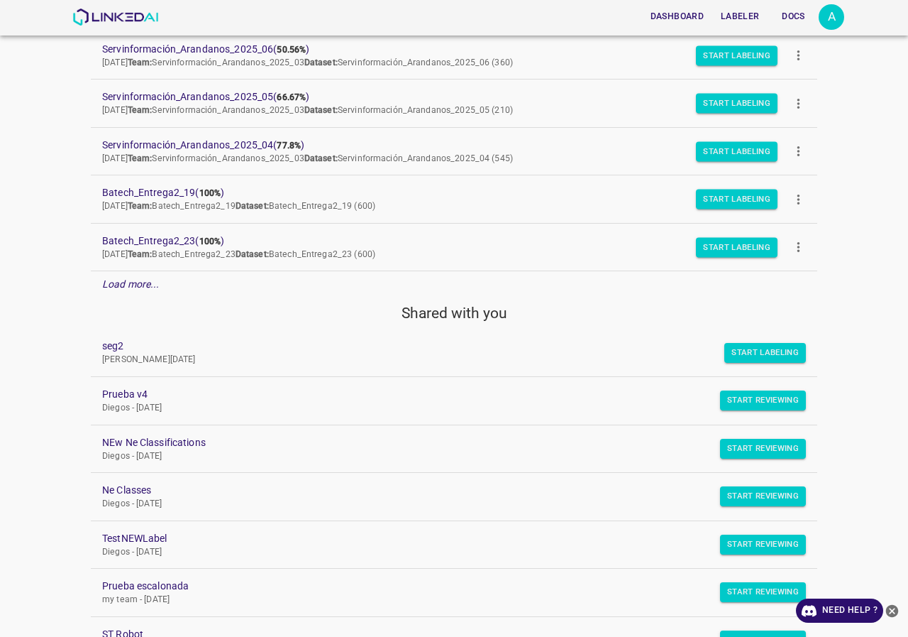
click at [137, 283] on em "Load more..." at bounding box center [130, 283] width 57 height 11
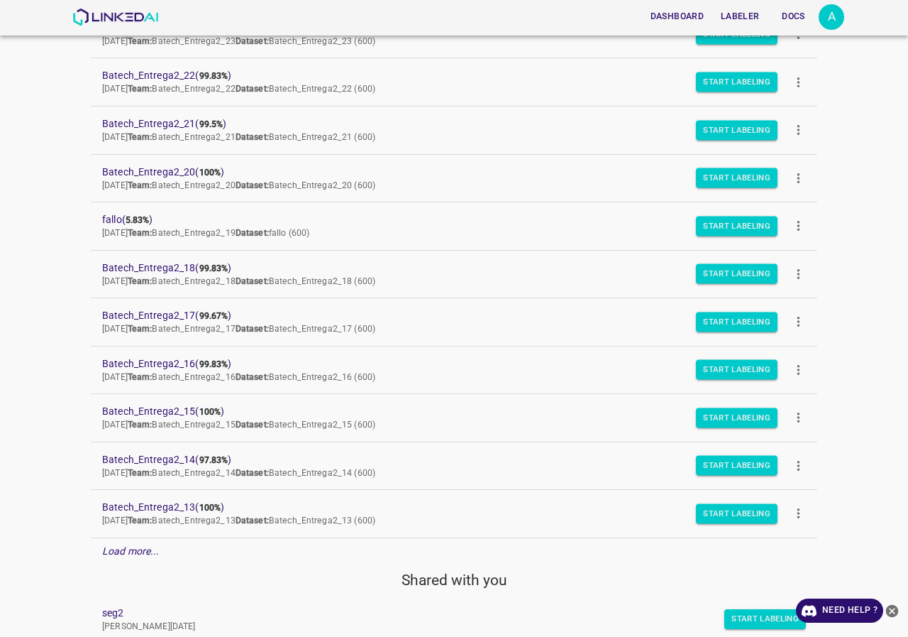
scroll to position [1737, 0]
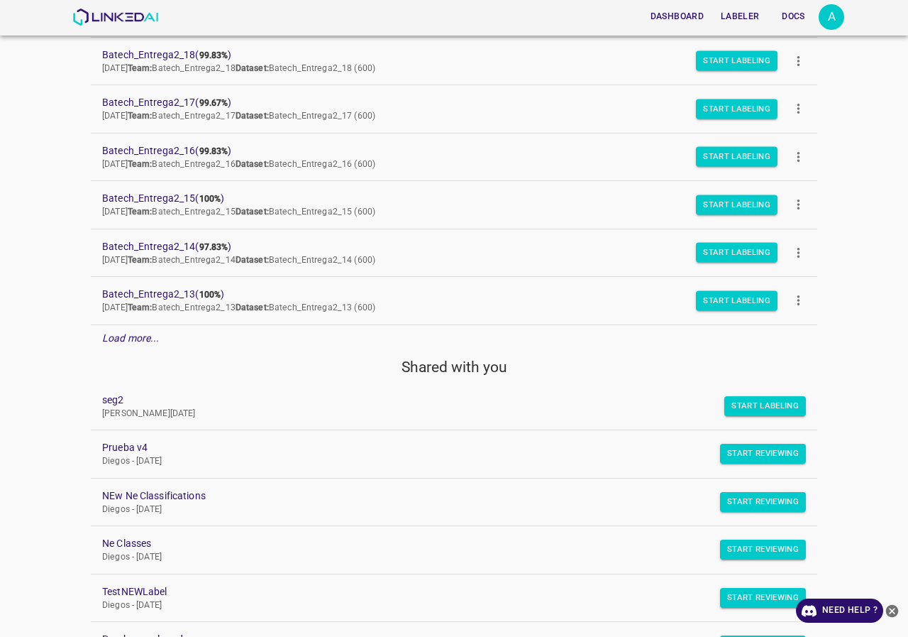
click at [148, 343] on em "Load more..." at bounding box center [130, 337] width 57 height 11
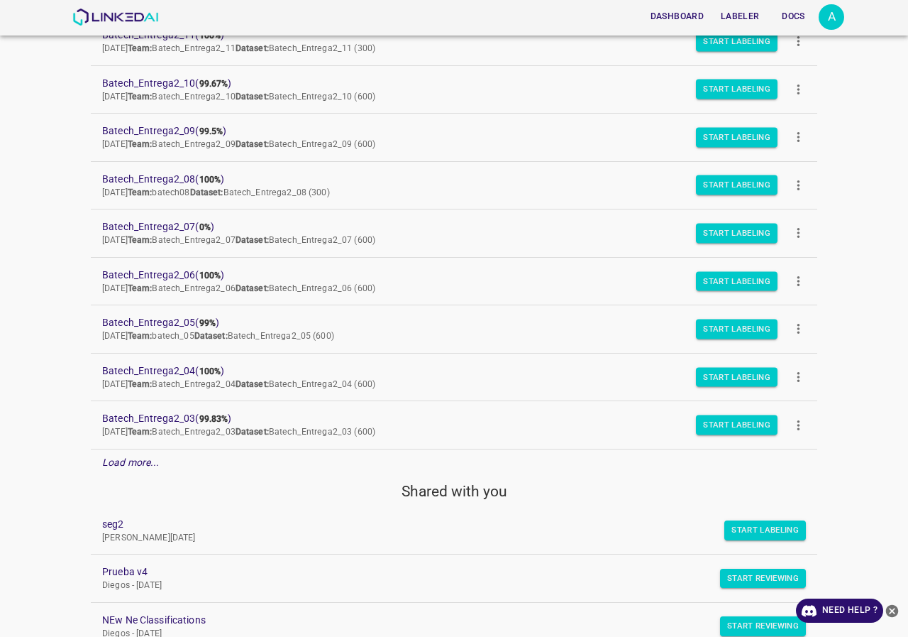
scroll to position [2305, 0]
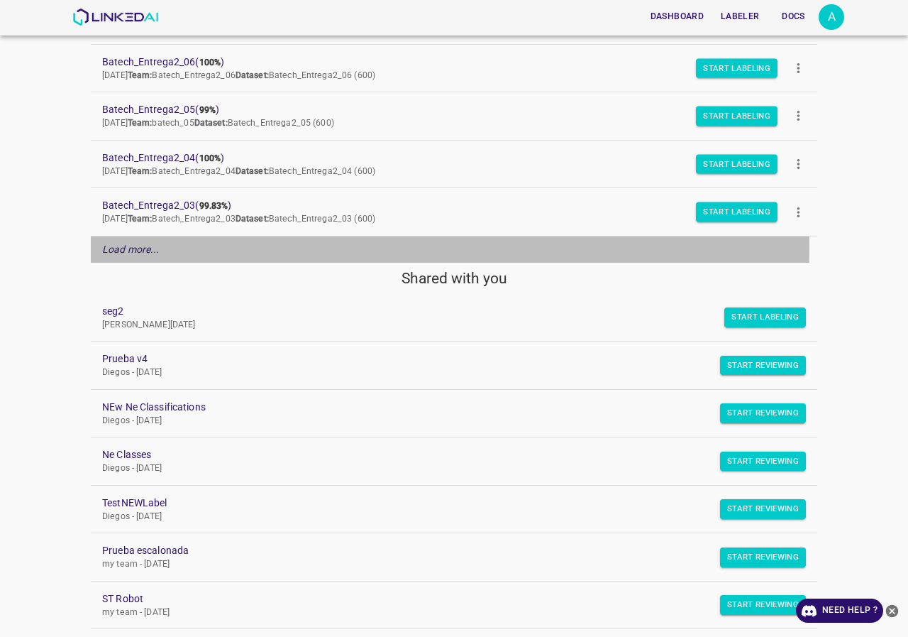
click at [128, 248] on em "Load more..." at bounding box center [130, 248] width 57 height 11
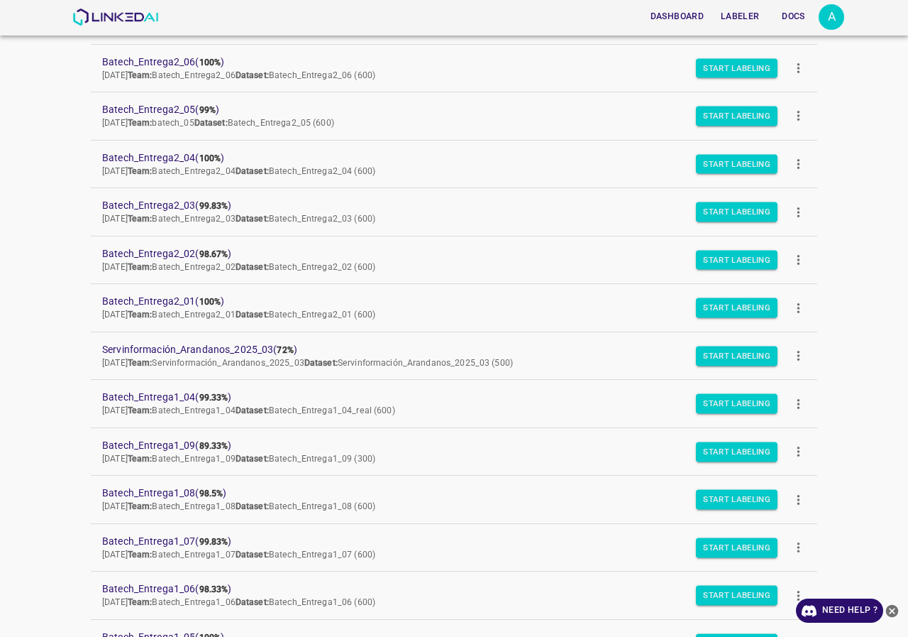
scroll to position [2447, 0]
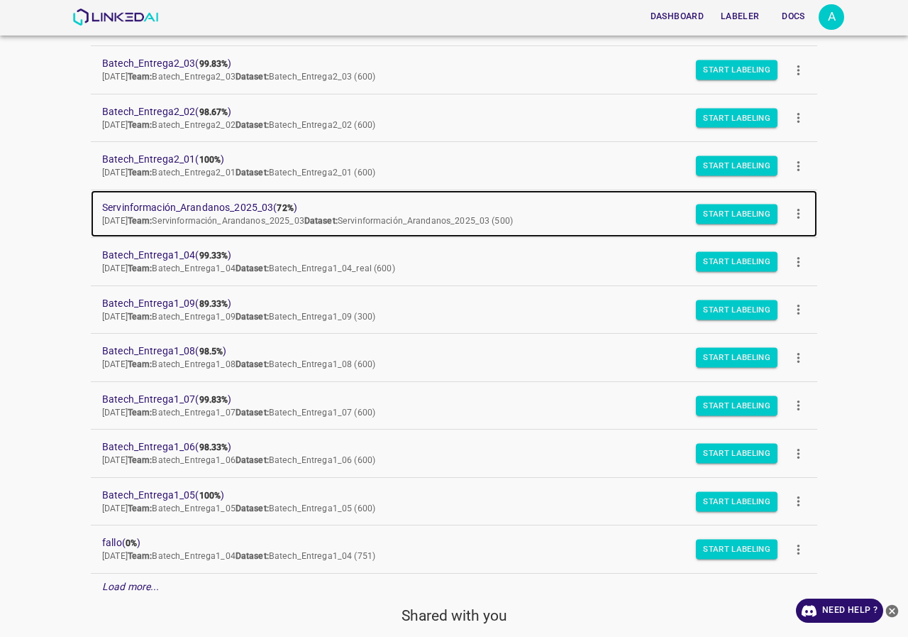
drag, startPoint x: 218, startPoint y: 202, endPoint x: 226, endPoint y: 203, distance: 7.8
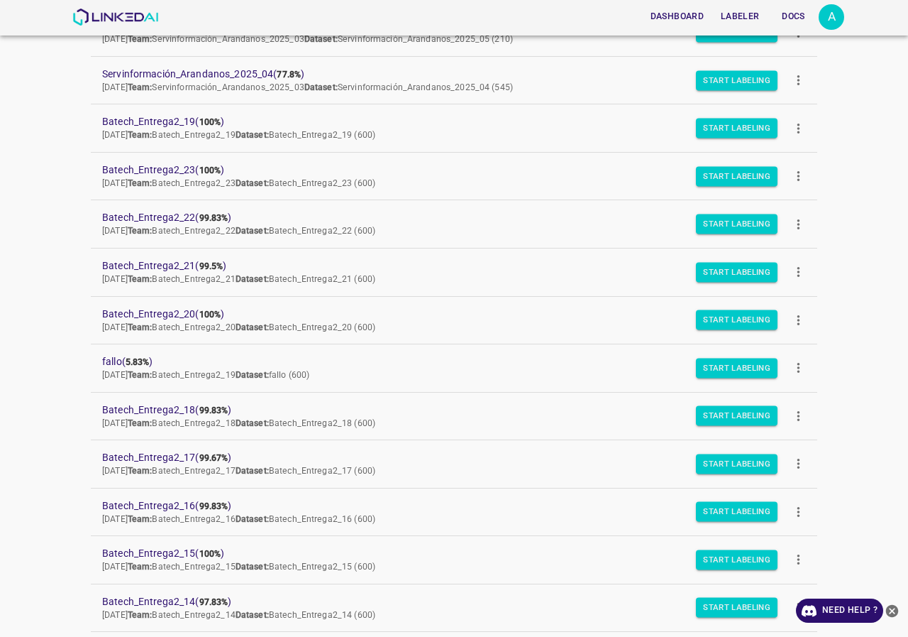
scroll to position [1312, 0]
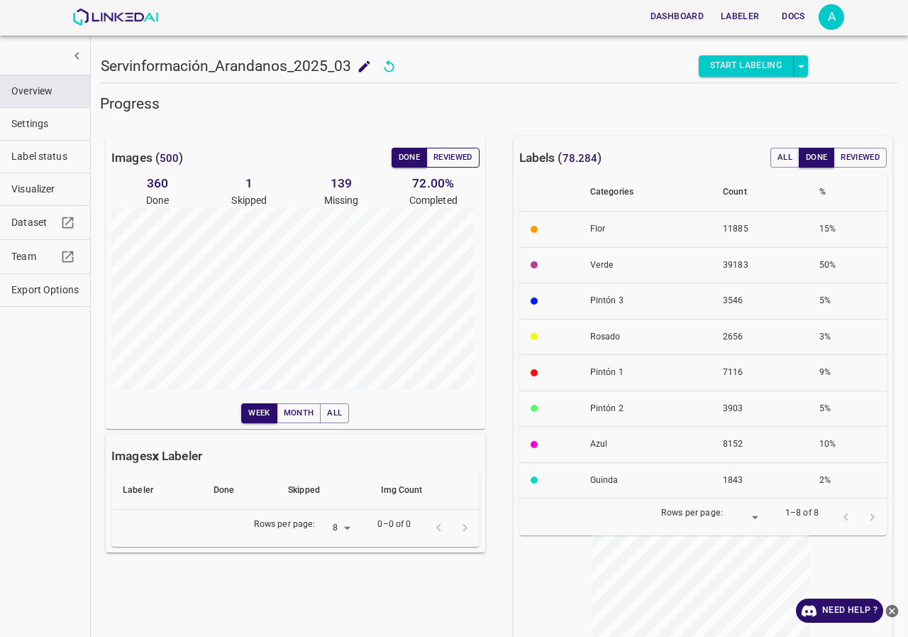
click at [465, 153] on button "Reviewed" at bounding box center [453, 158] width 53 height 20
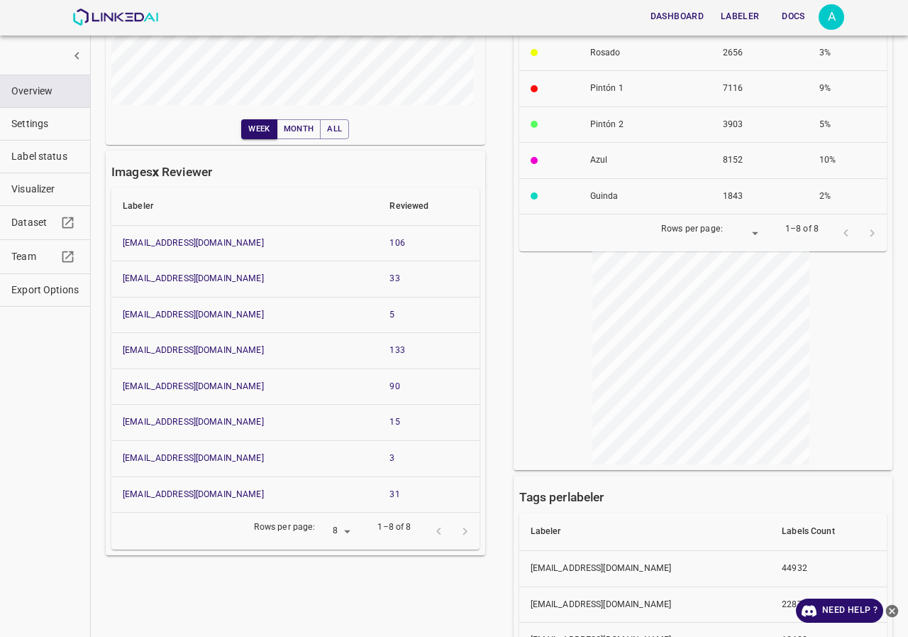
scroll to position [71, 0]
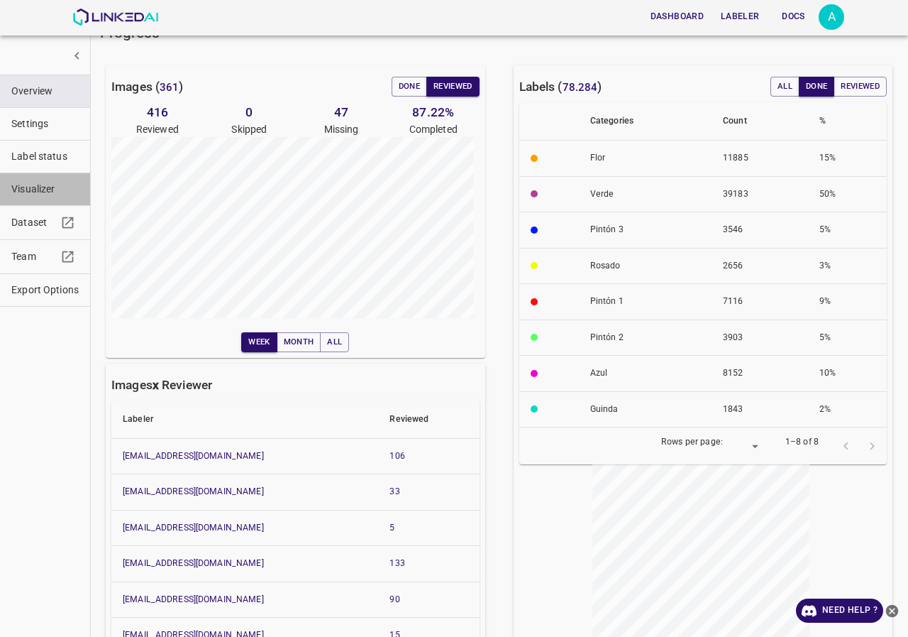
click at [30, 183] on span "Visualizer" at bounding box center [44, 189] width 67 height 15
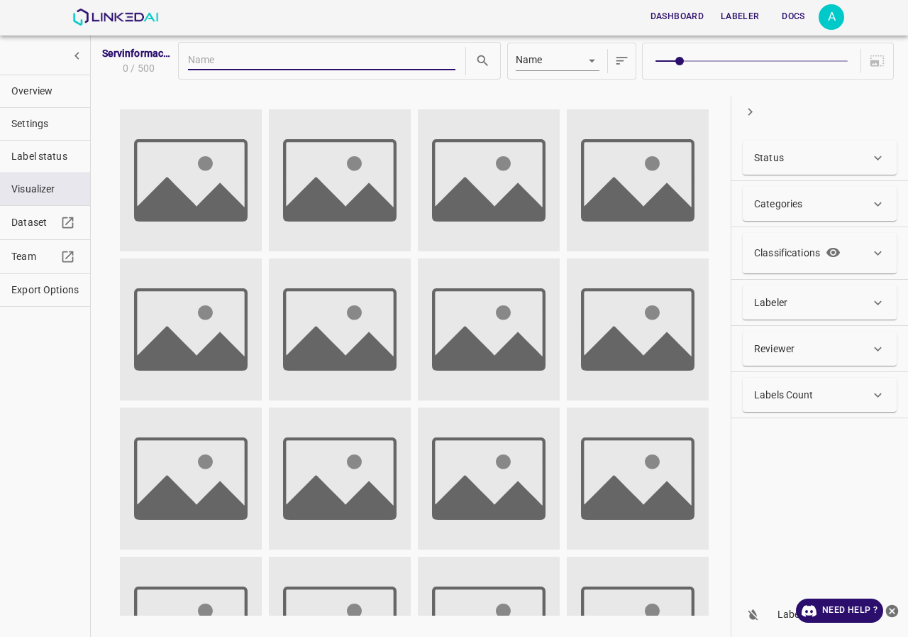
scroll to position [0, 0]
click at [822, 168] on div "Status" at bounding box center [820, 158] width 154 height 34
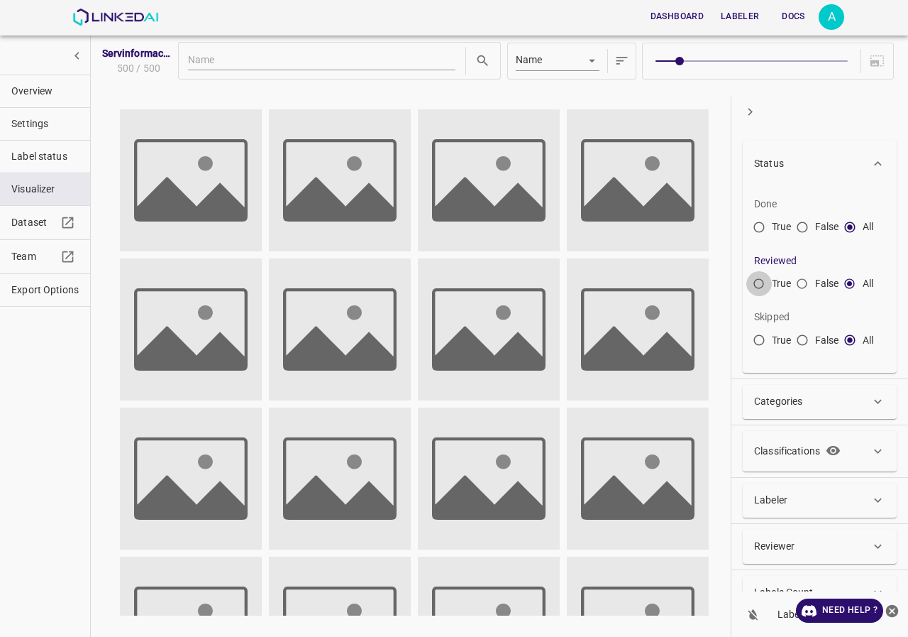
click at [753, 283] on input "True" at bounding box center [760, 287] width 26 height 26
radio input "true"
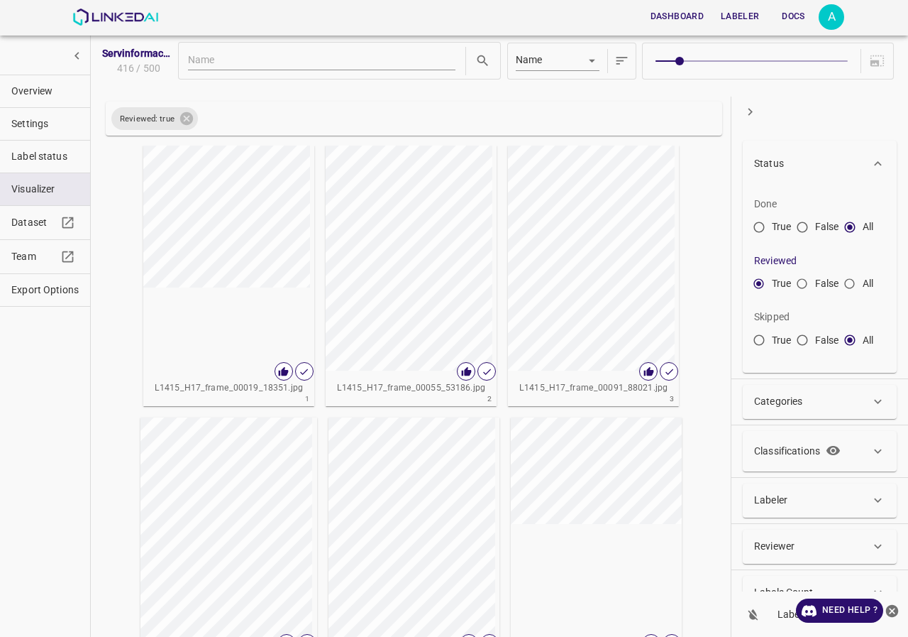
scroll to position [497, 0]
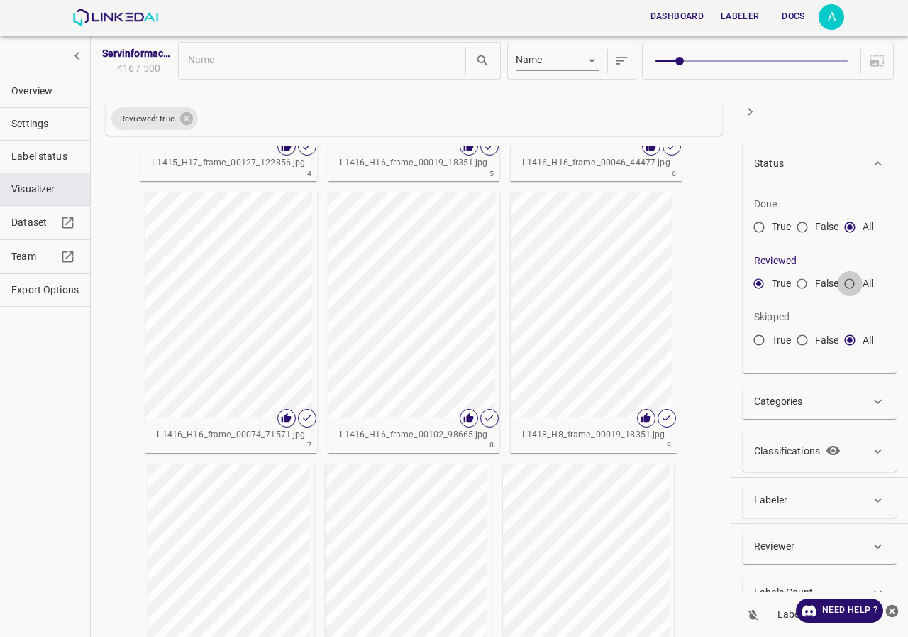
click at [849, 288] on input "All" at bounding box center [850, 287] width 26 height 26
radio input "true"
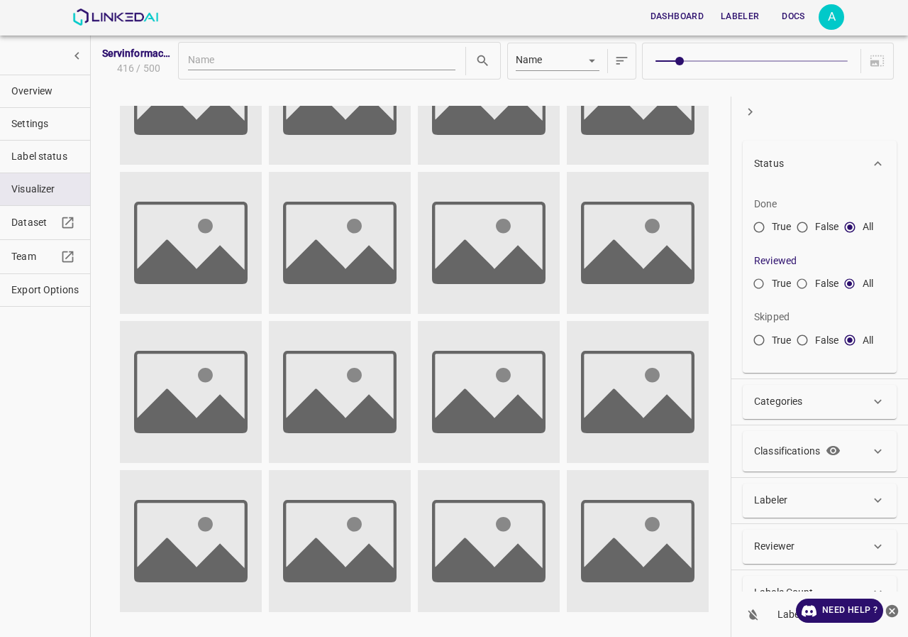
scroll to position [236, 0]
drag, startPoint x: 807, startPoint y: 226, endPoint x: 829, endPoint y: 280, distance: 58.3
click at [829, 268] on div "Done True False All Reviewed True False All Skipped True False All" at bounding box center [819, 277] width 131 height 170
click at [801, 282] on input "False" at bounding box center [803, 287] width 26 height 26
radio input "true"
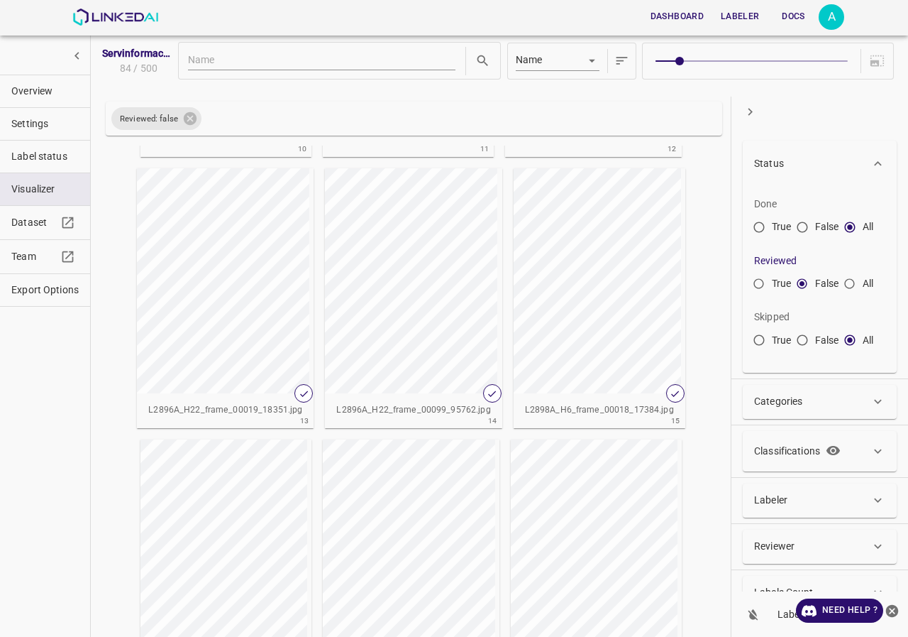
scroll to position [994, 0]
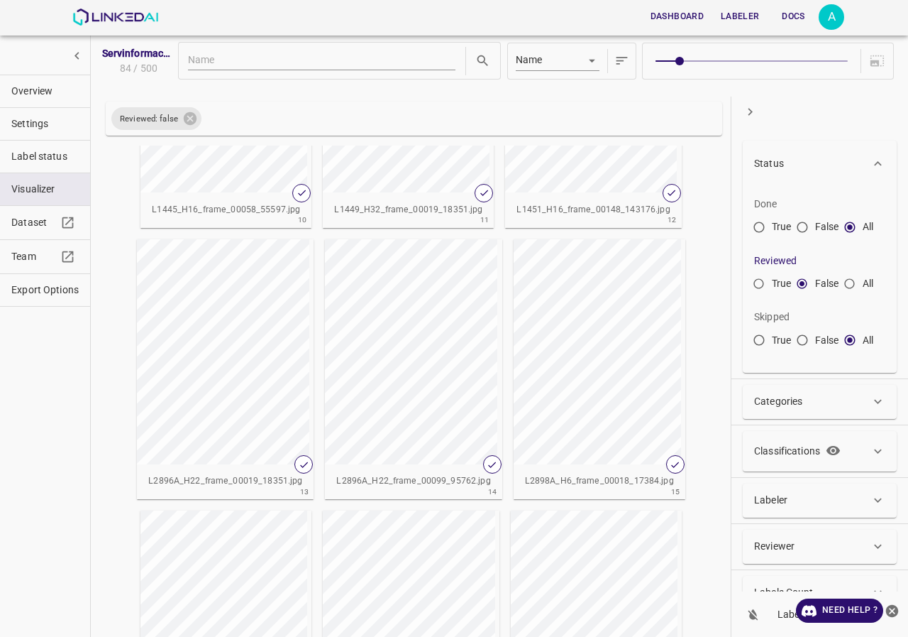
click at [80, 89] on button "Overview" at bounding box center [45, 91] width 90 height 32
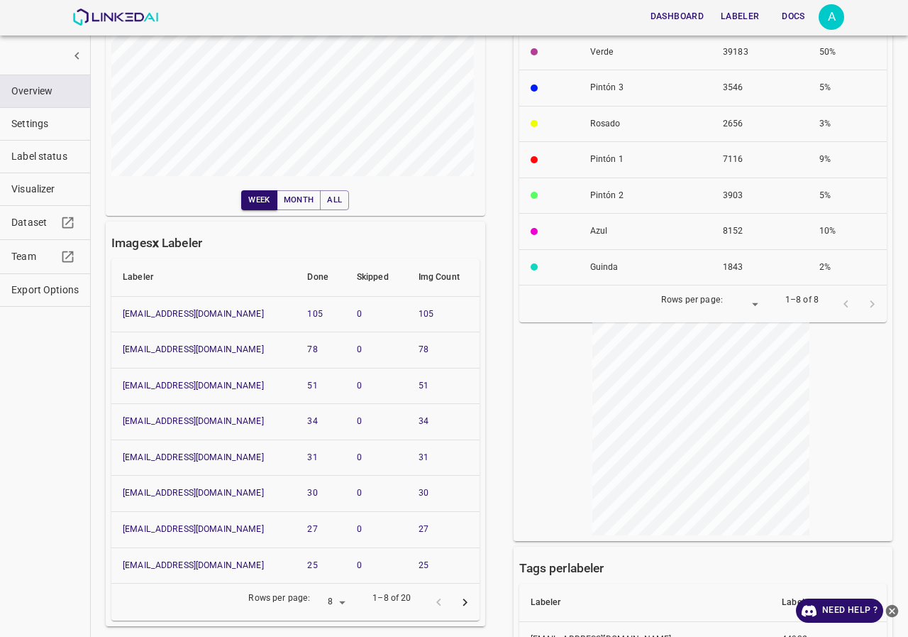
scroll to position [0, 0]
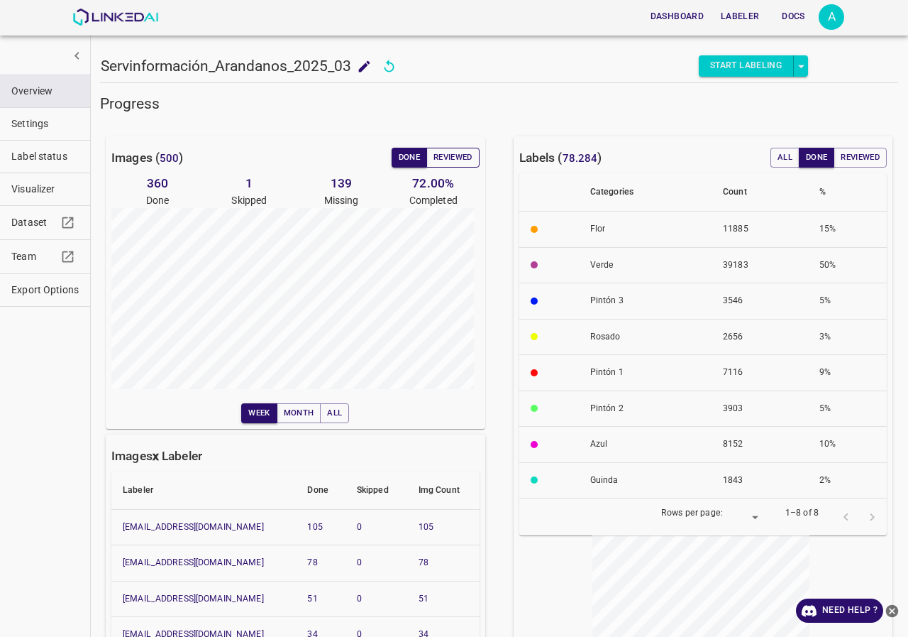
click at [450, 160] on button "Reviewed" at bounding box center [453, 158] width 53 height 20
click at [458, 157] on button "Reviewed" at bounding box center [453, 158] width 53 height 20
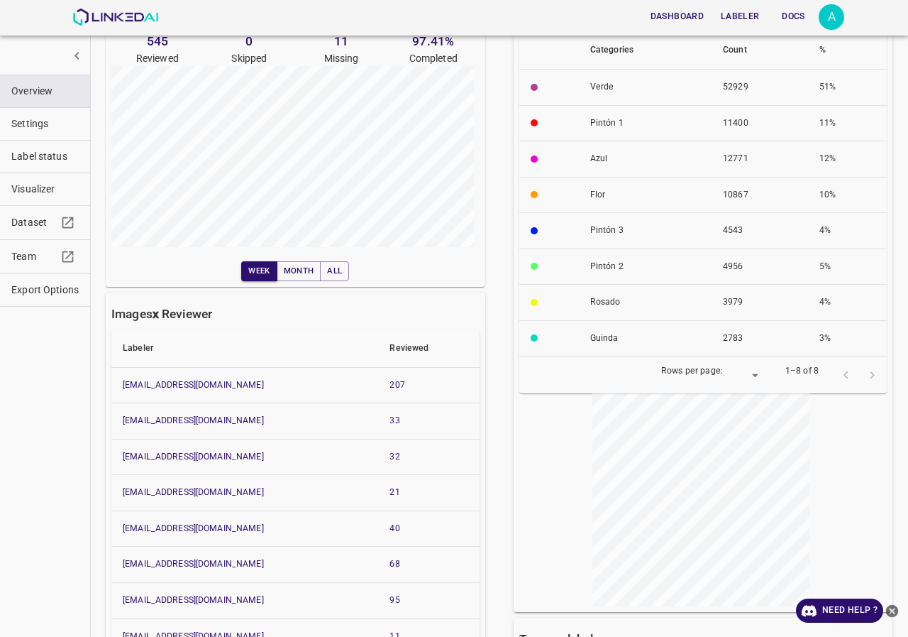
scroll to position [213, 0]
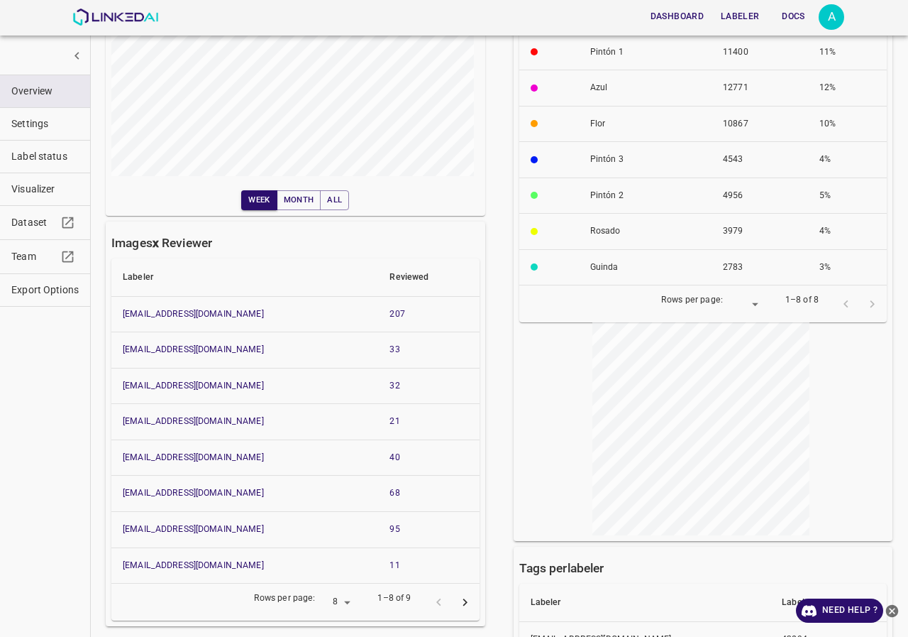
click at [462, 601] on icon "Go to next page" at bounding box center [465, 602] width 15 height 15
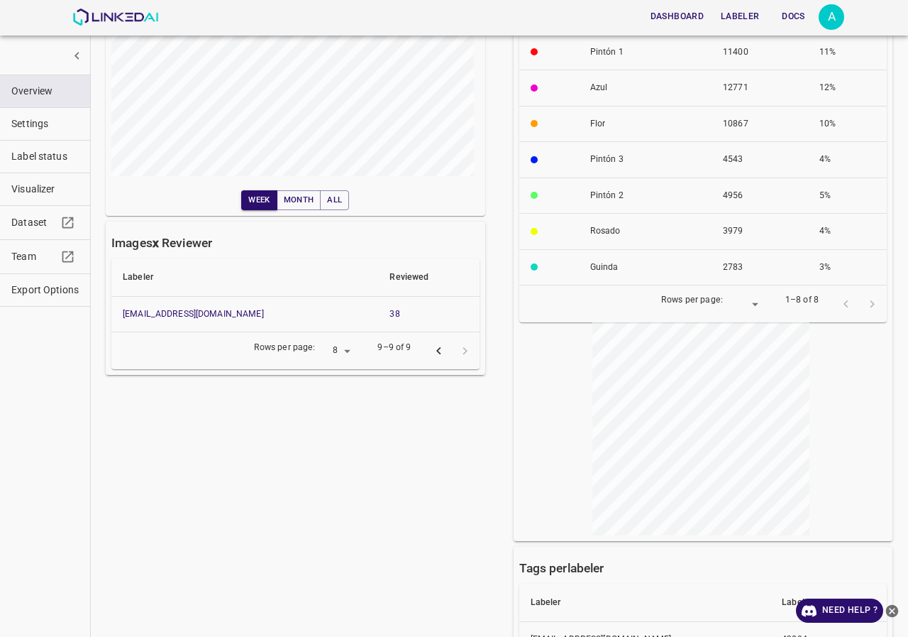
scroll to position [0, 0]
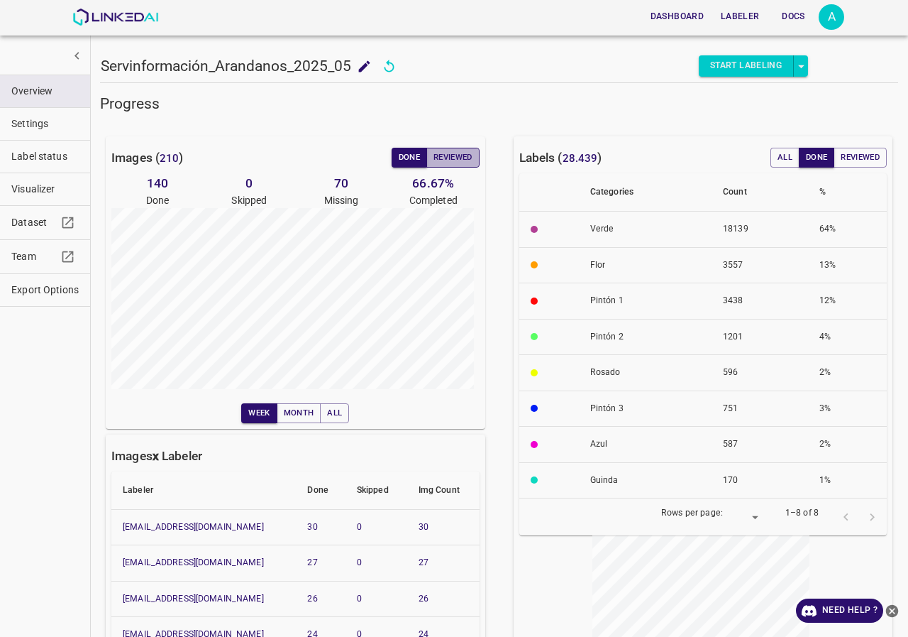
click at [456, 157] on button "Reviewed" at bounding box center [453, 158] width 53 height 20
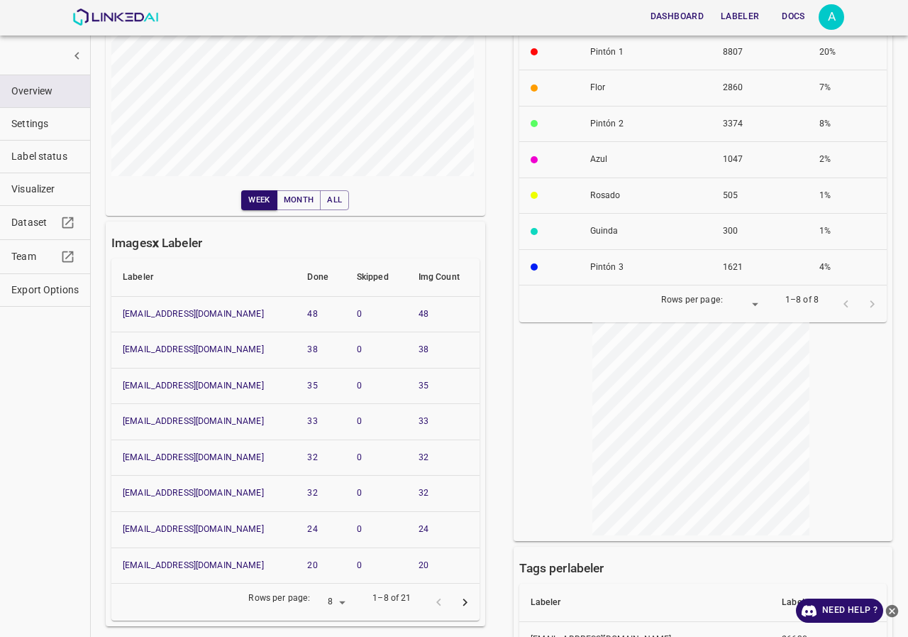
scroll to position [71, 0]
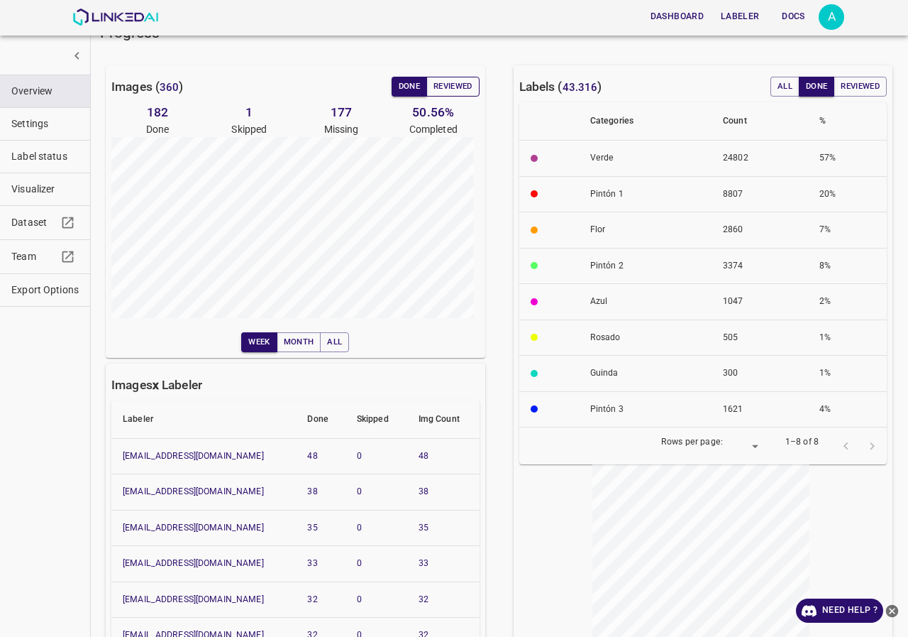
click at [442, 93] on button "Reviewed" at bounding box center [453, 87] width 53 height 20
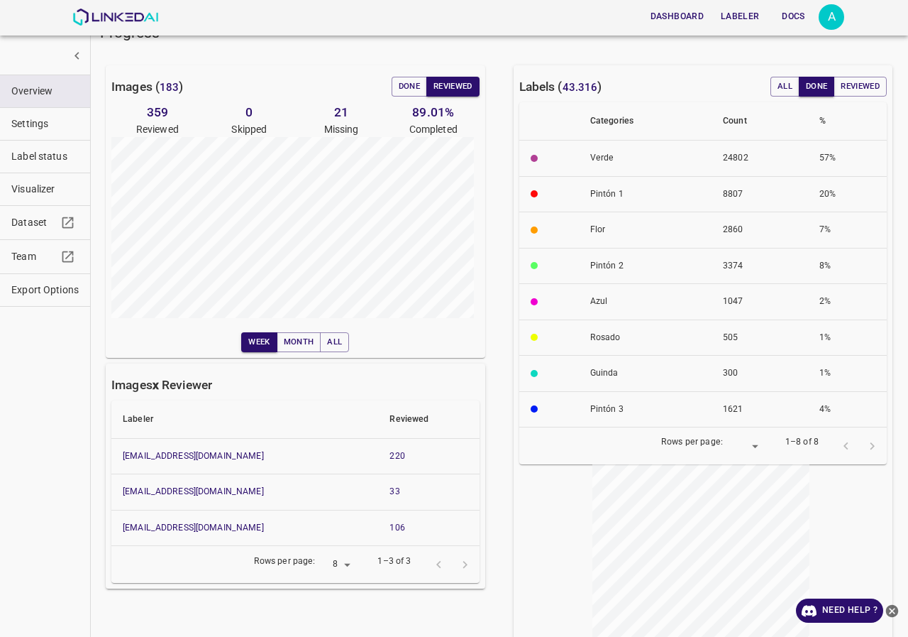
scroll to position [0, 0]
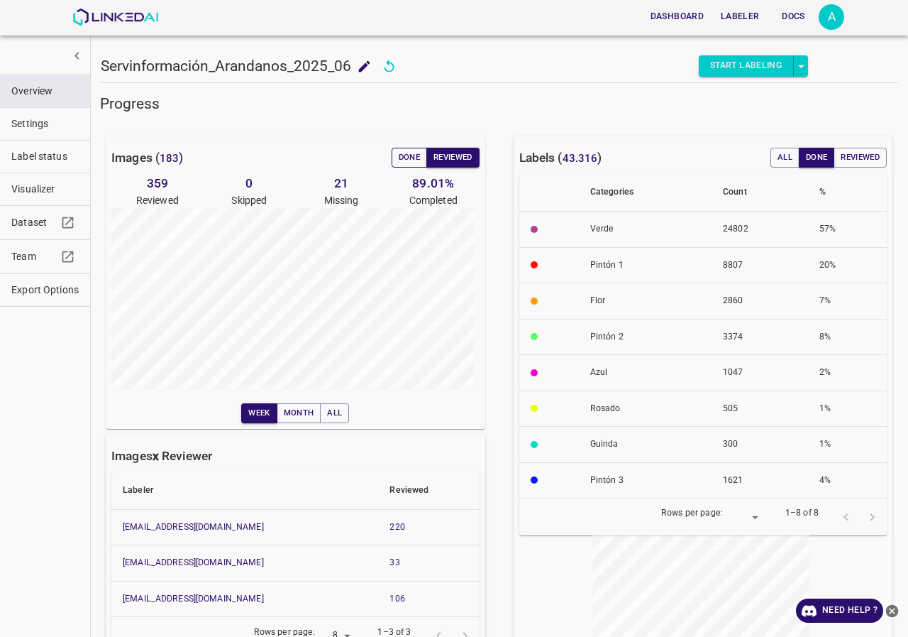
click at [408, 155] on button "Done" at bounding box center [409, 158] width 35 height 20
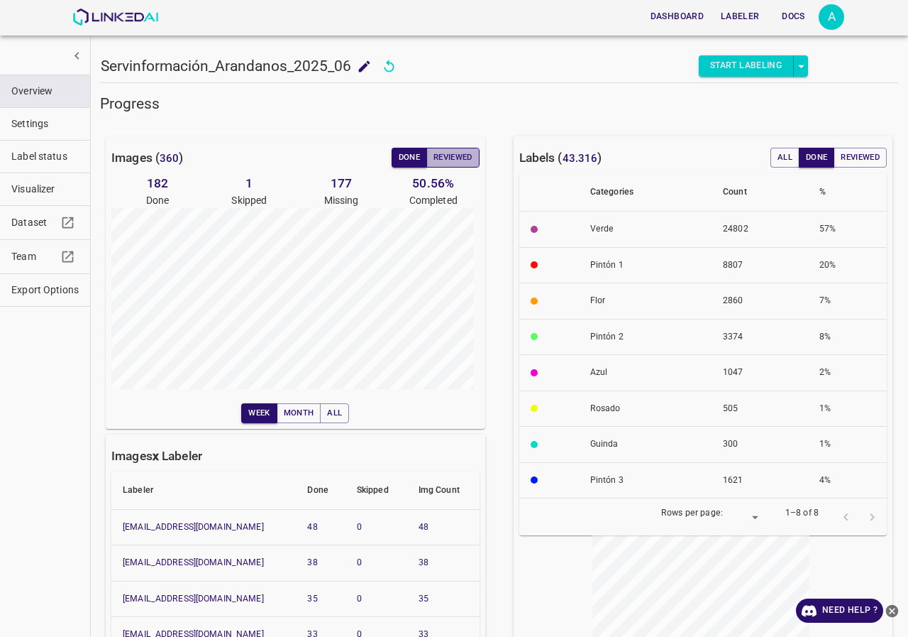
click at [448, 158] on button "Reviewed" at bounding box center [453, 158] width 53 height 20
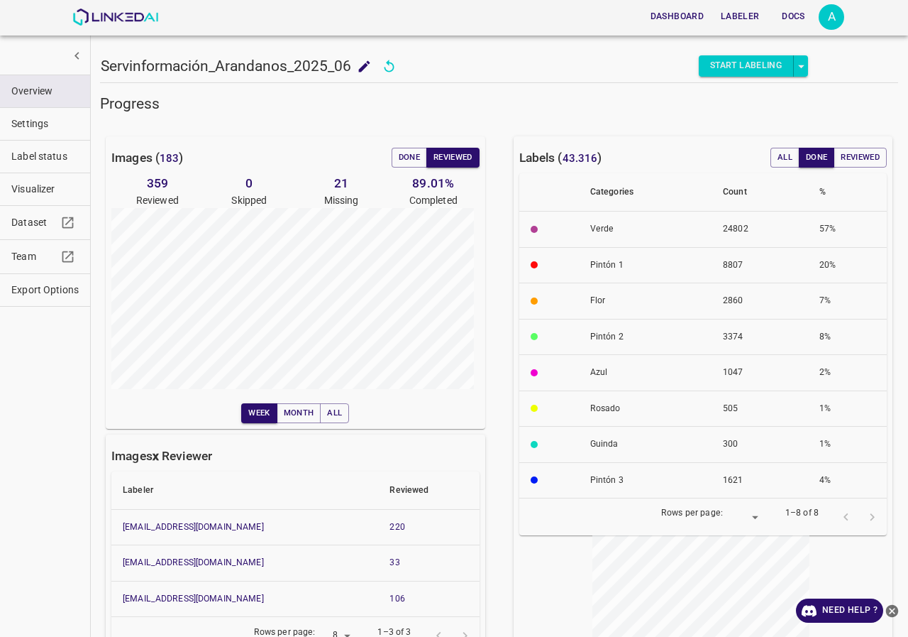
scroll to position [71, 0]
